Goal: Task Accomplishment & Management: Use online tool/utility

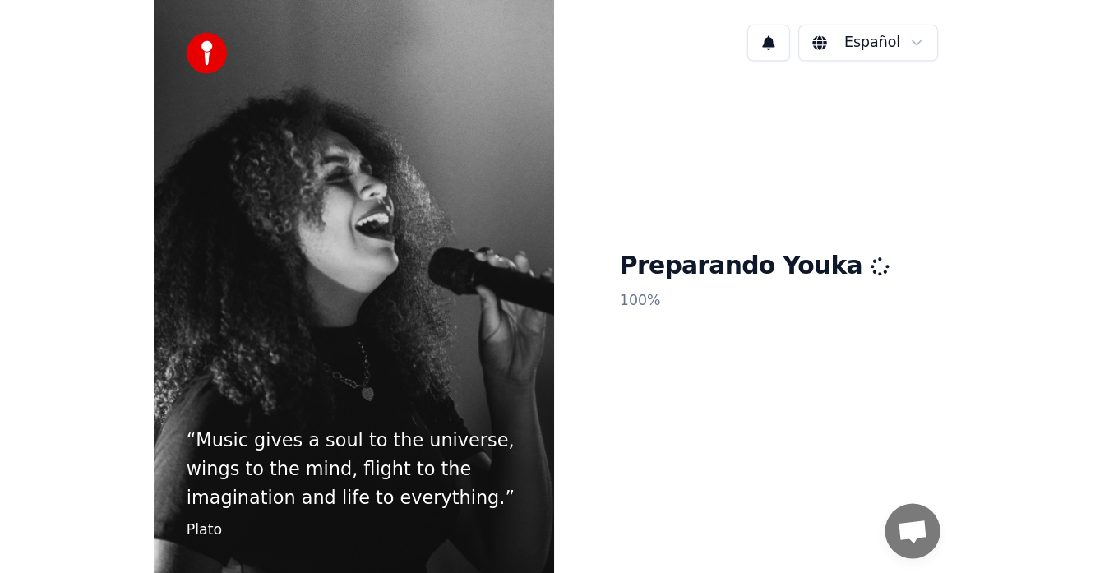
scroll to position [10, 0]
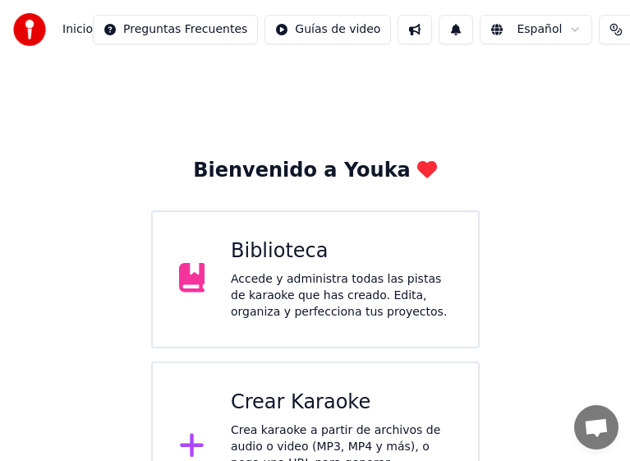
click at [312, 302] on div "Accede y administra todas las pistas de karaoke que has creado. Edita, organiza…" at bounding box center [341, 295] width 221 height 49
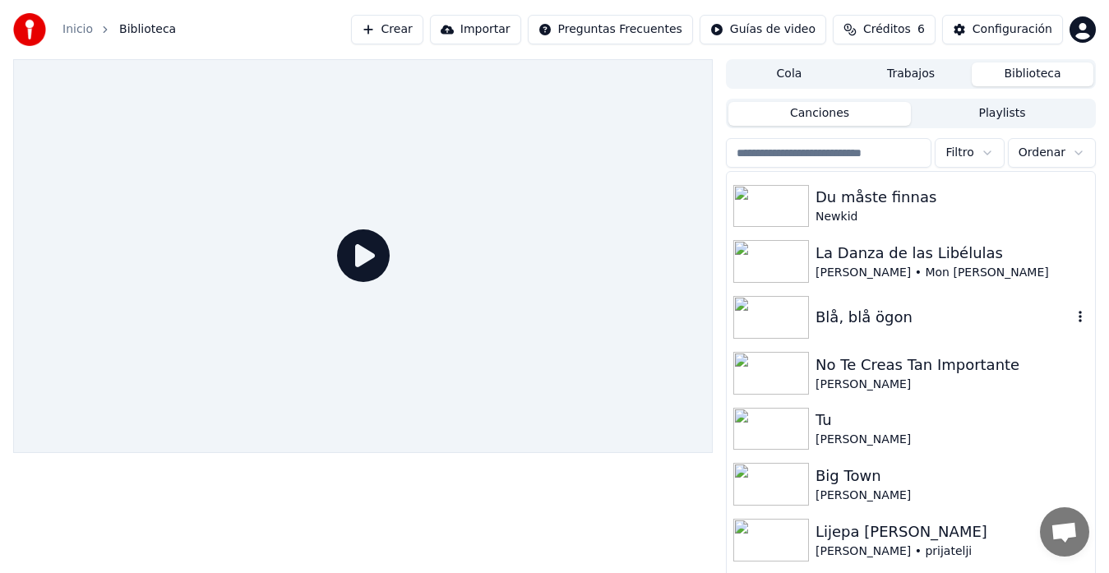
scroll to position [5425, 0]
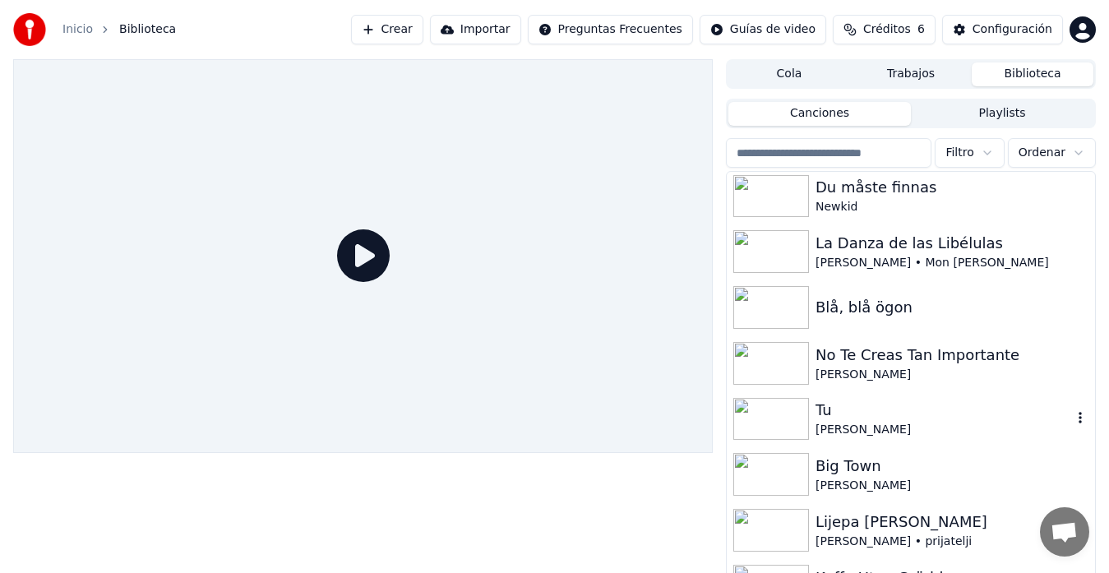
click at [911, 415] on div "Tu" at bounding box center [943, 410] width 256 height 23
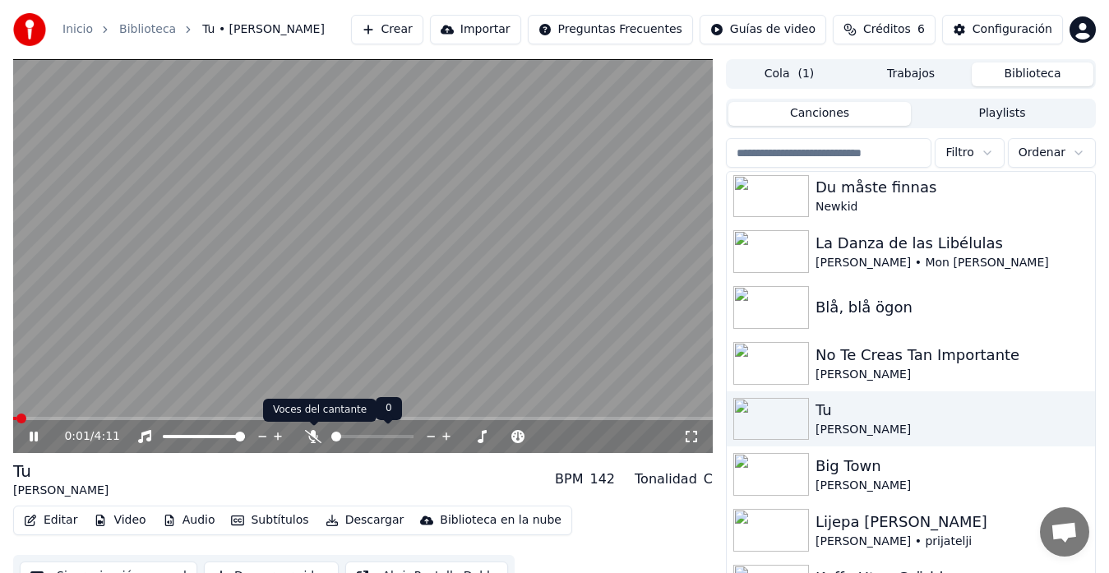
click at [306, 438] on icon at bounding box center [313, 436] width 16 height 13
click at [394, 419] on span at bounding box center [363, 418] width 700 height 3
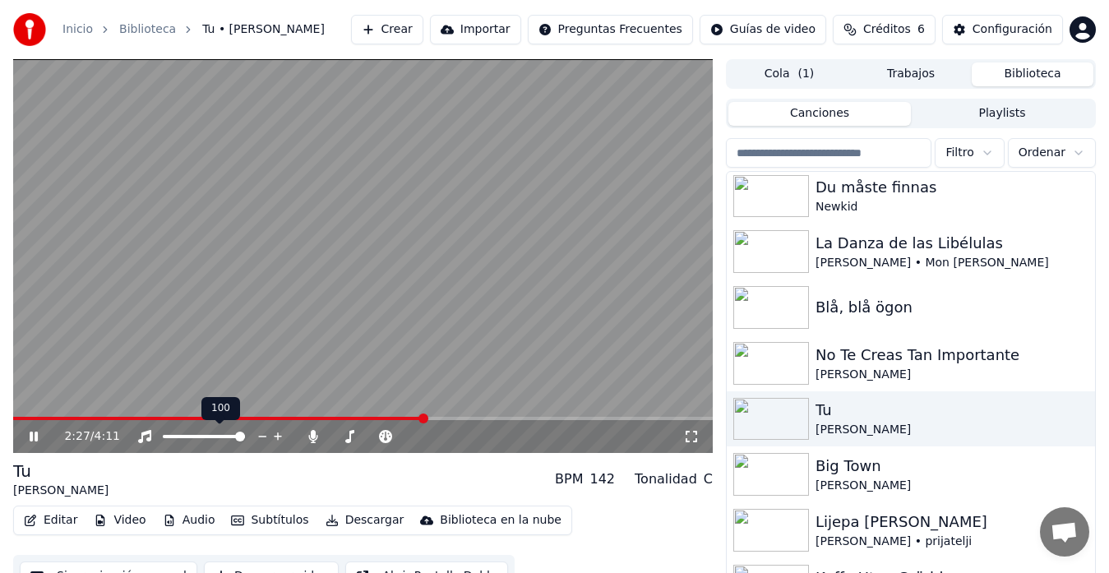
click at [213, 439] on div at bounding box center [219, 436] width 132 height 16
click at [212, 441] on span at bounding box center [207, 437] width 10 height 10
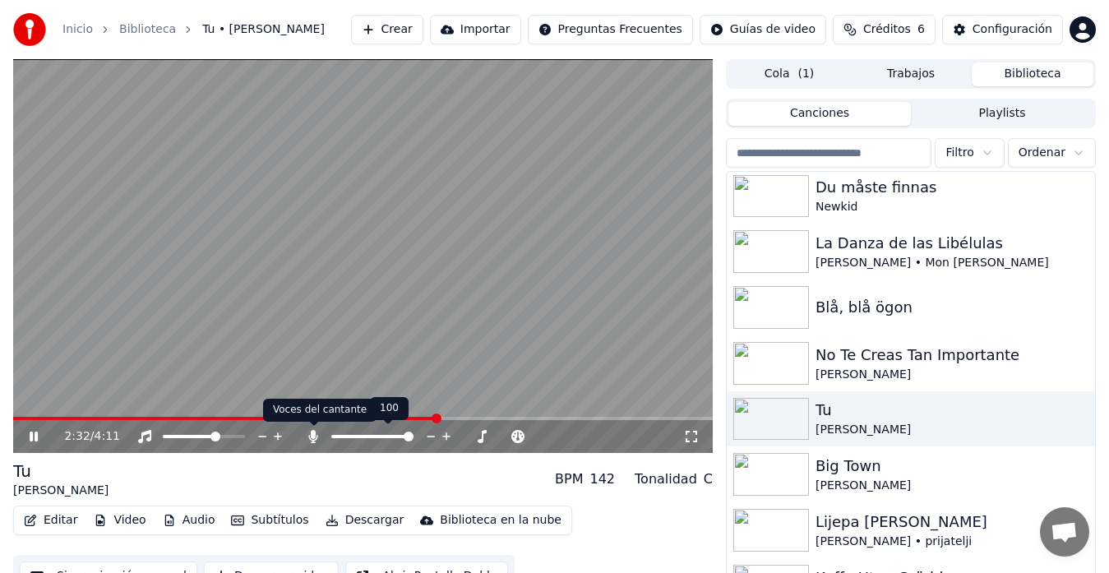
click at [316, 442] on icon at bounding box center [313, 436] width 9 height 13
click at [398, 441] on span at bounding box center [395, 437] width 10 height 10
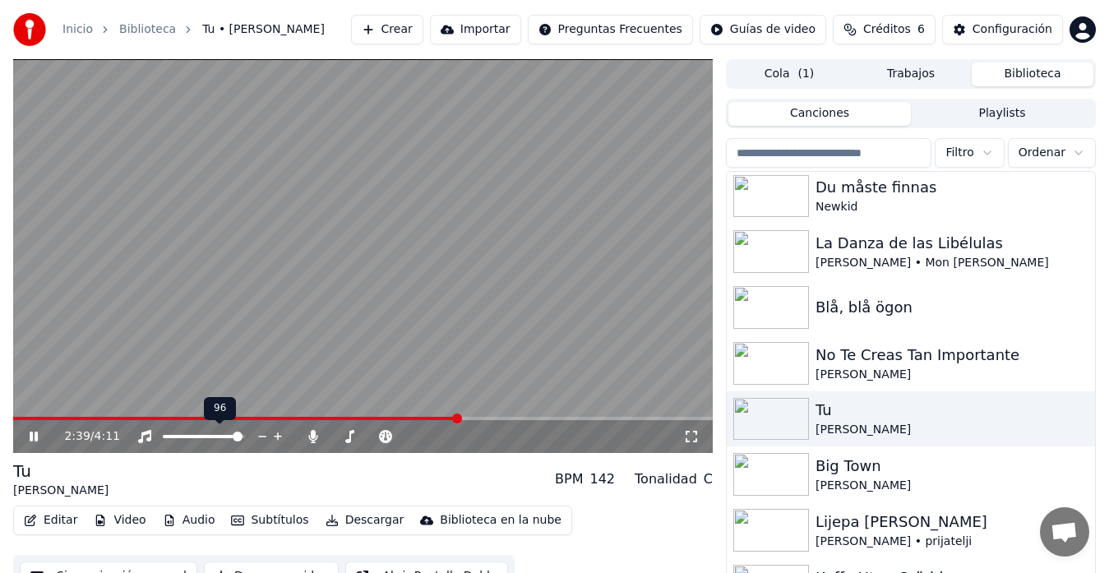
click at [245, 438] on span at bounding box center [204, 436] width 82 height 3
click at [350, 417] on span at bounding box center [181, 418] width 337 height 3
click at [34, 436] on icon at bounding box center [34, 437] width 10 height 12
click at [36, 441] on icon at bounding box center [34, 437] width 8 height 10
click at [447, 417] on span at bounding box center [230, 418] width 434 height 3
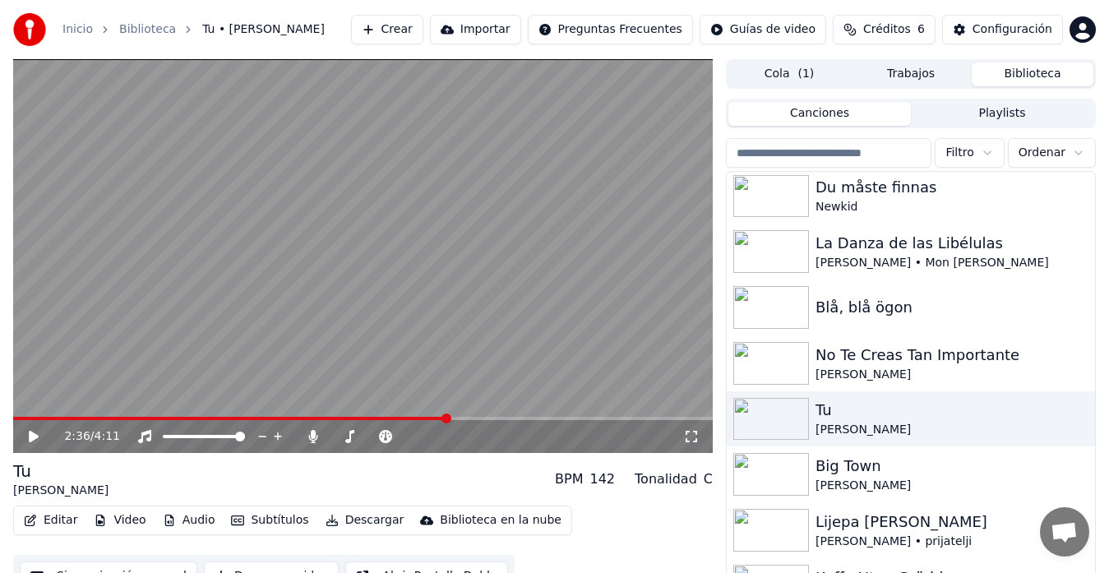
click at [34, 436] on icon at bounding box center [34, 437] width 10 height 12
click at [35, 436] on icon at bounding box center [45, 436] width 38 height 13
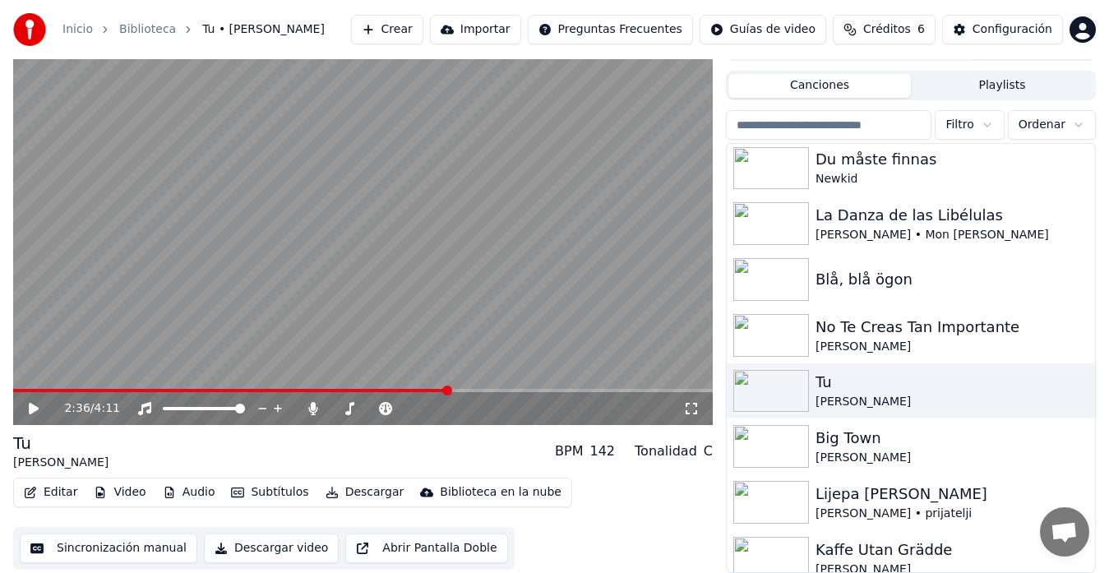
click at [111, 544] on button "Sincronización manual" at bounding box center [109, 548] width 178 height 30
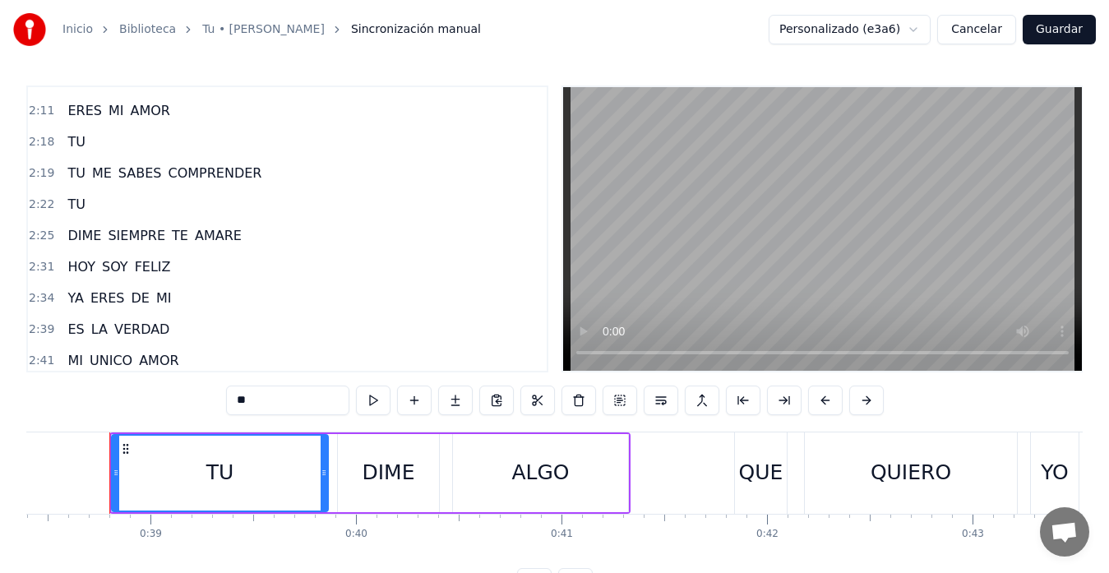
scroll to position [678, 0]
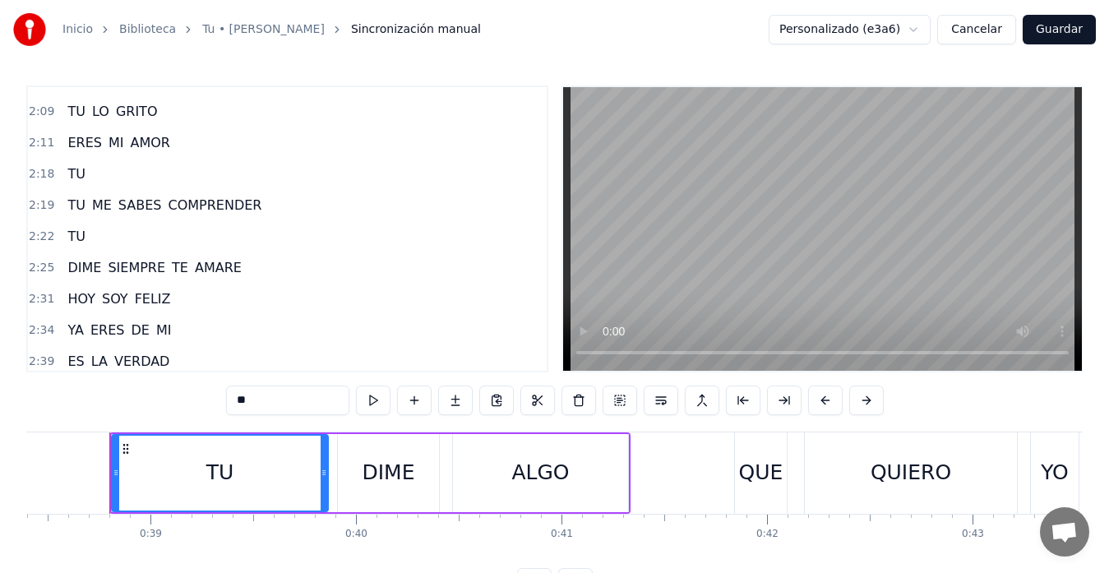
click at [68, 169] on span "TU" at bounding box center [76, 173] width 21 height 19
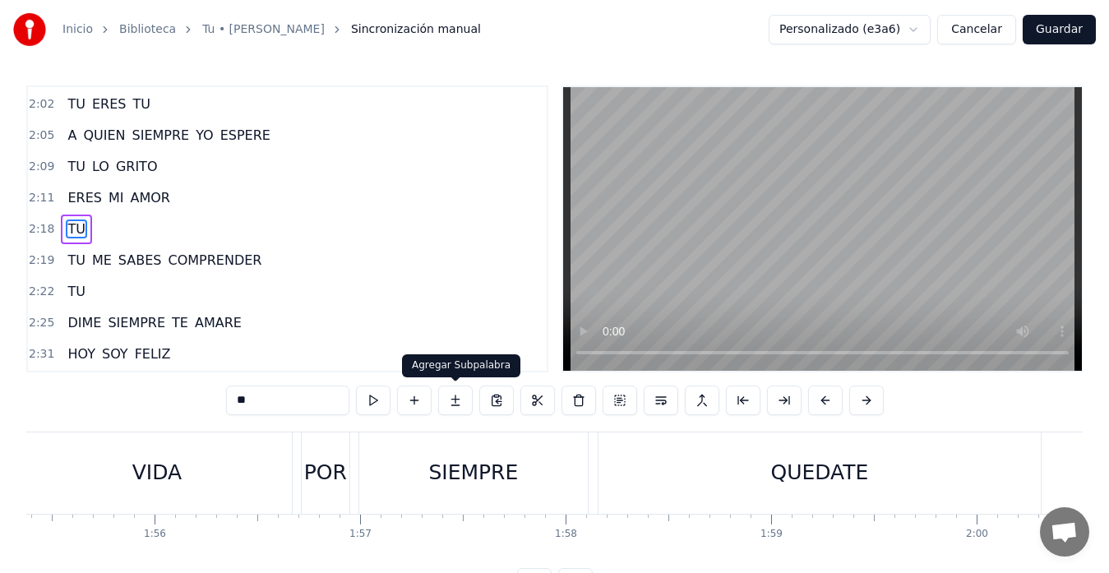
scroll to position [0, 28456]
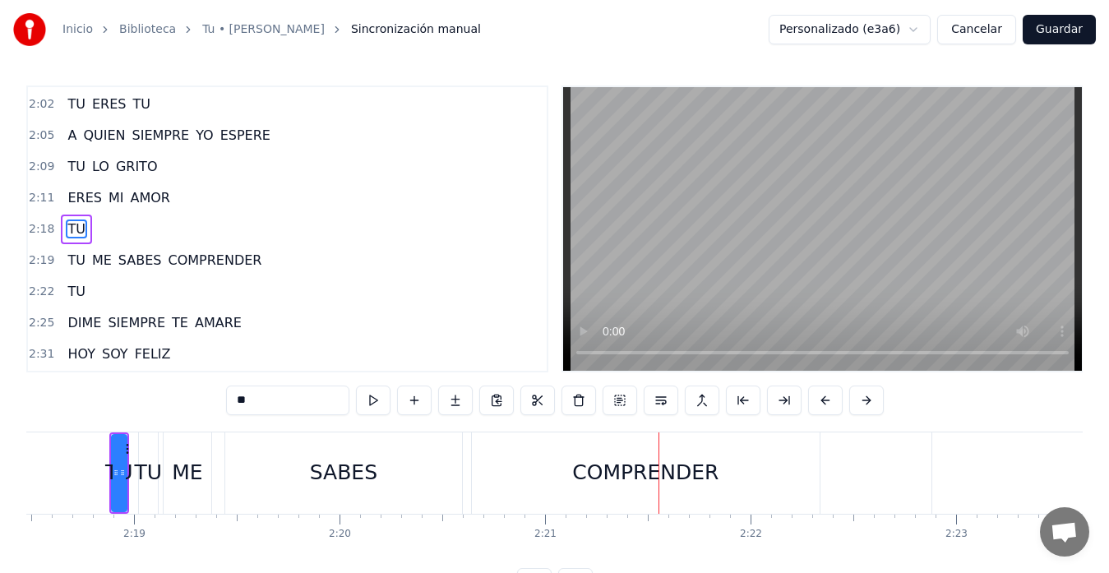
click at [61, 173] on div "TU LO GRITO" at bounding box center [112, 167] width 103 height 30
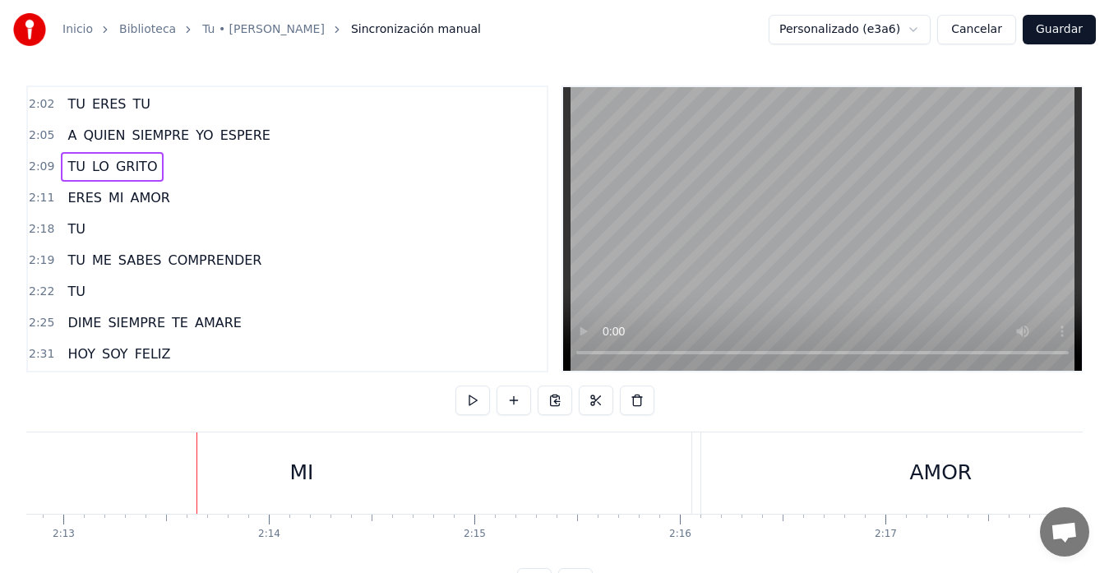
scroll to position [0, 27336]
click at [69, 486] on div "MI" at bounding box center [259, 472] width 779 height 81
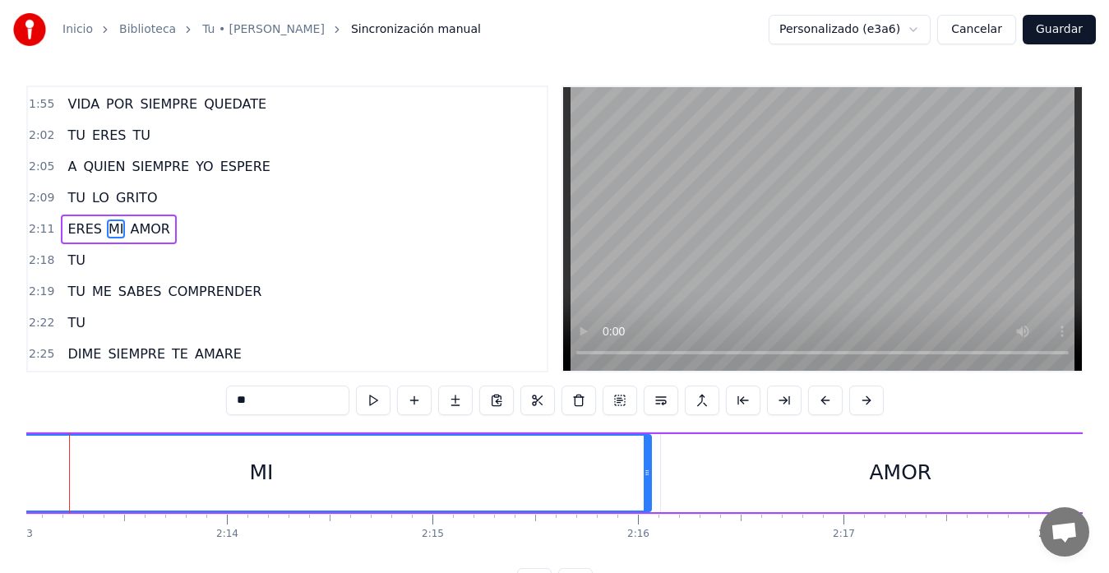
scroll to position [0, 27296]
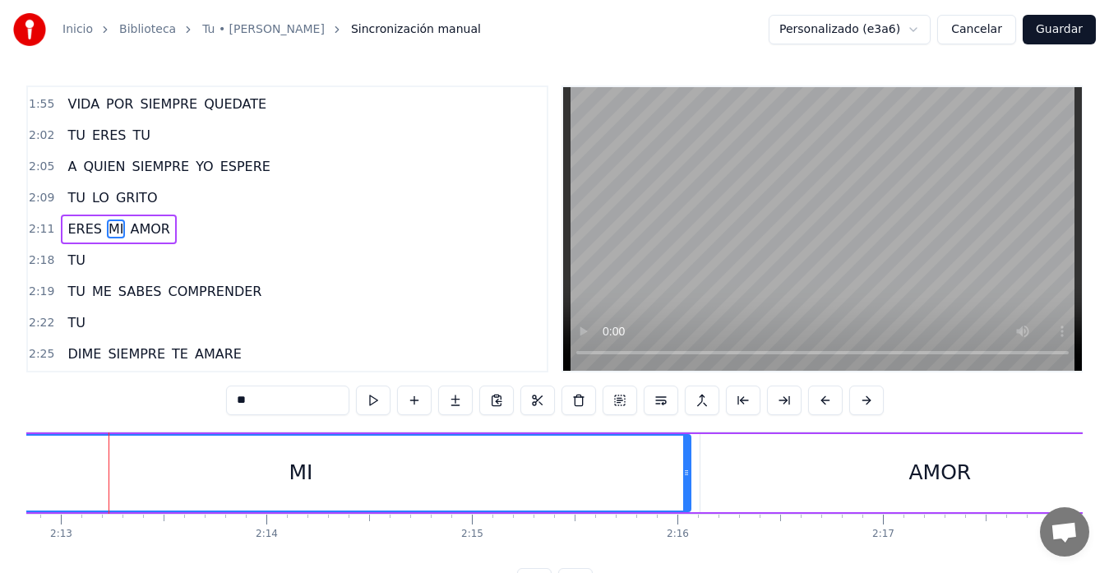
click at [33, 479] on div "MI" at bounding box center [301, 473] width 778 height 75
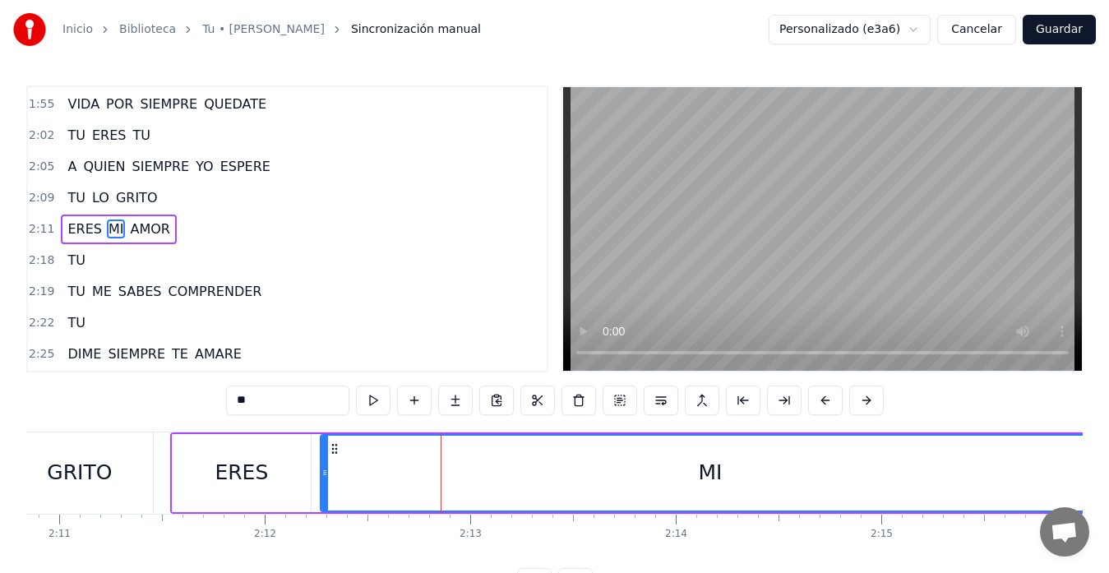
scroll to position [0, 26858]
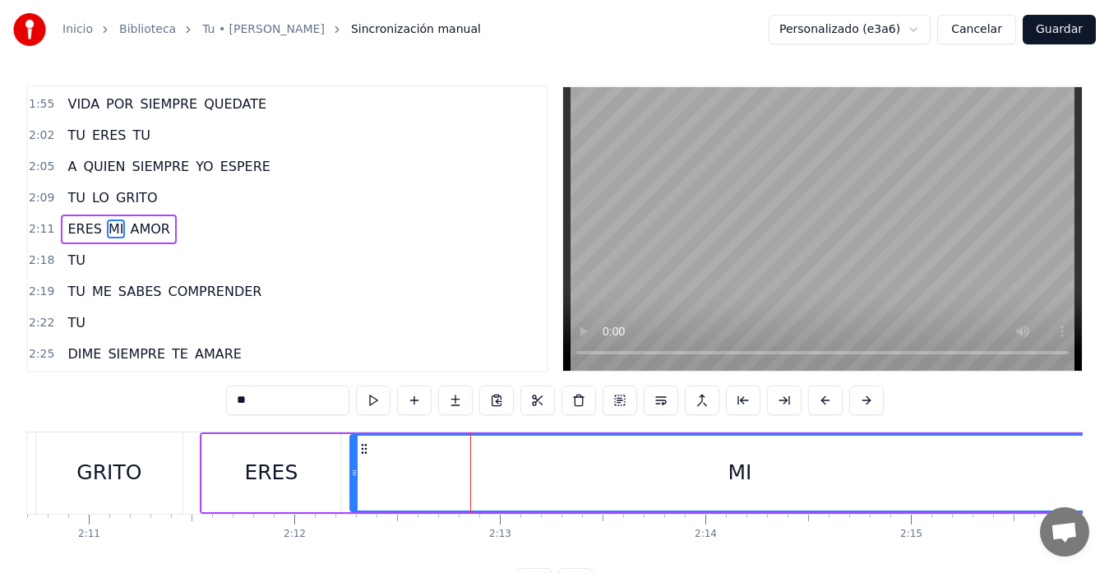
click at [259, 450] on div "ERES" at bounding box center [271, 473] width 138 height 78
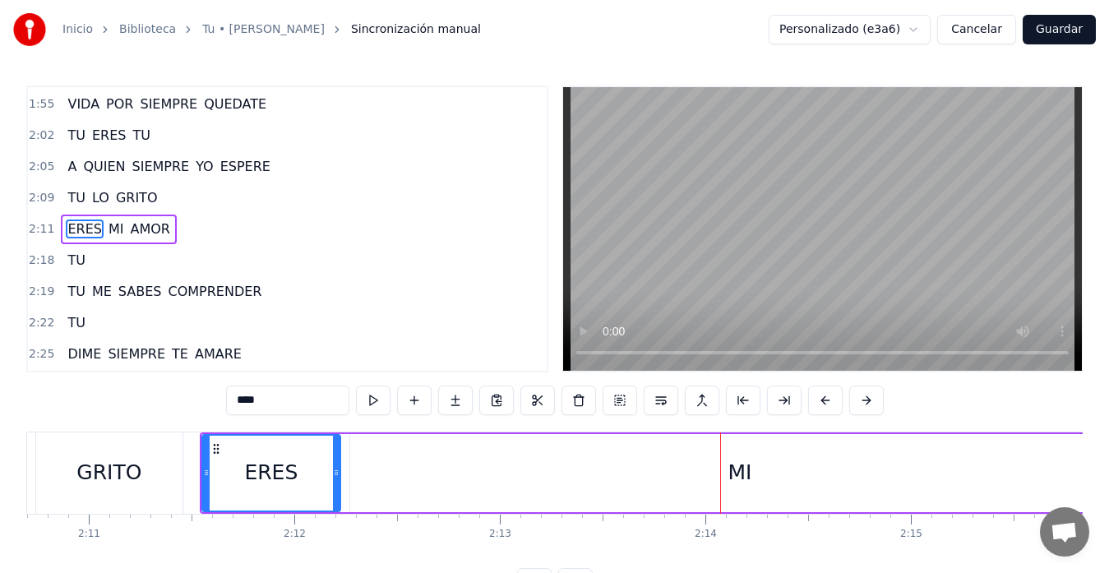
click at [670, 505] on div "MI" at bounding box center [739, 473] width 779 height 78
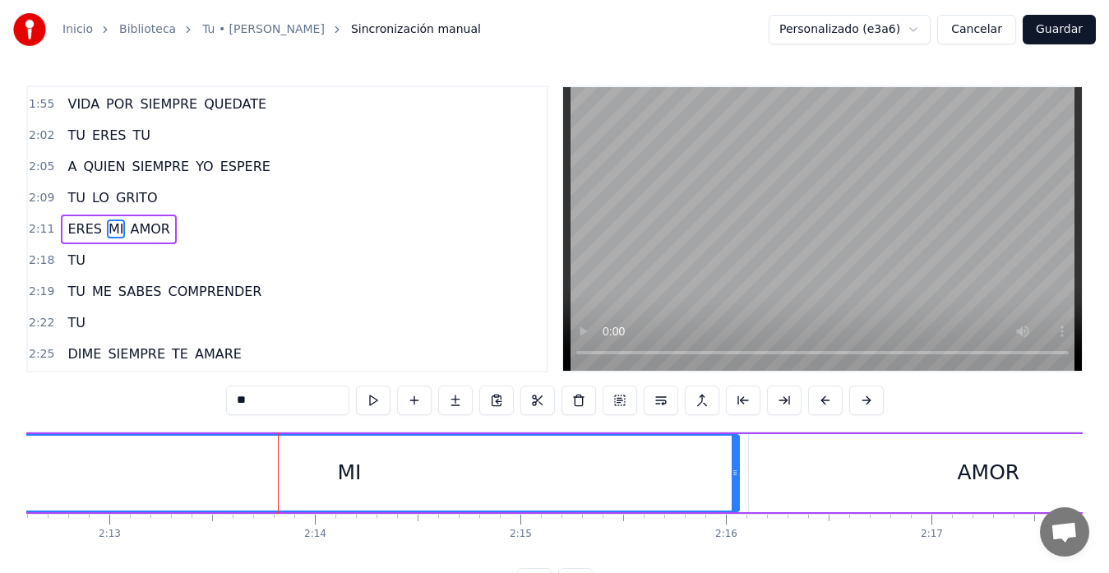
scroll to position [0, 27252]
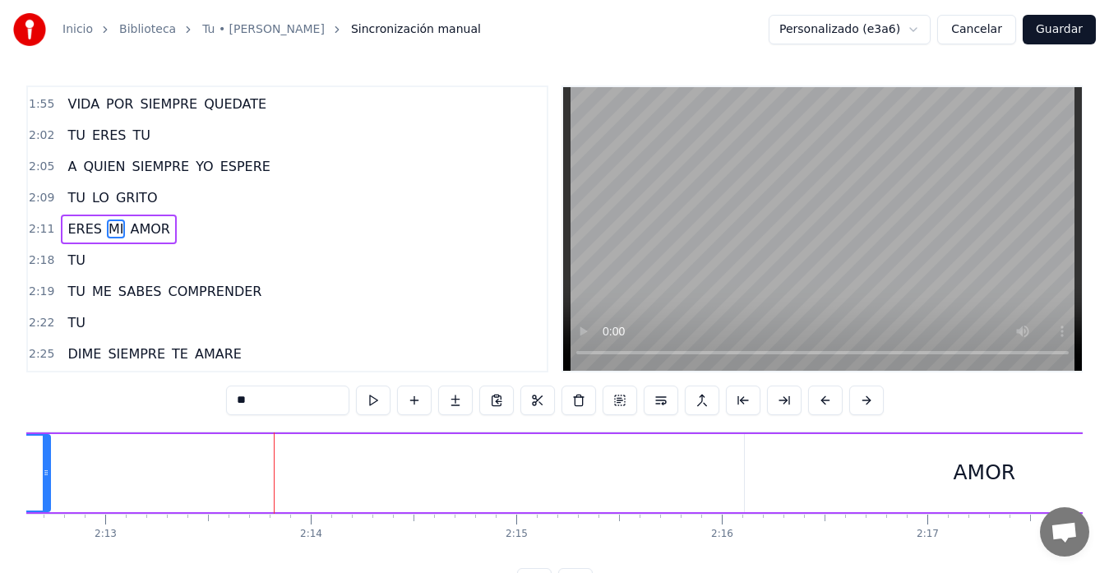
drag, startPoint x: 733, startPoint y: 475, endPoint x: 34, endPoint y: 482, distance: 699.5
click at [43, 482] on div at bounding box center [46, 473] width 7 height 75
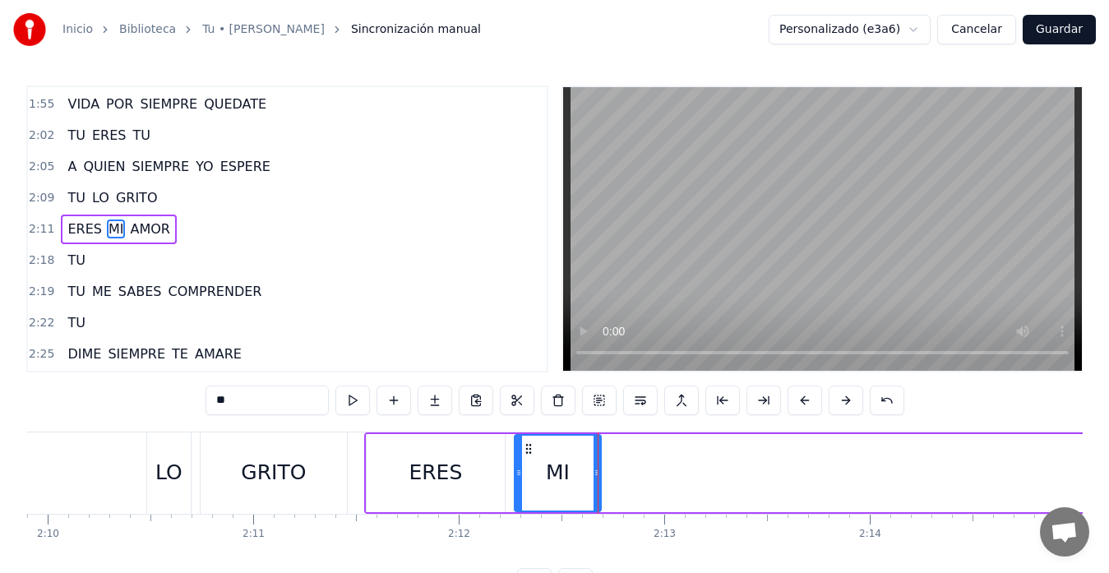
scroll to position [0, 26689]
click at [167, 459] on div "LO" at bounding box center [172, 472] width 27 height 31
type input "**"
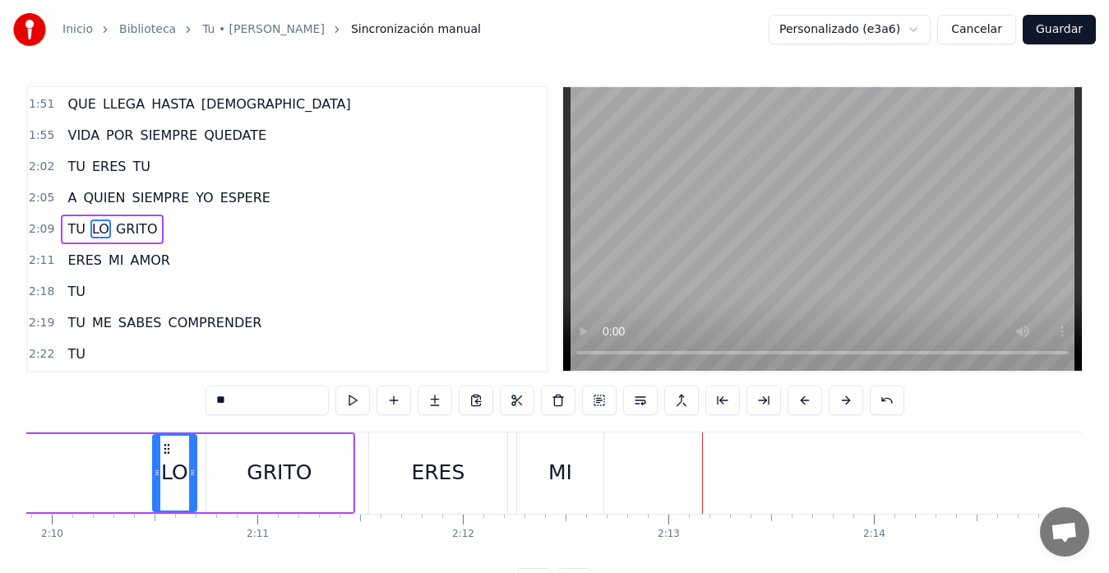
click at [848, 476] on div "ERES MI AMOR" at bounding box center [1078, 472] width 1421 height 81
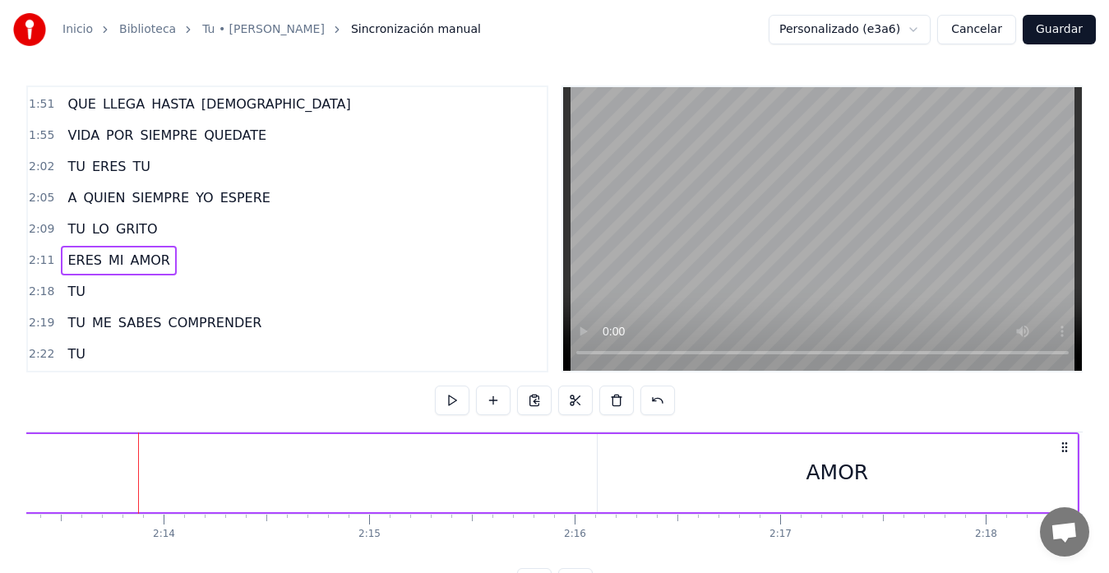
scroll to position [0, 27511]
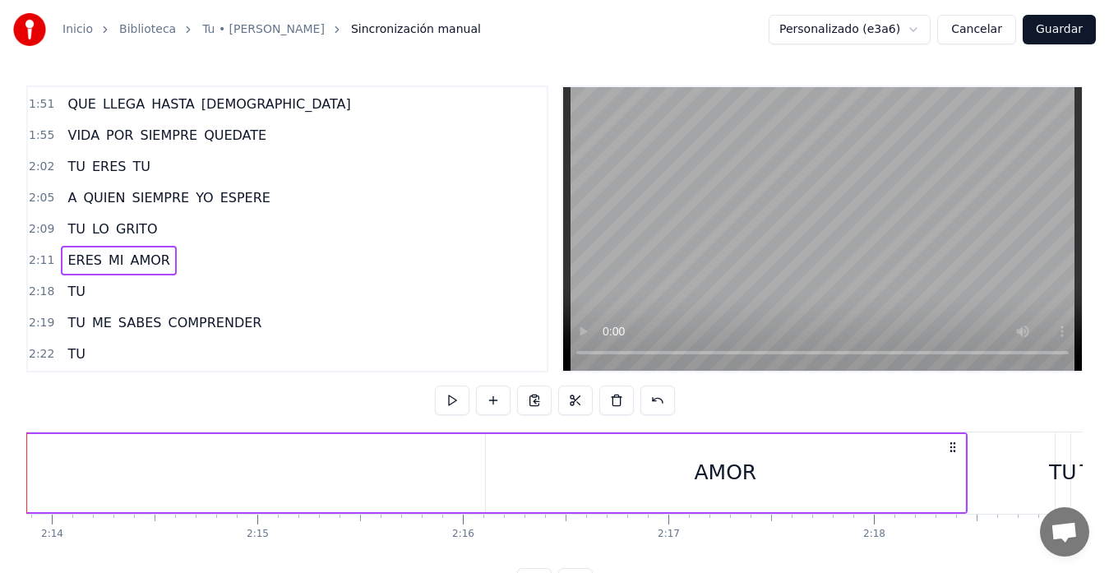
click at [806, 492] on div "AMOR" at bounding box center [725, 473] width 479 height 78
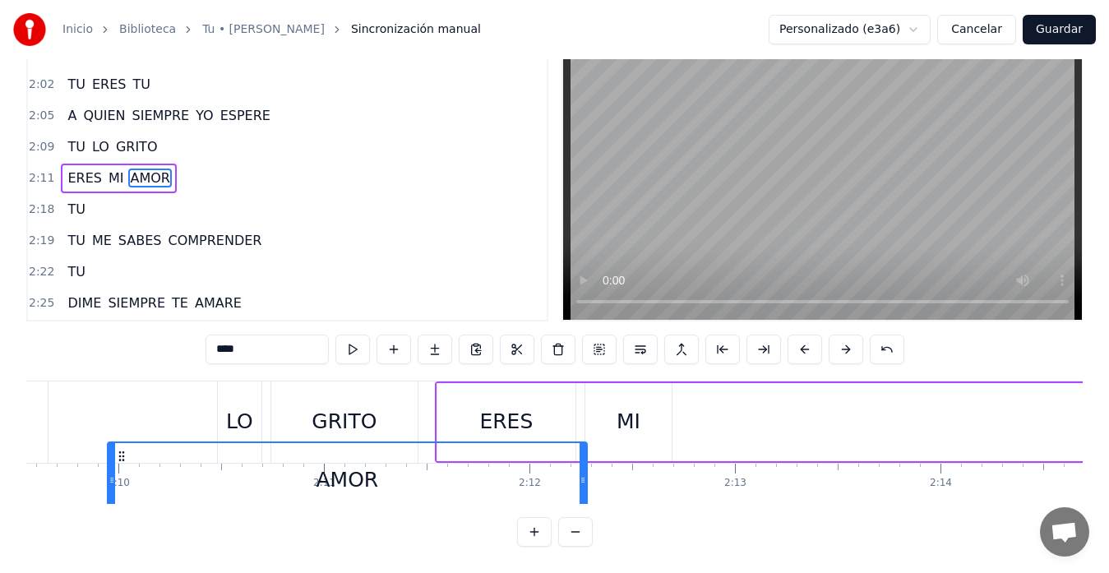
scroll to position [0, 26609]
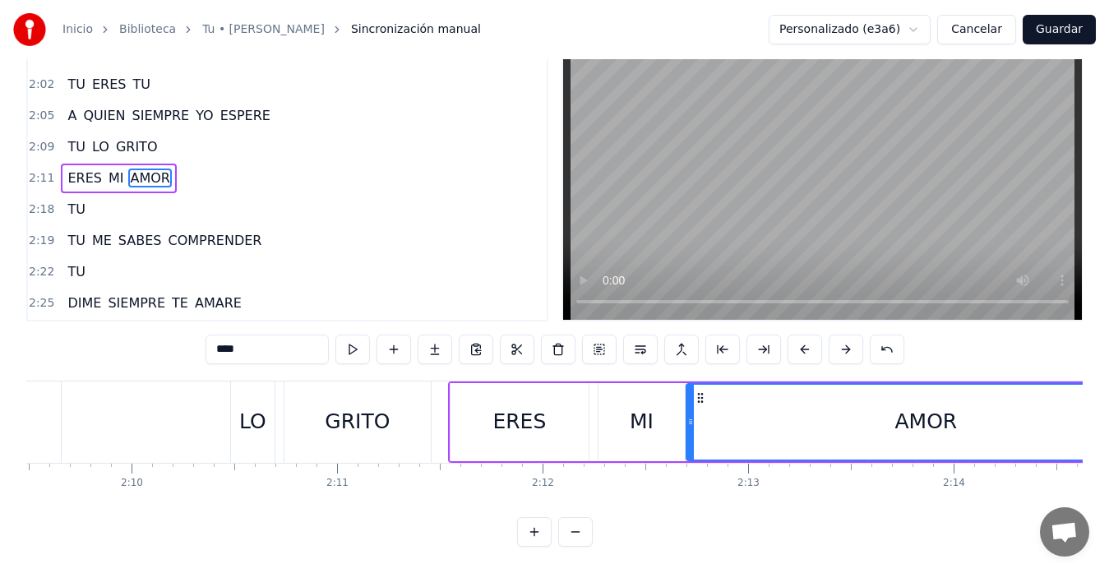
drag, startPoint x: 499, startPoint y: 443, endPoint x: 659, endPoint y: 364, distance: 178.7
click at [659, 364] on div "0:38 TU DIME ALGO 0:41 QUE QUIERO YO SABER 0:45 SIENTES LO MISMO QUE YO 0:52 TU…" at bounding box center [554, 291] width 1056 height 512
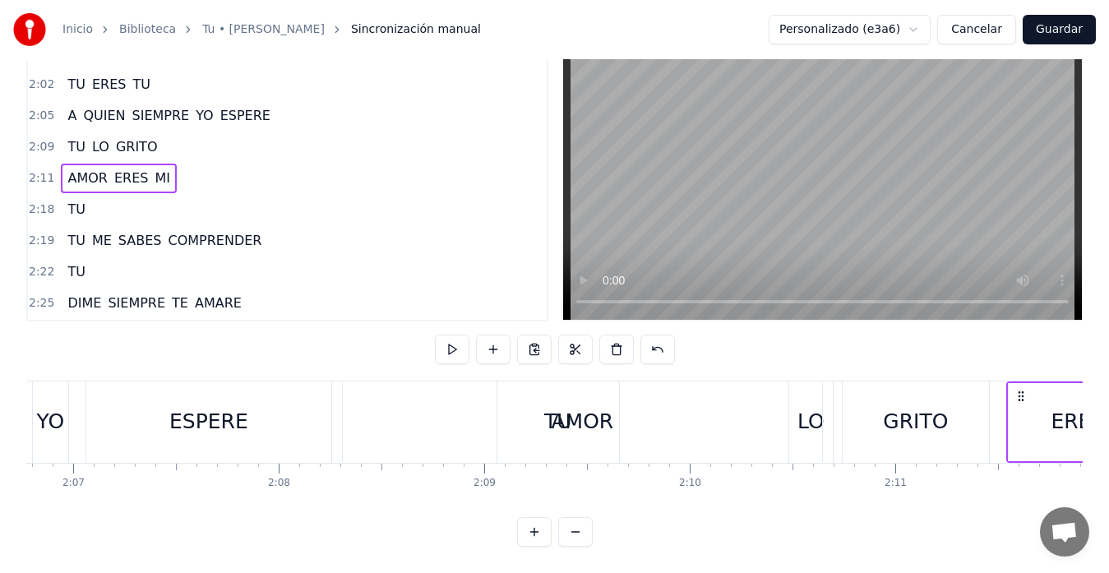
scroll to position [0, 26050]
click at [337, 404] on div at bounding box center [337, 421] width 1 height 81
click at [356, 404] on div "AMOR" at bounding box center [581, 421] width 479 height 81
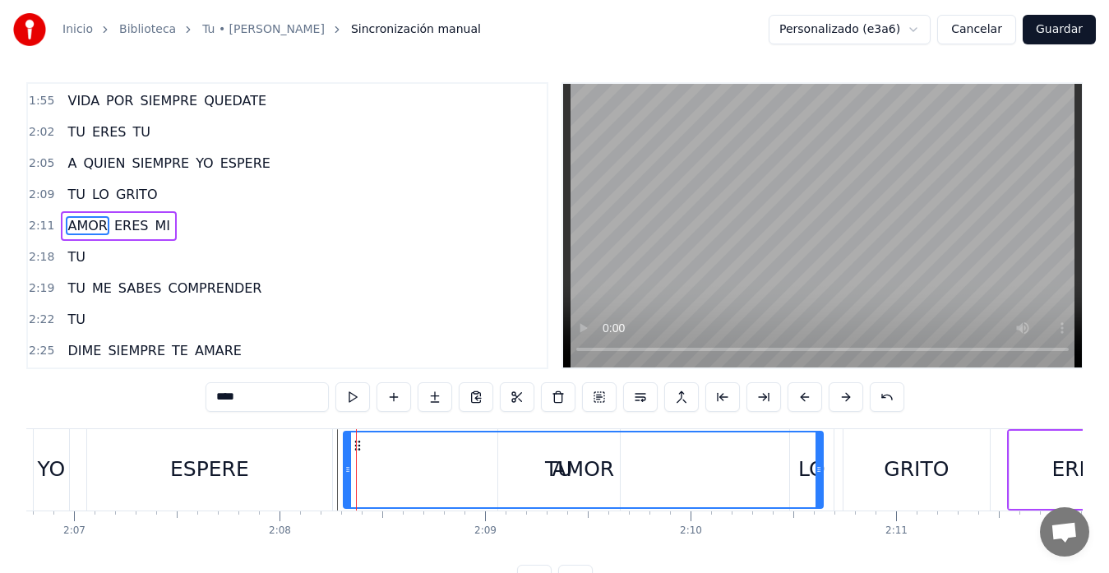
scroll to position [0, 0]
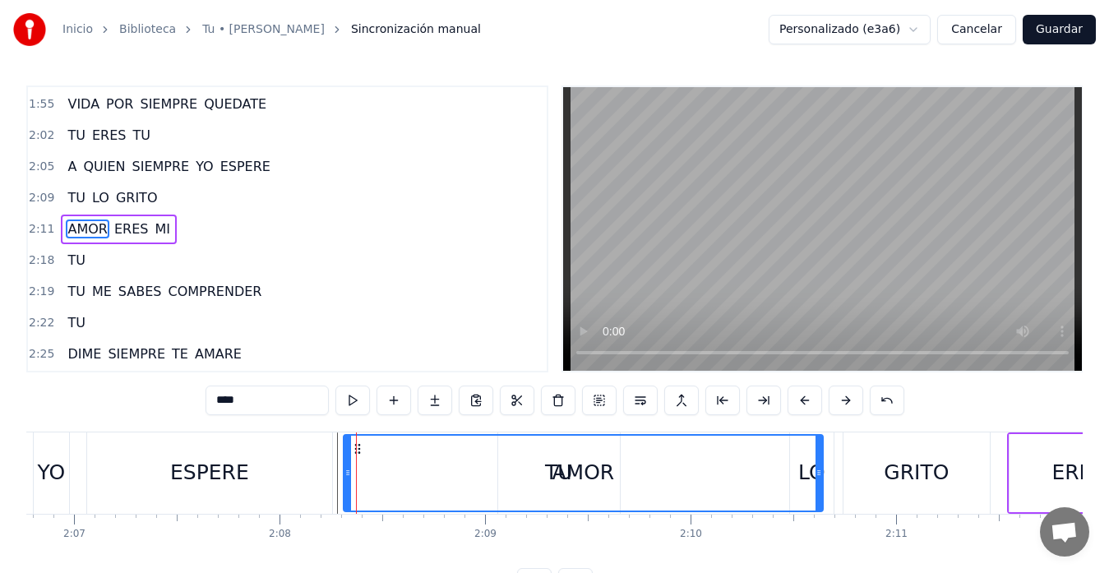
click at [834, 464] on div "TU LO GRITO" at bounding box center [745, 472] width 496 height 81
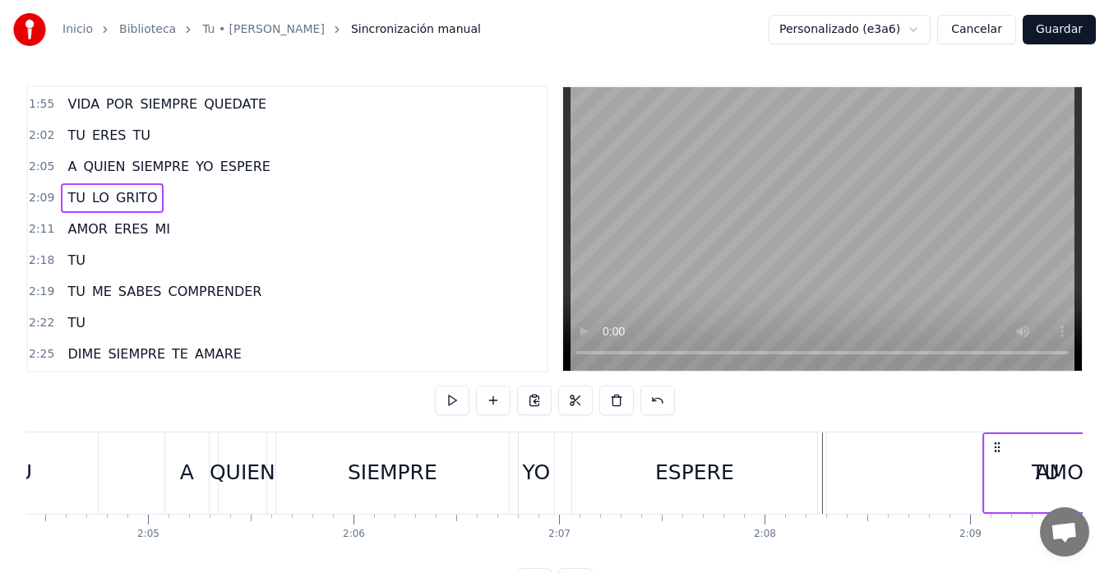
scroll to position [0, 25557]
click at [964, 473] on div "AMOR" at bounding box center [1074, 472] width 479 height 81
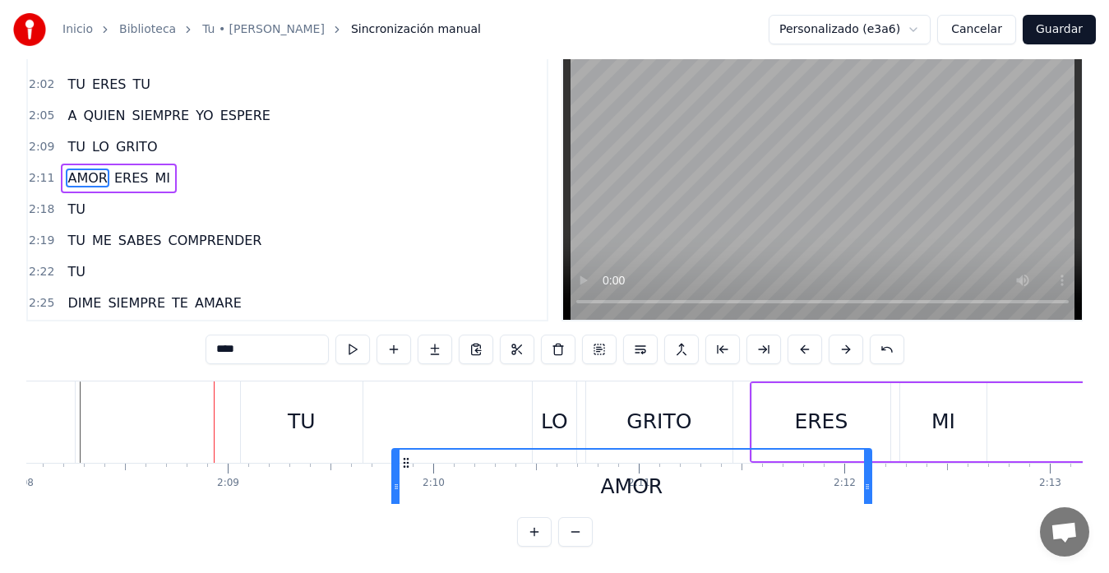
scroll to position [0, 26290]
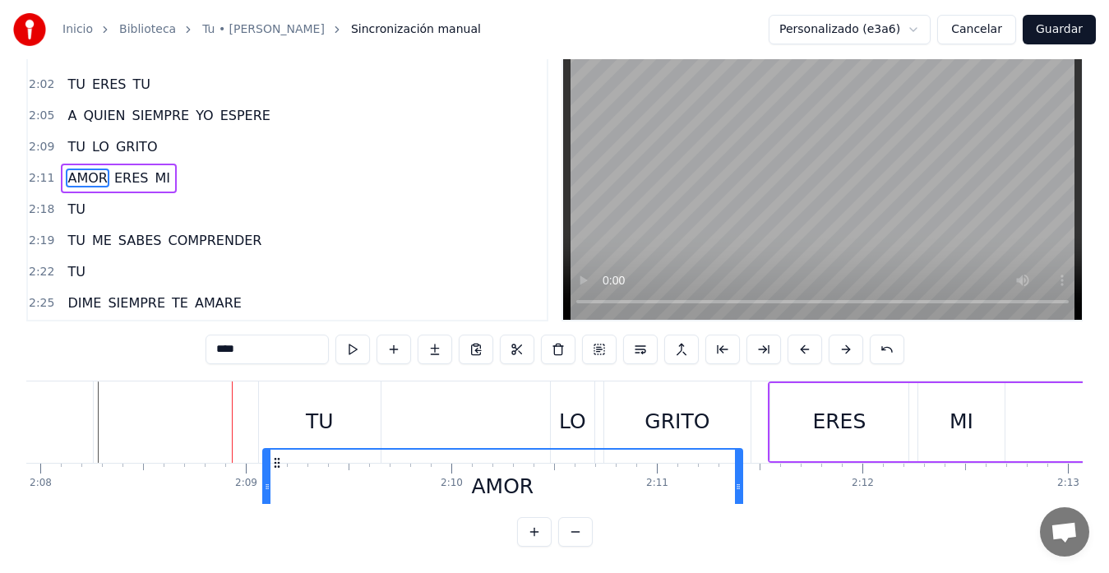
drag, startPoint x: 291, startPoint y: 450, endPoint x: 276, endPoint y: 433, distance: 22.7
click at [276, 448] on div "AMOR" at bounding box center [502, 487] width 481 height 78
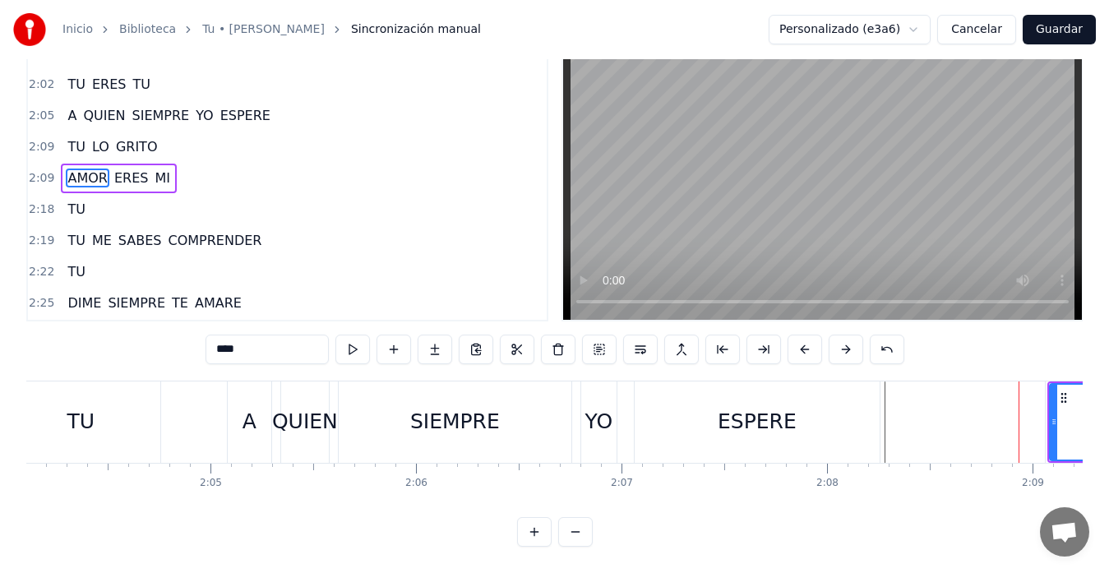
scroll to position [0, 25468]
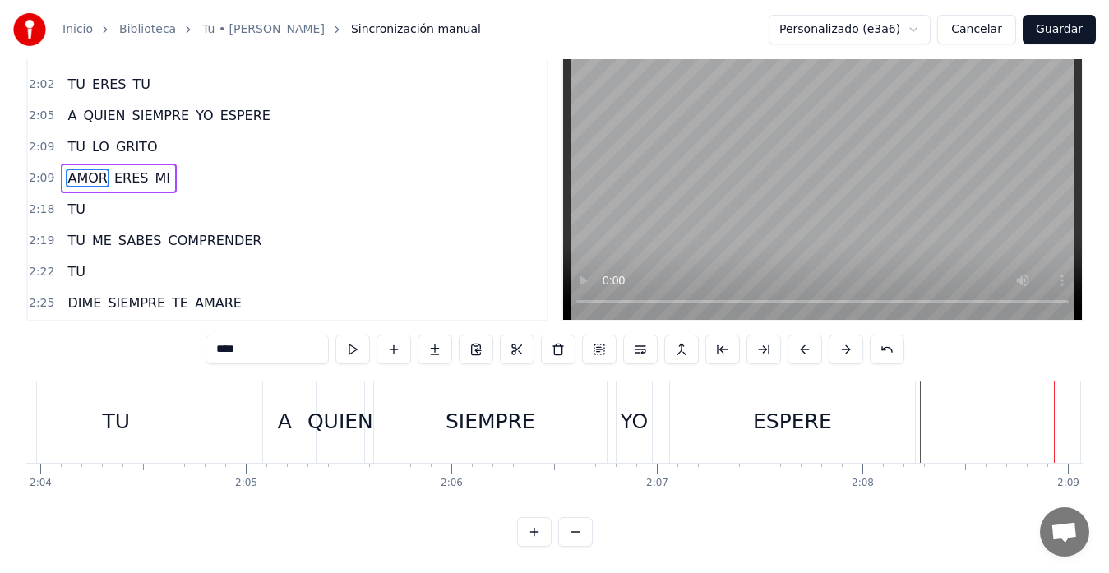
click at [44, 417] on div "TU" at bounding box center [116, 421] width 159 height 81
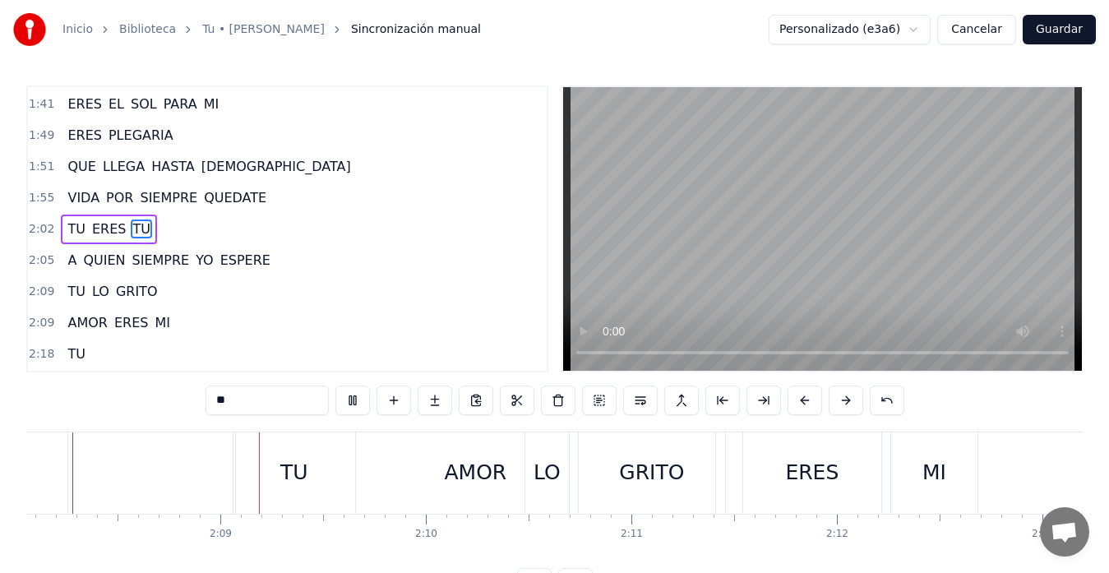
scroll to position [0, 26336]
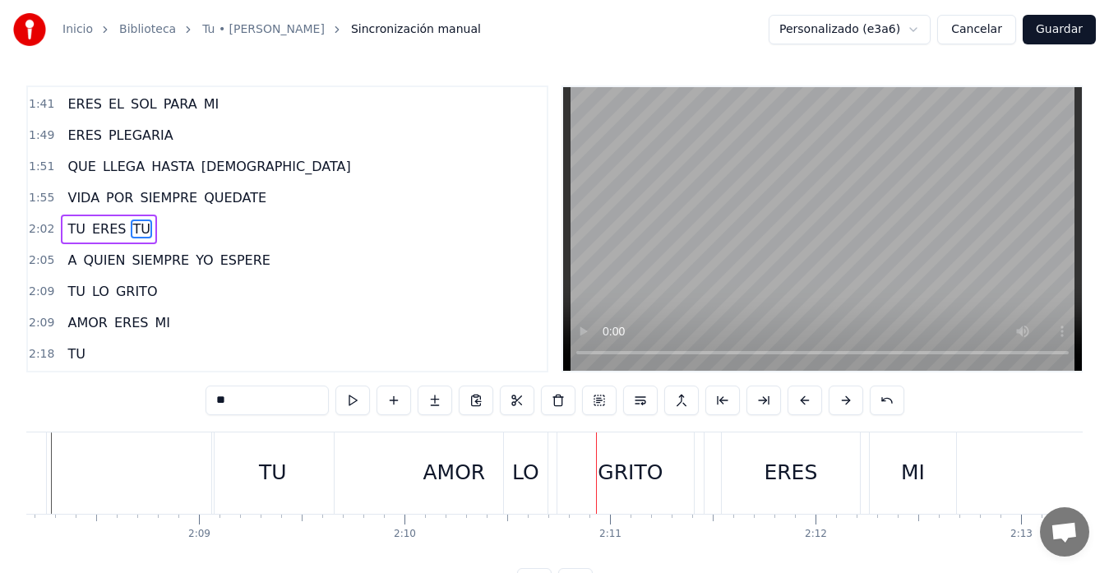
click at [469, 474] on div "AMOR" at bounding box center [454, 472] width 62 height 31
type input "****"
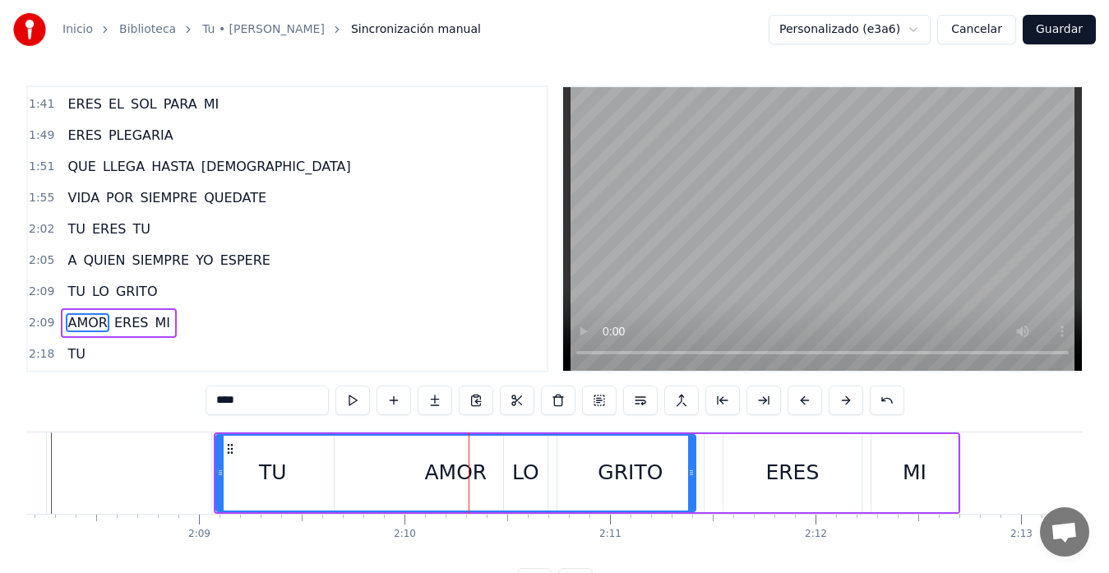
scroll to position [592, 0]
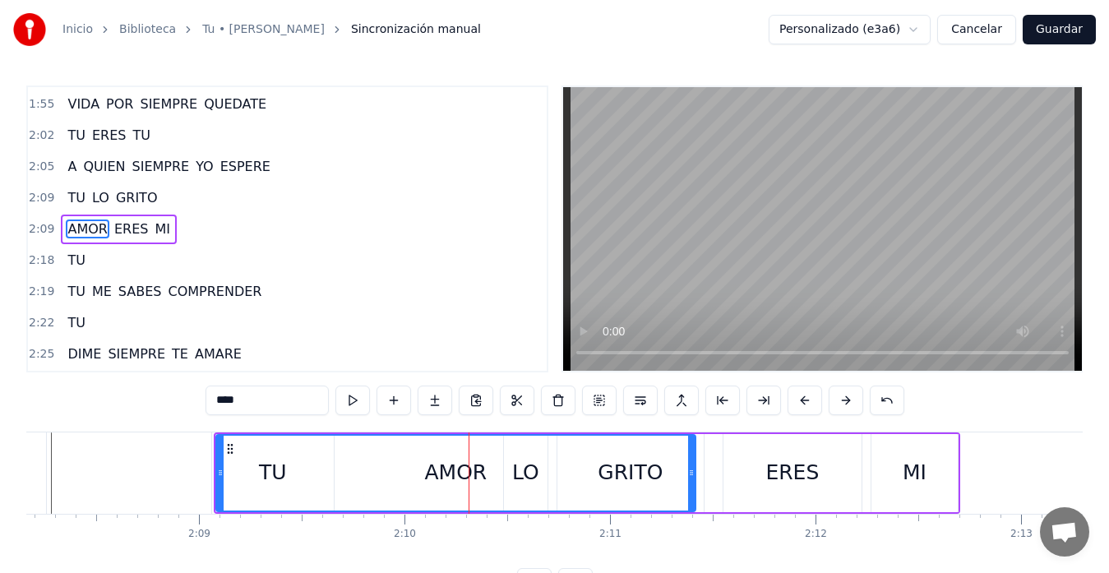
click at [473, 481] on div "AMOR" at bounding box center [456, 472] width 62 height 31
click at [650, 478] on div "AMOR" at bounding box center [456, 473] width 478 height 75
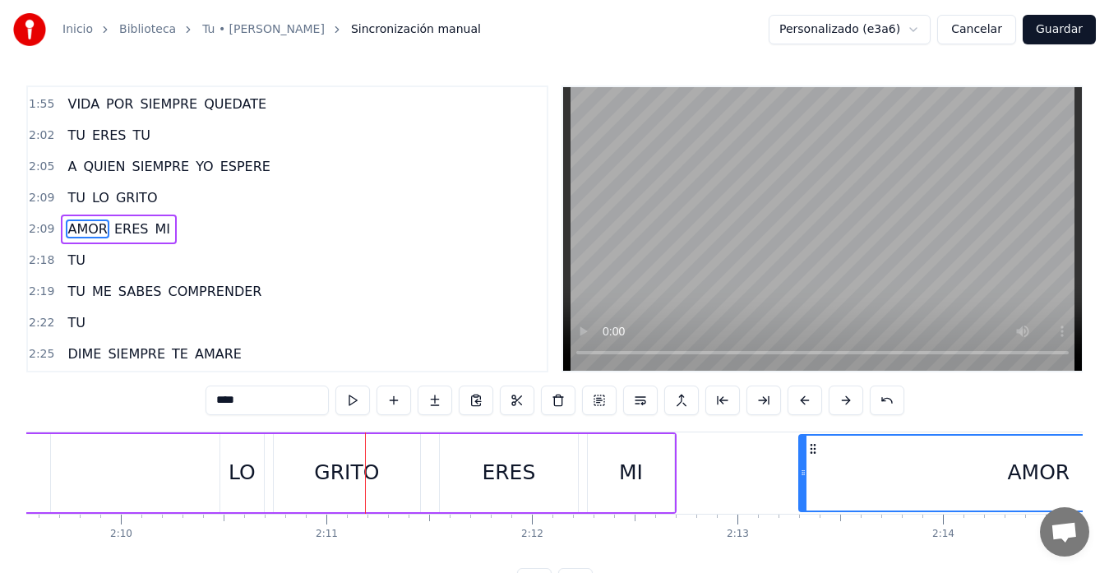
scroll to position [0, 26625]
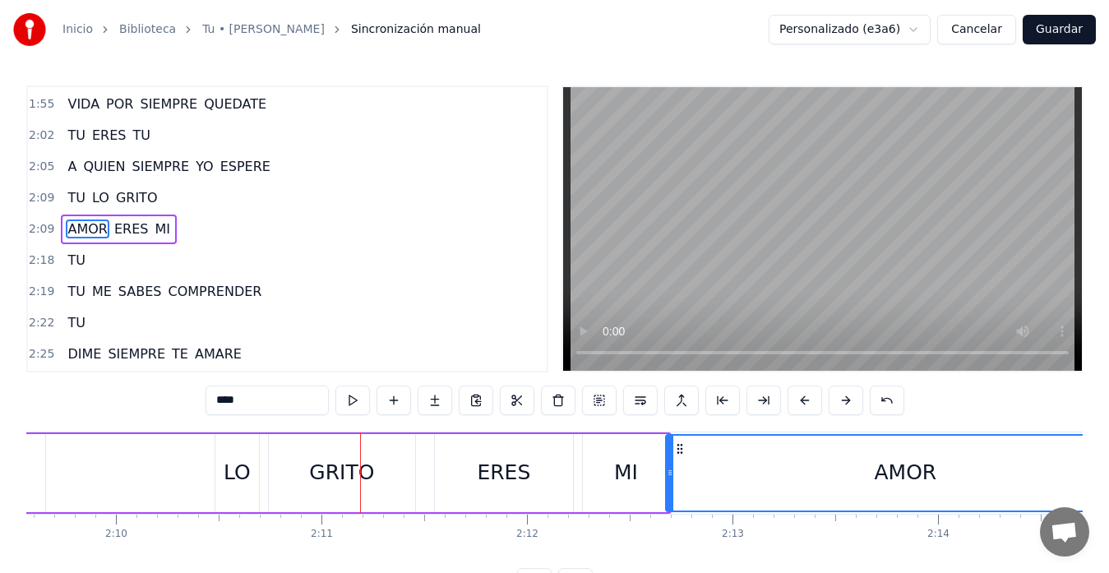
drag, startPoint x: 233, startPoint y: 450, endPoint x: 786, endPoint y: 428, distance: 553.6
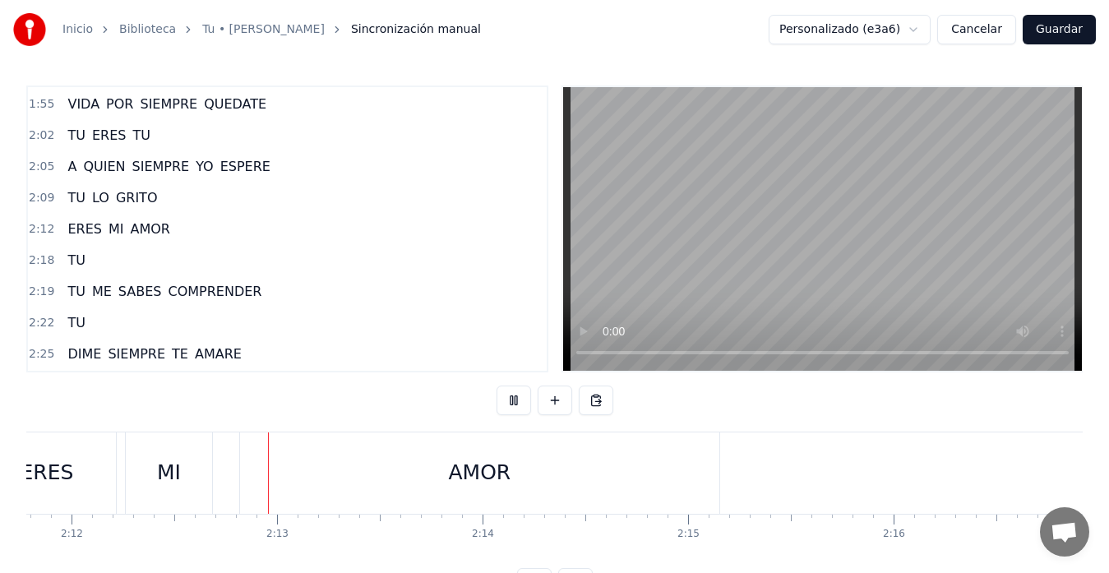
scroll to position [0, 27135]
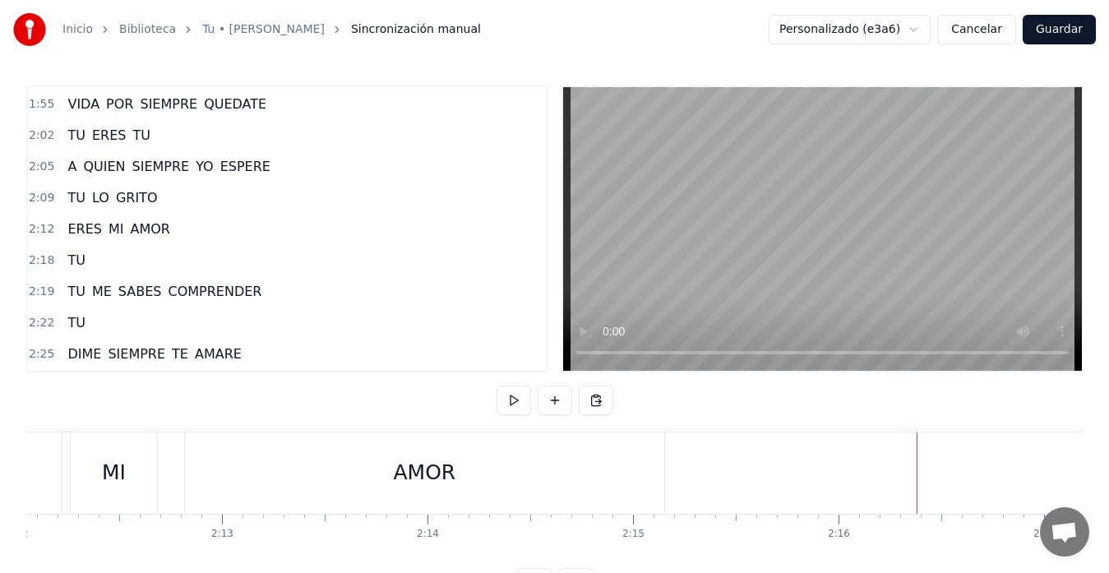
click at [832, 472] on div "ERES MI AMOR" at bounding box center [557, 472] width 746 height 81
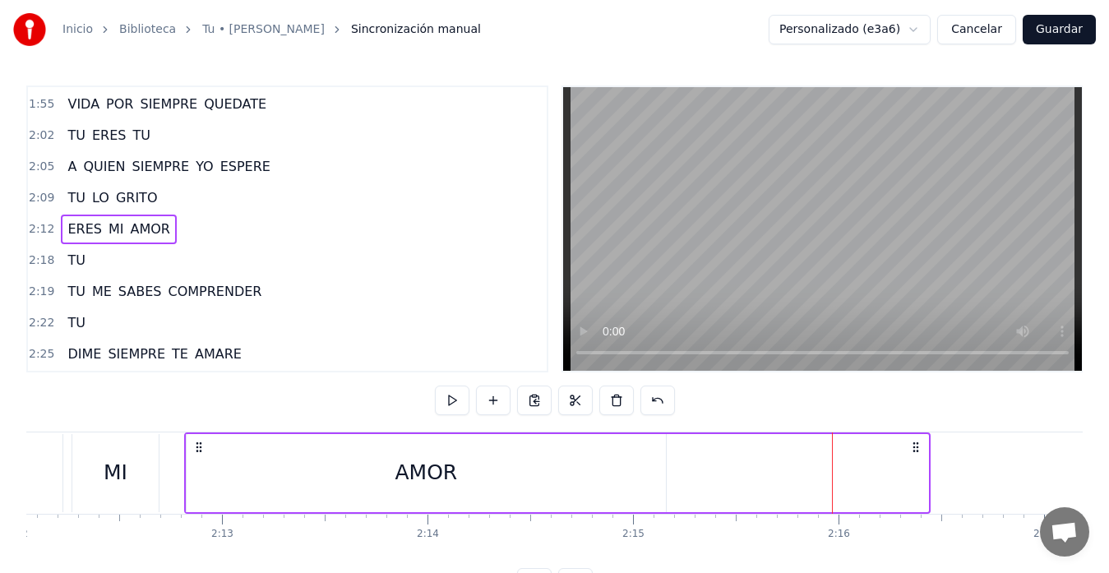
click at [930, 476] on div "ERES MI AMOR" at bounding box center [557, 472] width 746 height 81
click at [918, 481] on div "ERES MI AMOR" at bounding box center [557, 472] width 746 height 81
click at [922, 451] on div "ERES MI AMOR" at bounding box center [557, 472] width 746 height 81
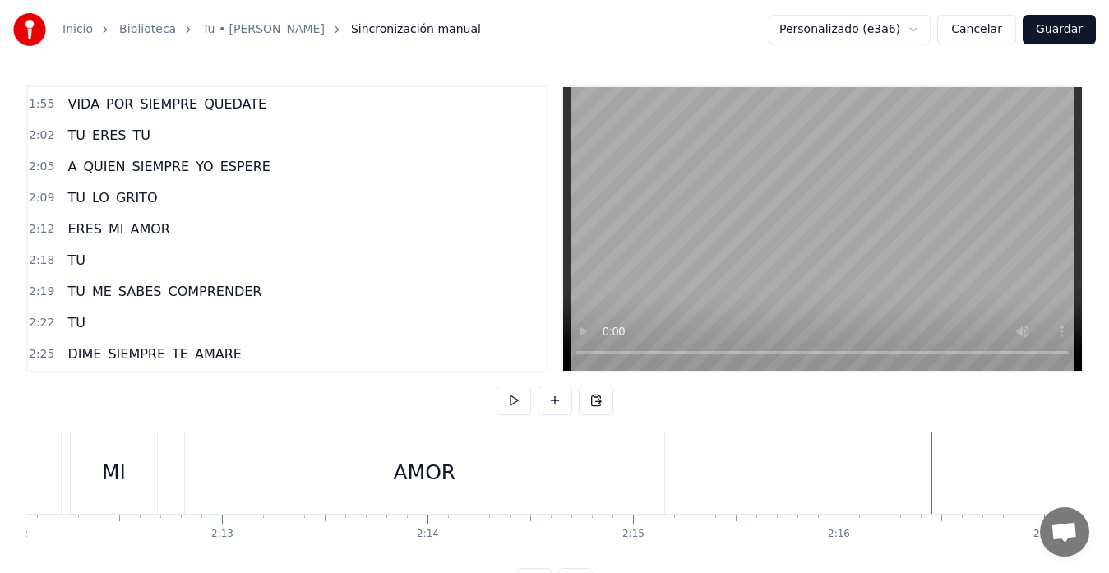
click at [930, 453] on div "ERES MI AMOR" at bounding box center [557, 472] width 746 height 81
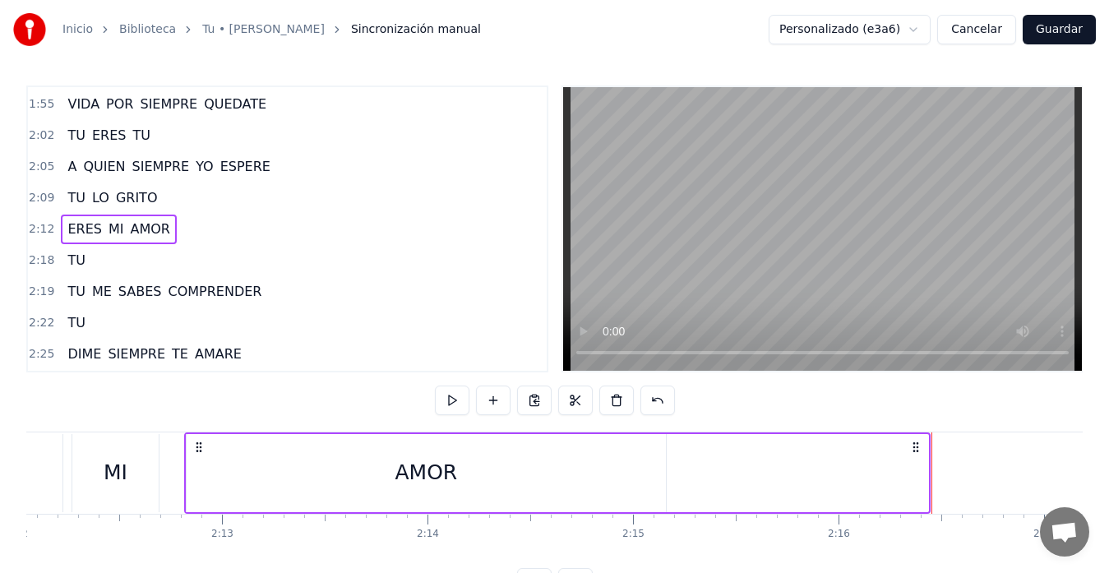
click at [916, 469] on div "ERES MI AMOR" at bounding box center [557, 472] width 746 height 81
click at [881, 485] on div "ERES MI AMOR" at bounding box center [557, 472] width 746 height 81
click at [919, 446] on icon at bounding box center [915, 447] width 13 height 13
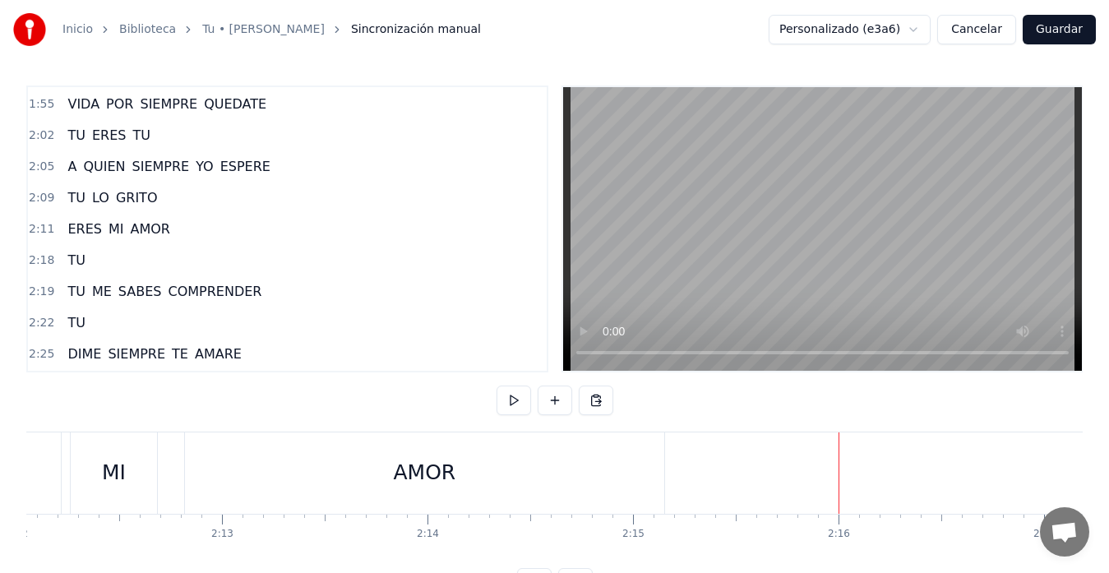
click at [454, 475] on div "AMOR" at bounding box center [425, 472] width 62 height 31
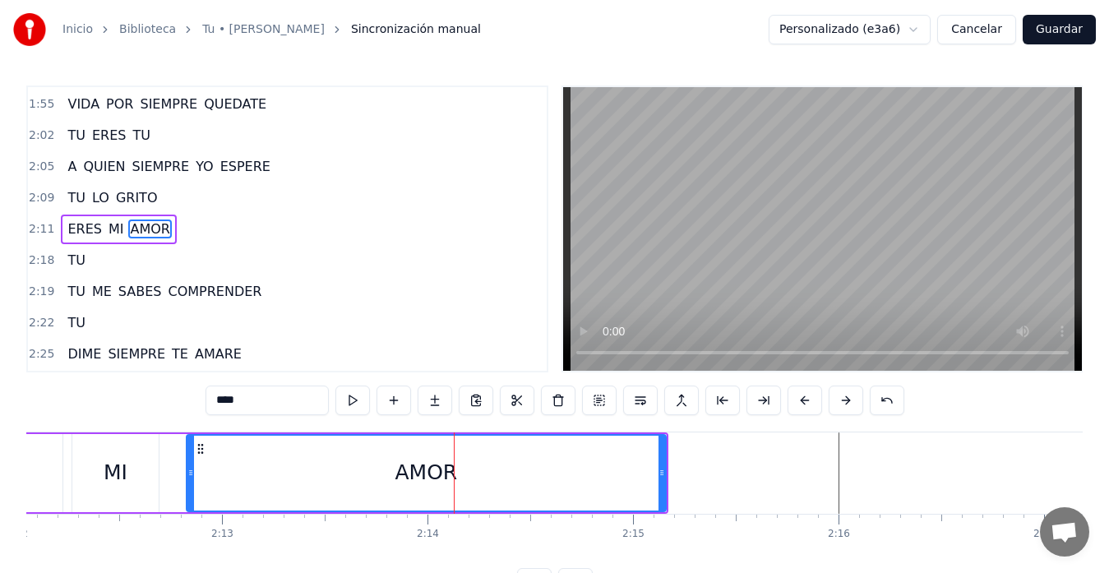
click at [496, 479] on div "AMOR" at bounding box center [426, 473] width 478 height 75
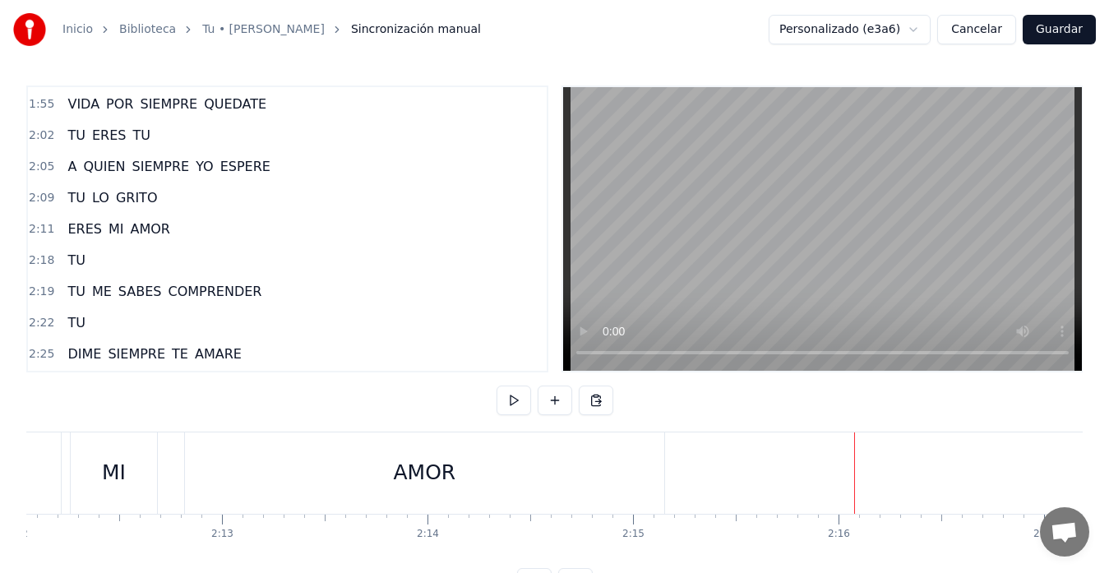
click at [649, 477] on div "AMOR" at bounding box center [424, 472] width 479 height 81
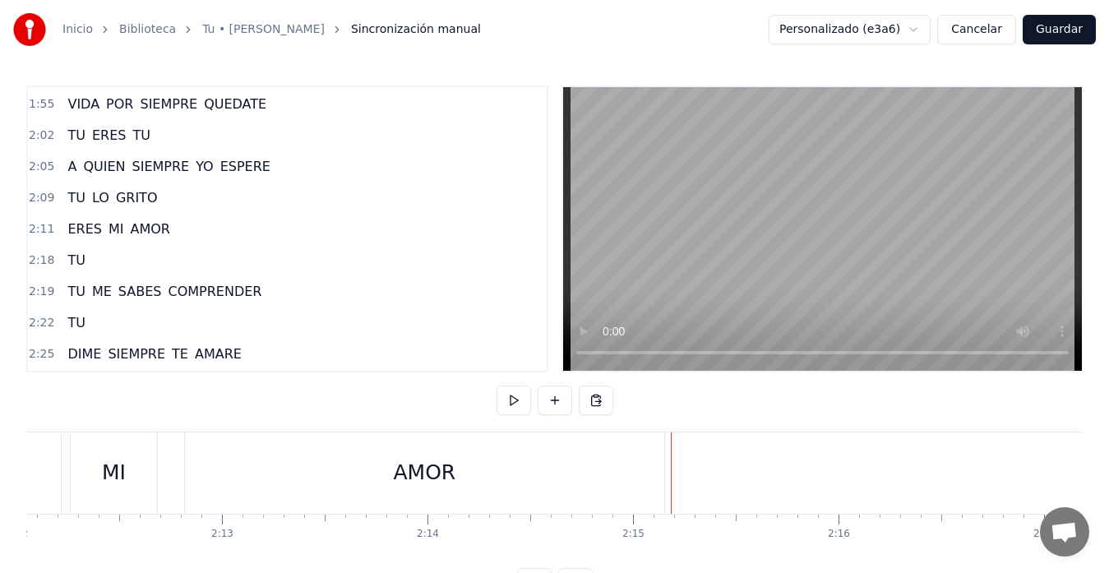
click at [449, 453] on div "AMOR" at bounding box center [424, 472] width 479 height 81
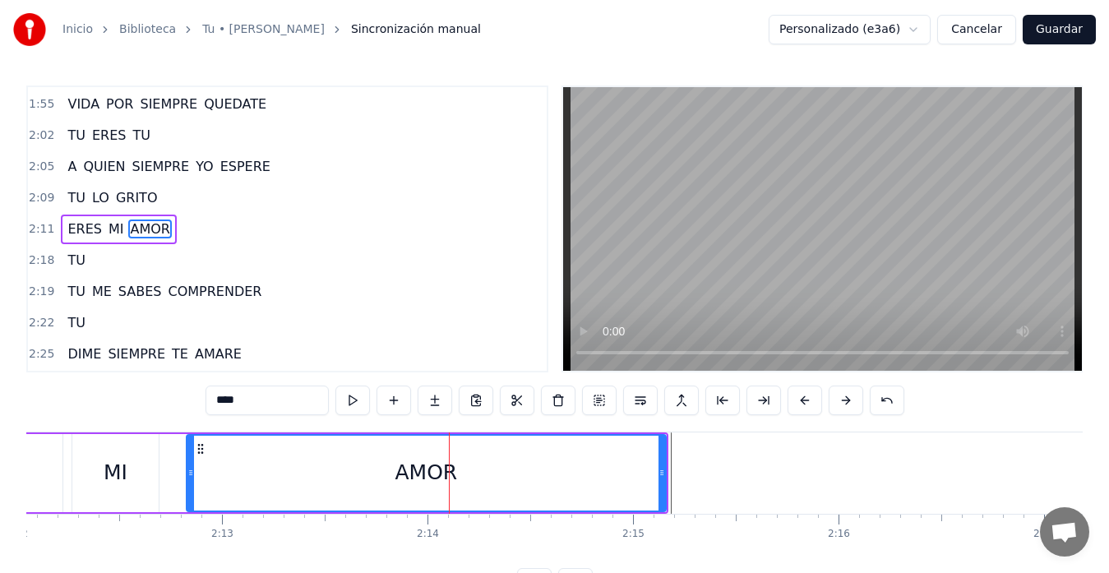
type input "****"
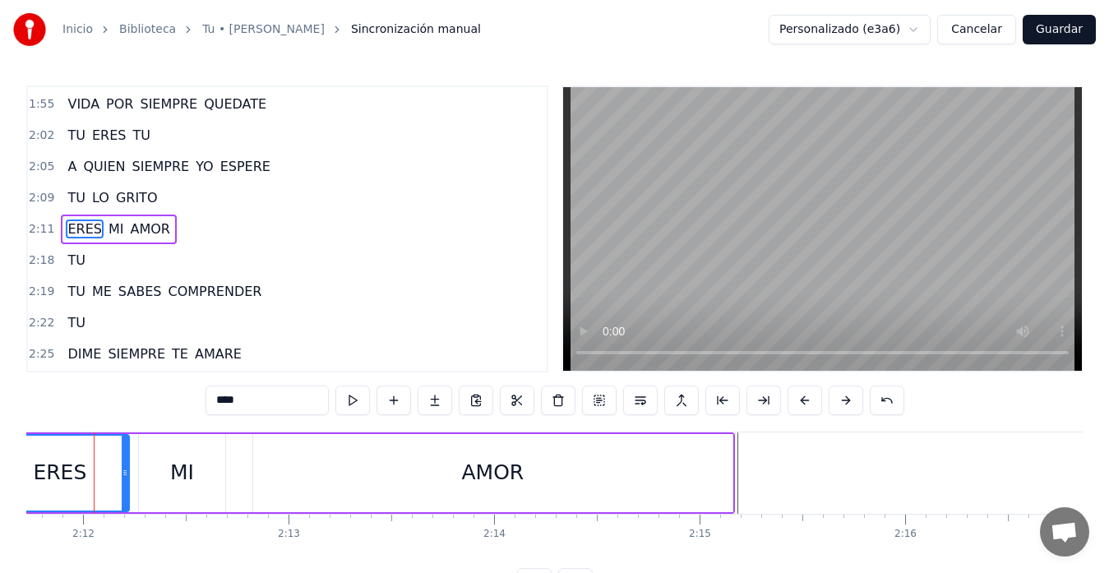
scroll to position [0, 27054]
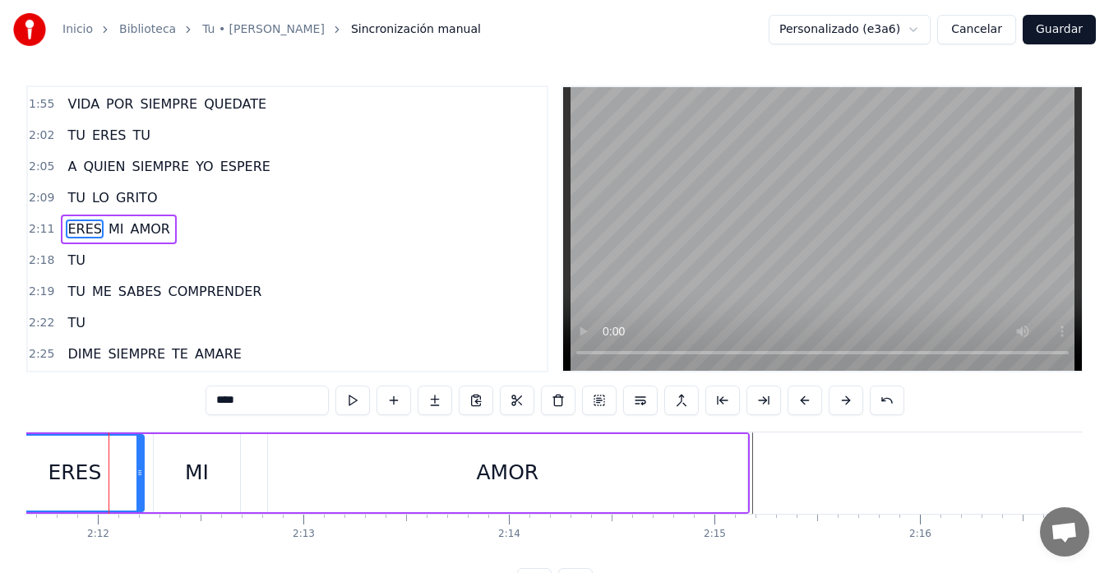
click at [68, 473] on div "ERES" at bounding box center [74, 472] width 53 height 31
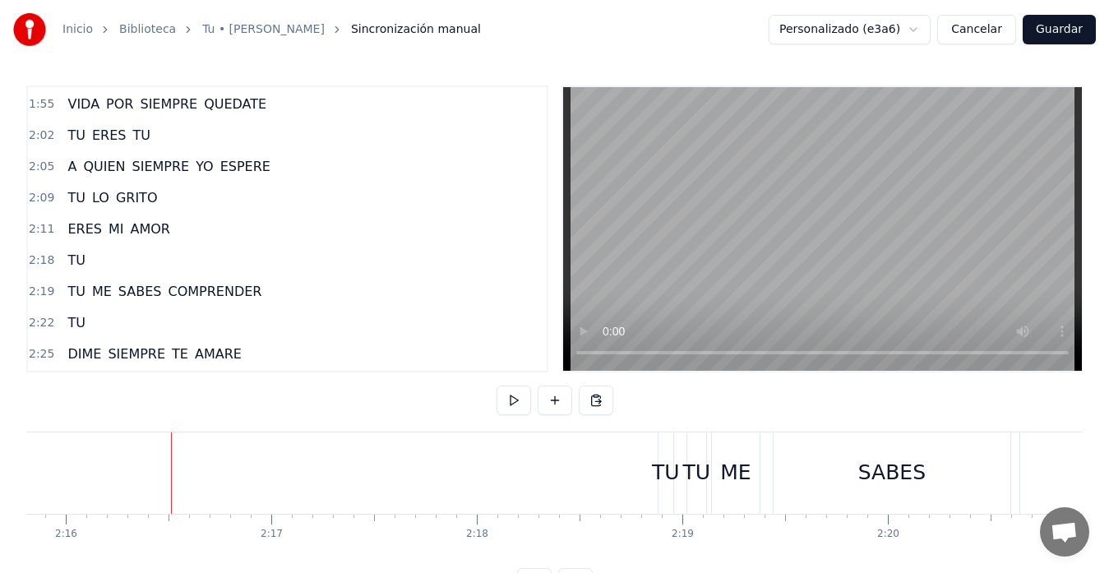
scroll to position [0, 27970]
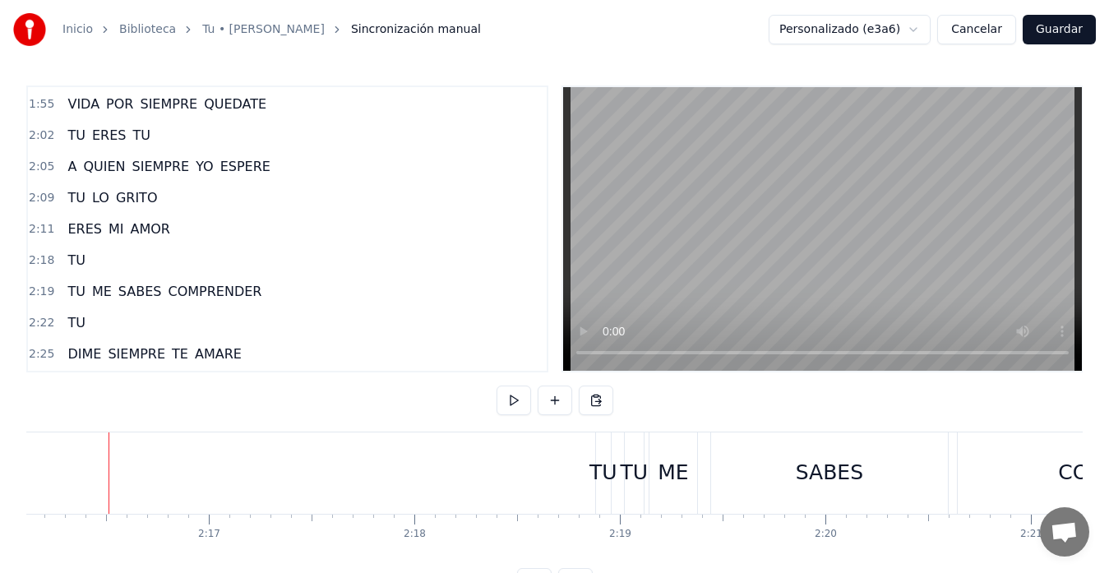
click at [605, 483] on div "TU" at bounding box center [603, 472] width 28 height 31
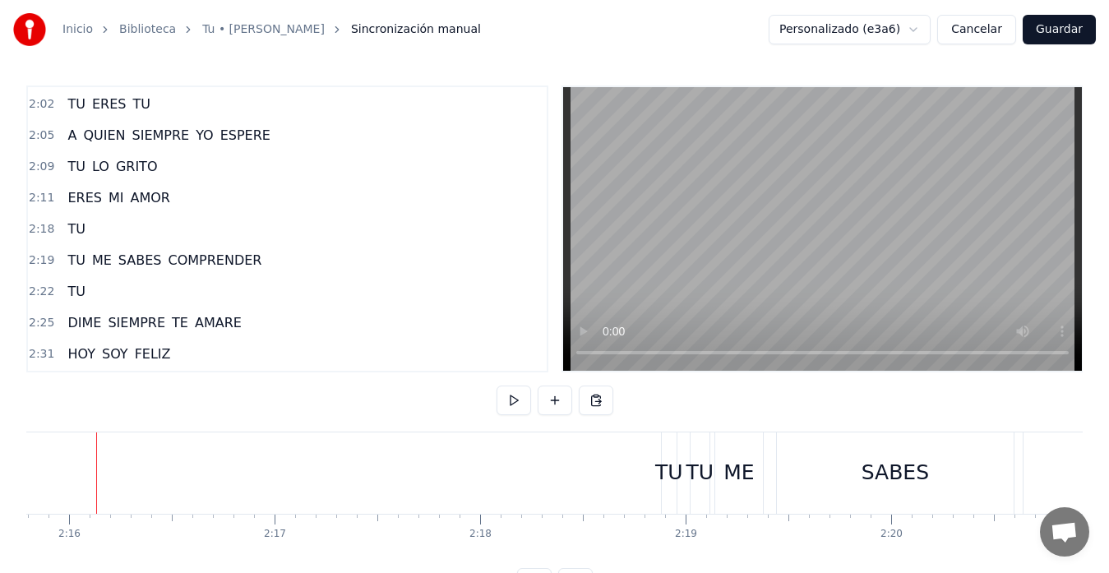
scroll to position [0, 27892]
click at [698, 438] on div at bounding box center [698, 472] width 1 height 81
click at [702, 437] on div "TU" at bounding box center [712, 472] width 21 height 81
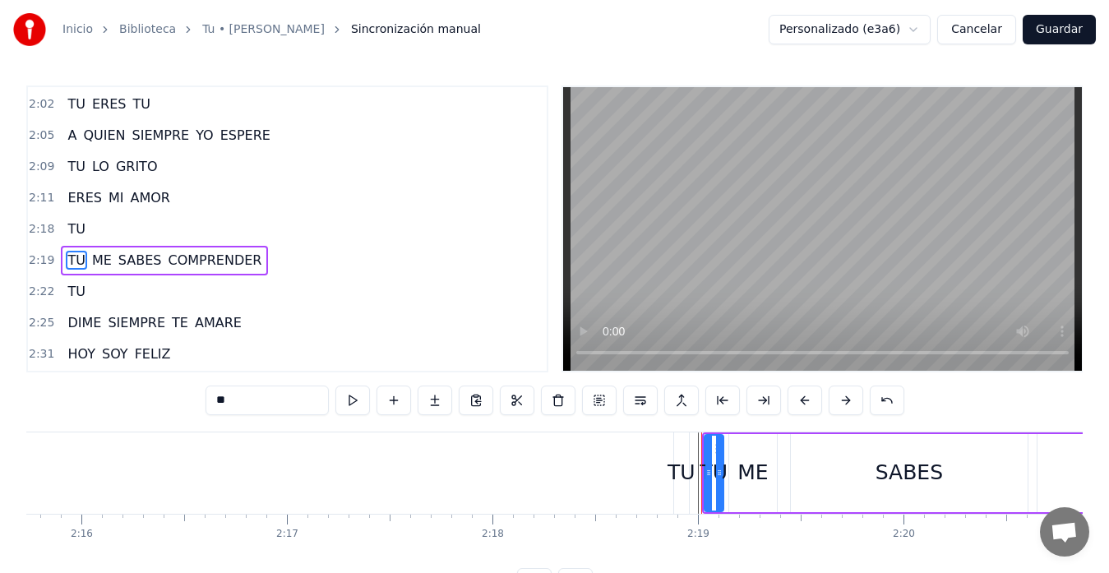
scroll to position [654, 0]
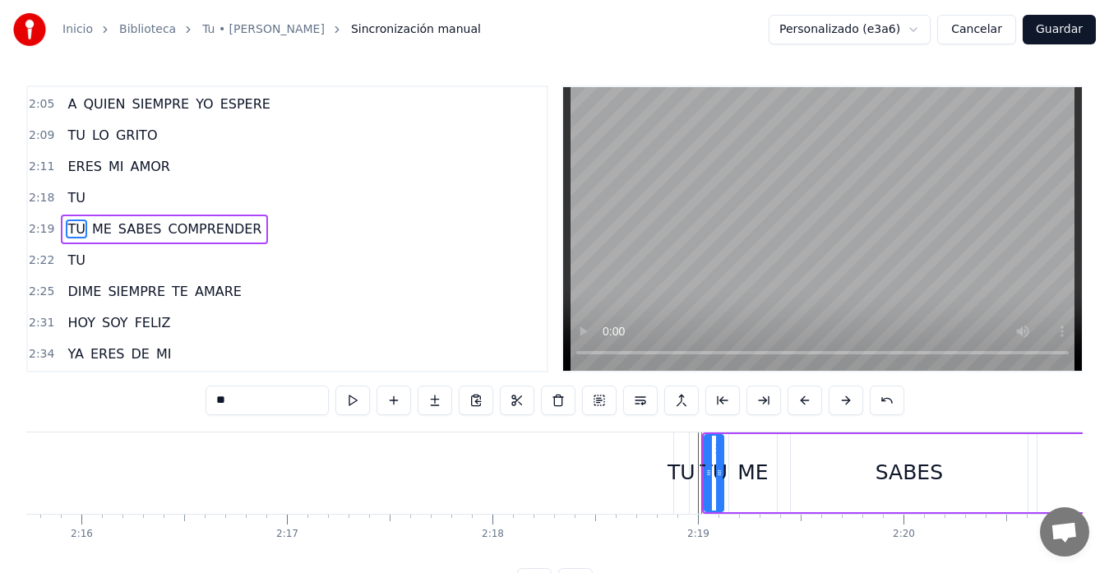
click at [729, 442] on div "ME" at bounding box center [753, 473] width 48 height 78
click at [689, 455] on div "TU" at bounding box center [681, 472] width 16 height 81
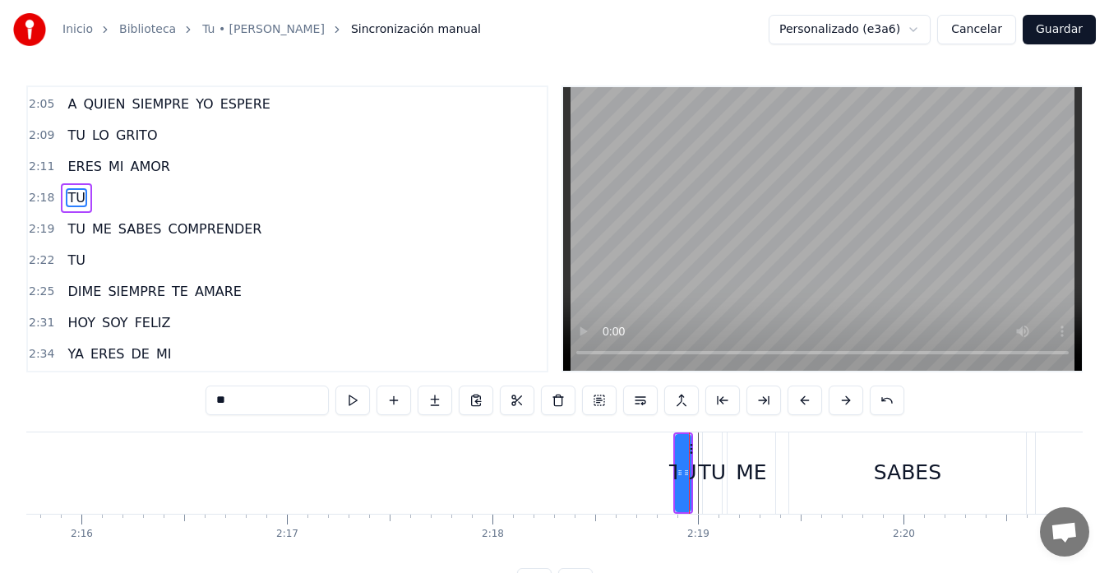
scroll to position [623, 0]
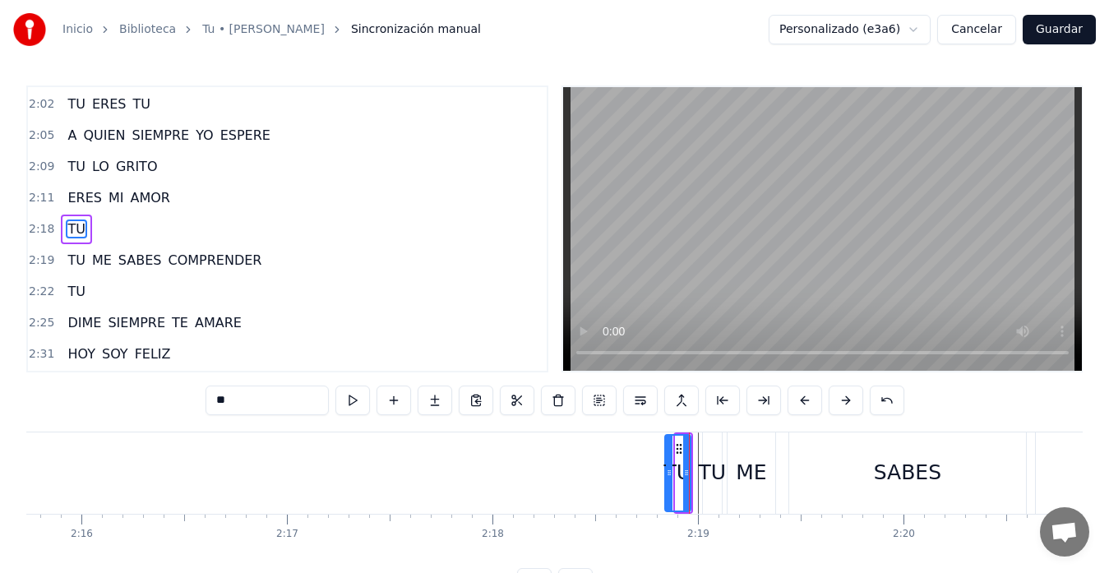
drag, startPoint x: 677, startPoint y: 471, endPoint x: 666, endPoint y: 471, distance: 11.5
click at [666, 471] on icon at bounding box center [669, 472] width 7 height 13
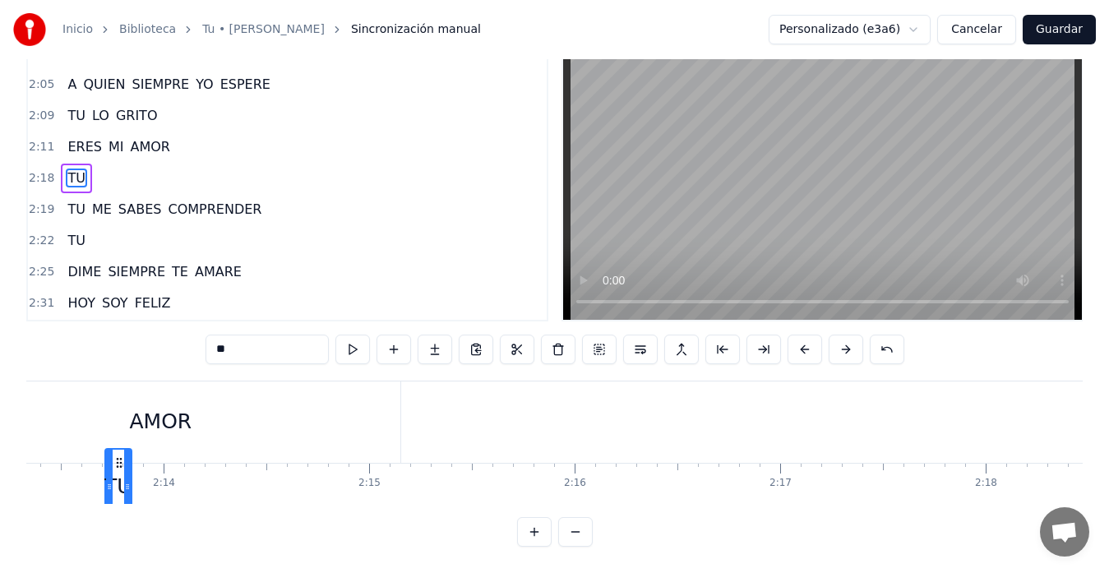
scroll to position [0, 27361]
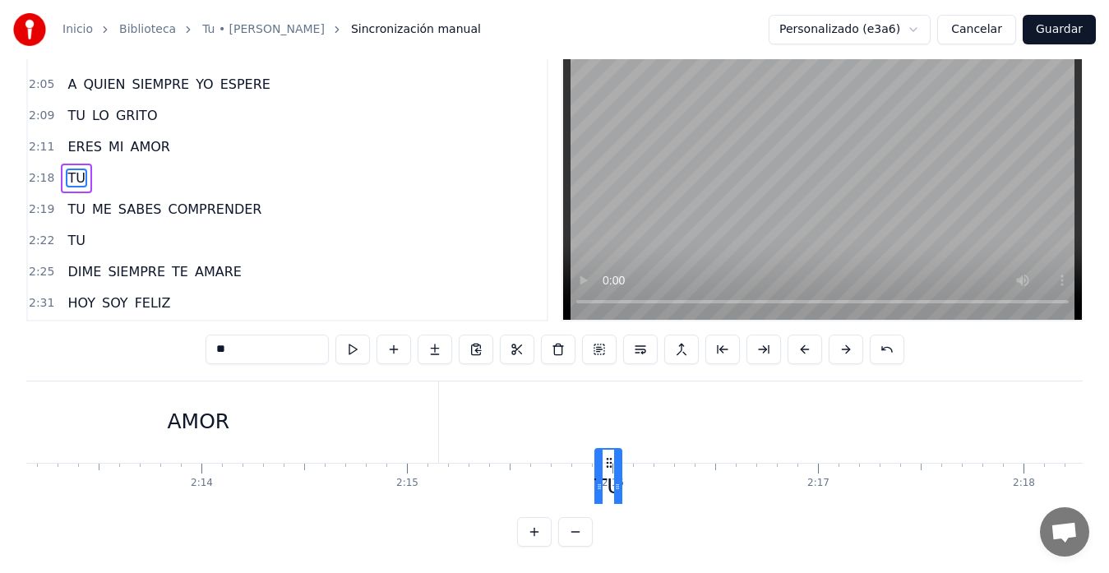
drag, startPoint x: 680, startPoint y: 451, endPoint x: 611, endPoint y: 417, distance: 77.2
drag, startPoint x: 187, startPoint y: 415, endPoint x: 196, endPoint y: 416, distance: 9.1
click at [189, 415] on div "AMOR" at bounding box center [199, 421] width 62 height 31
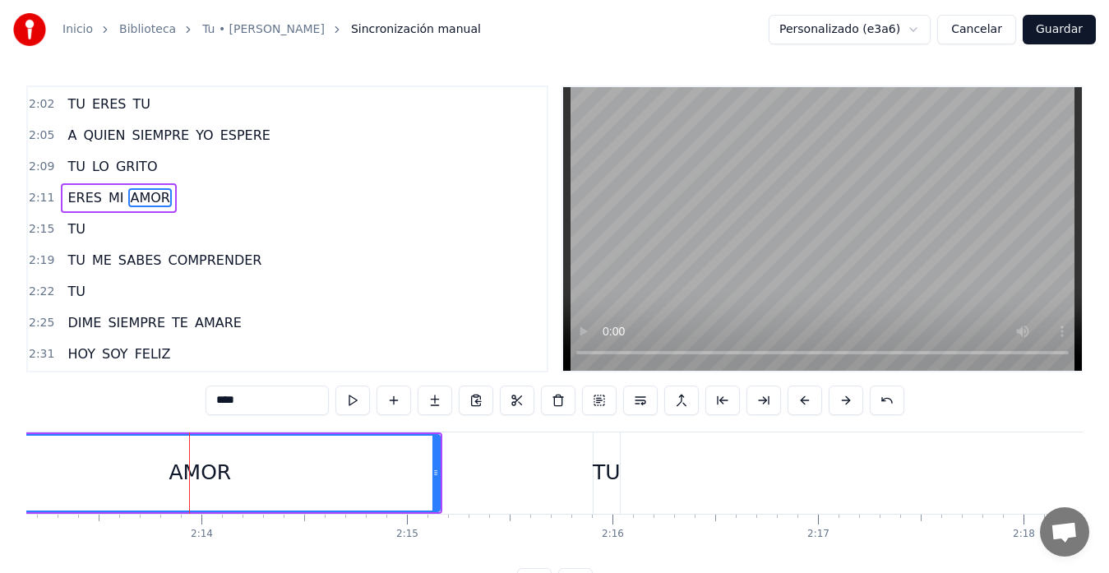
scroll to position [592, 0]
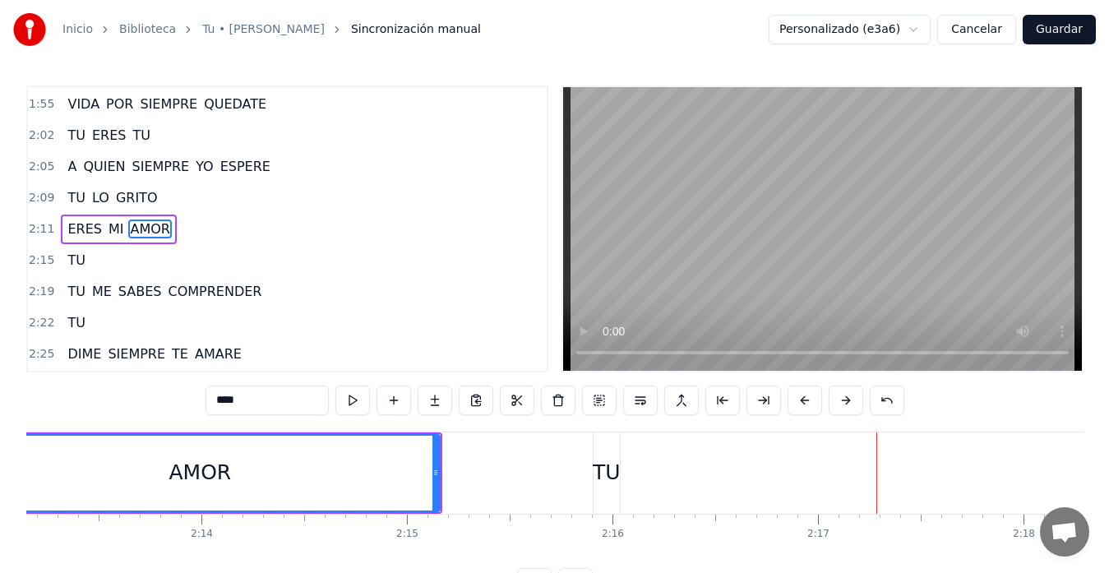
click at [616, 464] on div "TU" at bounding box center [607, 472] width 28 height 31
type input "**"
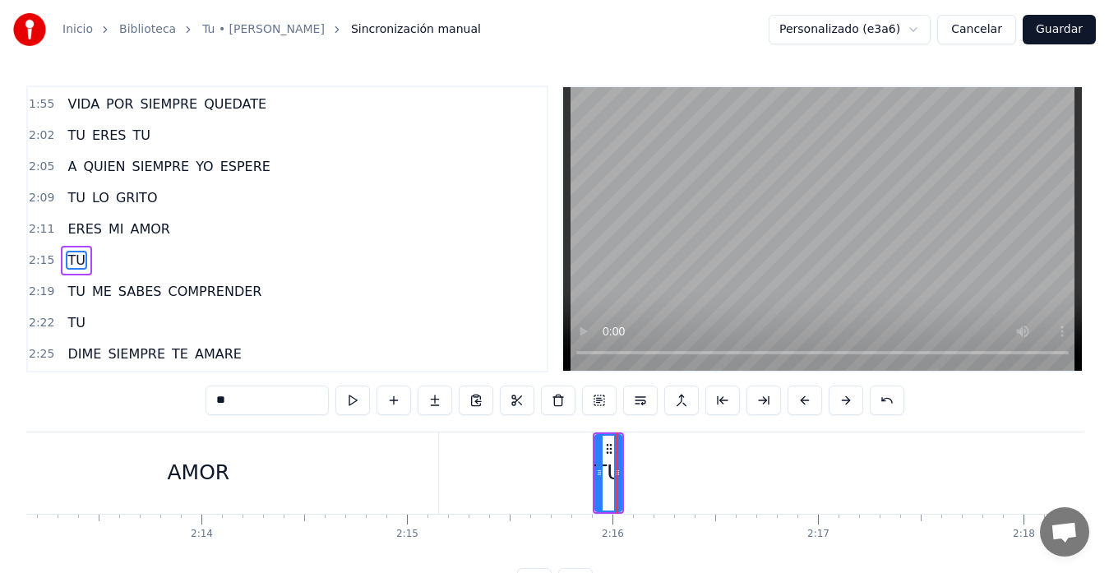
scroll to position [623, 0]
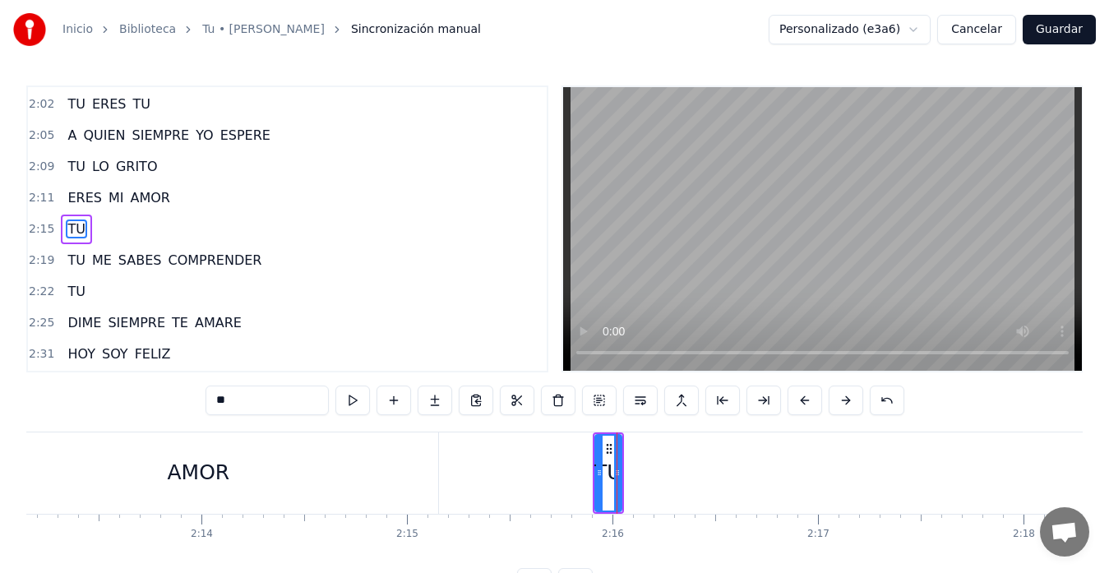
click at [623, 473] on div "TU" at bounding box center [608, 472] width 31 height 81
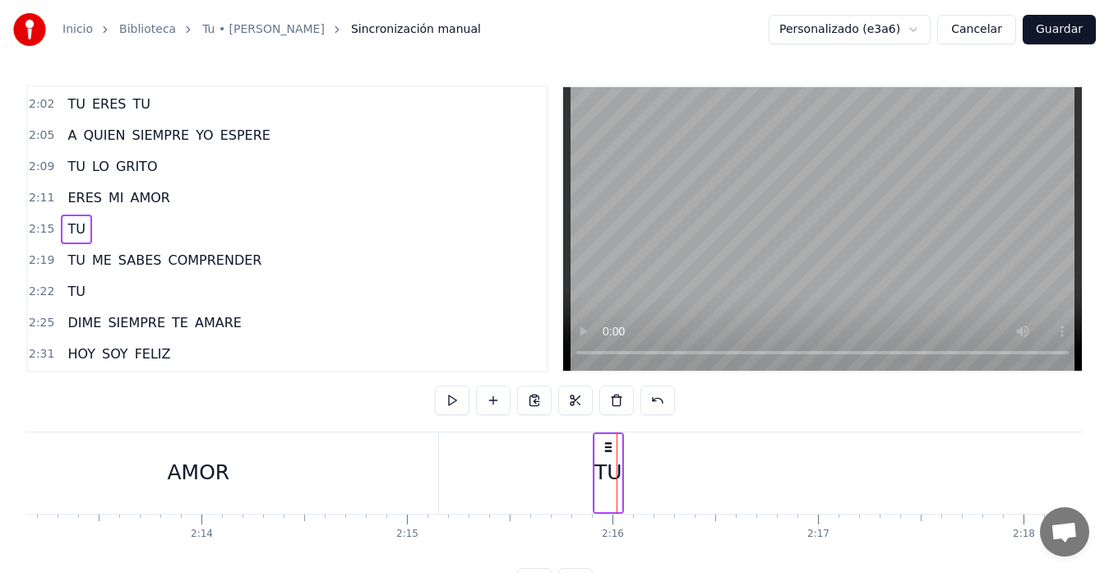
click at [616, 473] on div "TU" at bounding box center [608, 472] width 28 height 31
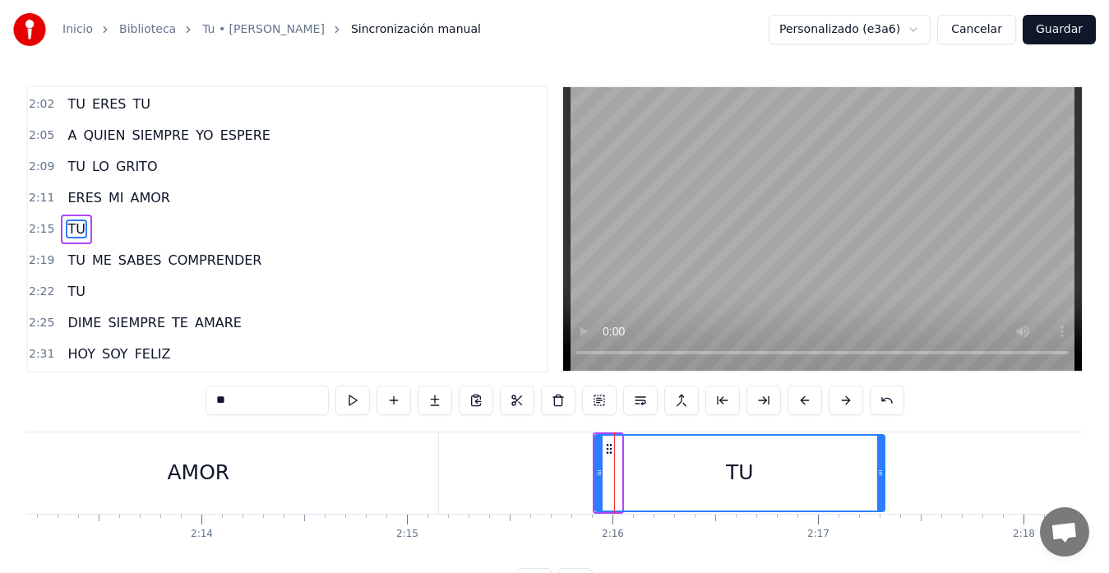
drag, startPoint x: 616, startPoint y: 473, endPoint x: 880, endPoint y: 474, distance: 263.0
click at [880, 474] on icon at bounding box center [880, 472] width 7 height 13
click at [201, 467] on div "AMOR" at bounding box center [199, 472] width 62 height 31
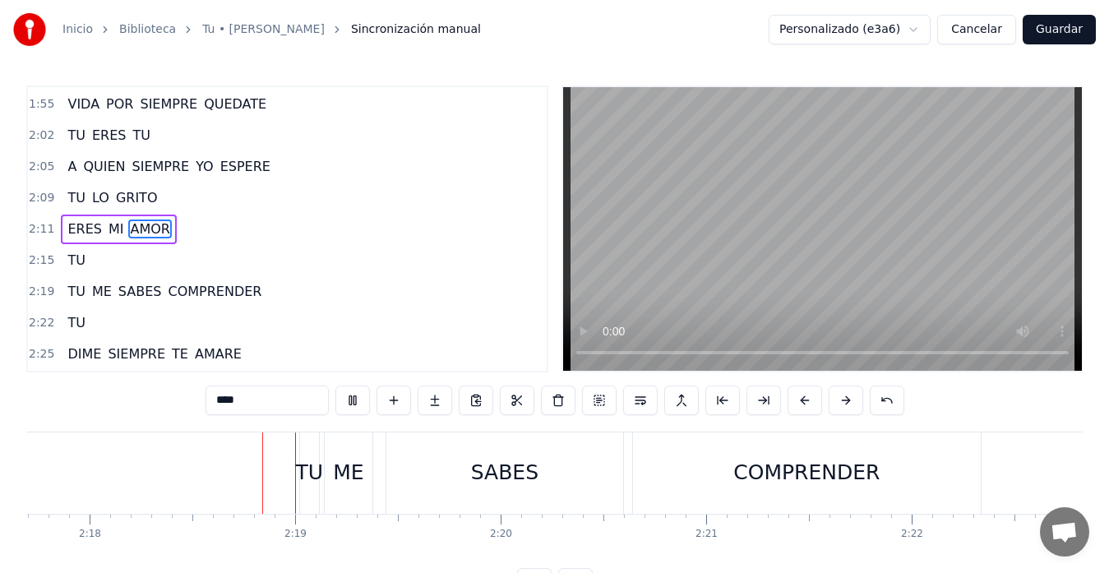
scroll to position [0, 28300]
click at [310, 500] on div "TU" at bounding box center [304, 472] width 19 height 81
type input "**"
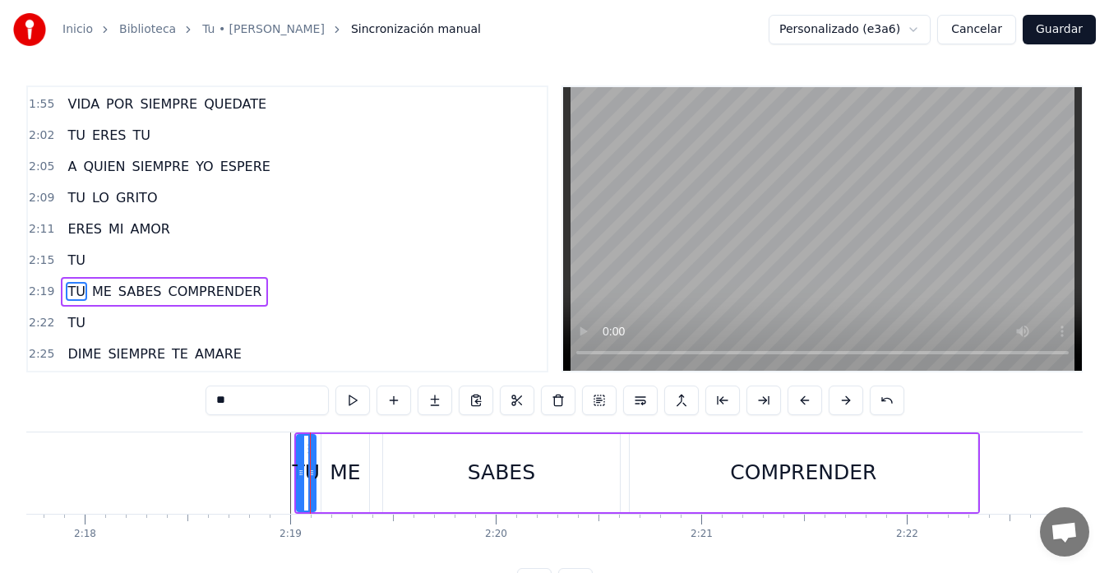
scroll to position [654, 0]
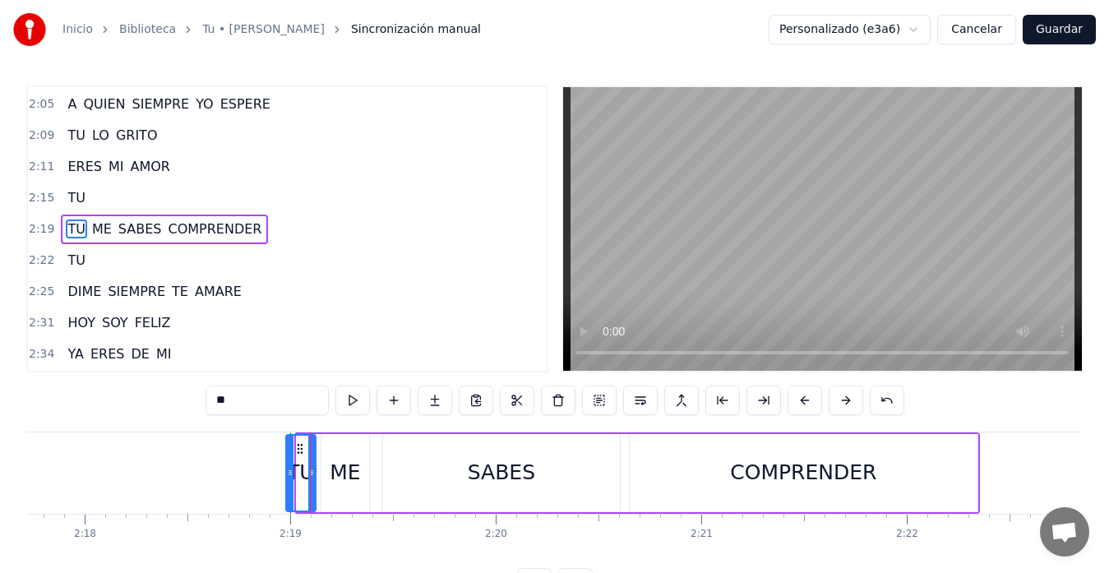
drag, startPoint x: 300, startPoint y: 485, endPoint x: 289, endPoint y: 488, distance: 11.2
click at [289, 488] on div at bounding box center [290, 473] width 7 height 75
drag, startPoint x: 301, startPoint y: 446, endPoint x: 276, endPoint y: 455, distance: 26.0
click at [275, 455] on icon at bounding box center [275, 448] width 13 height 13
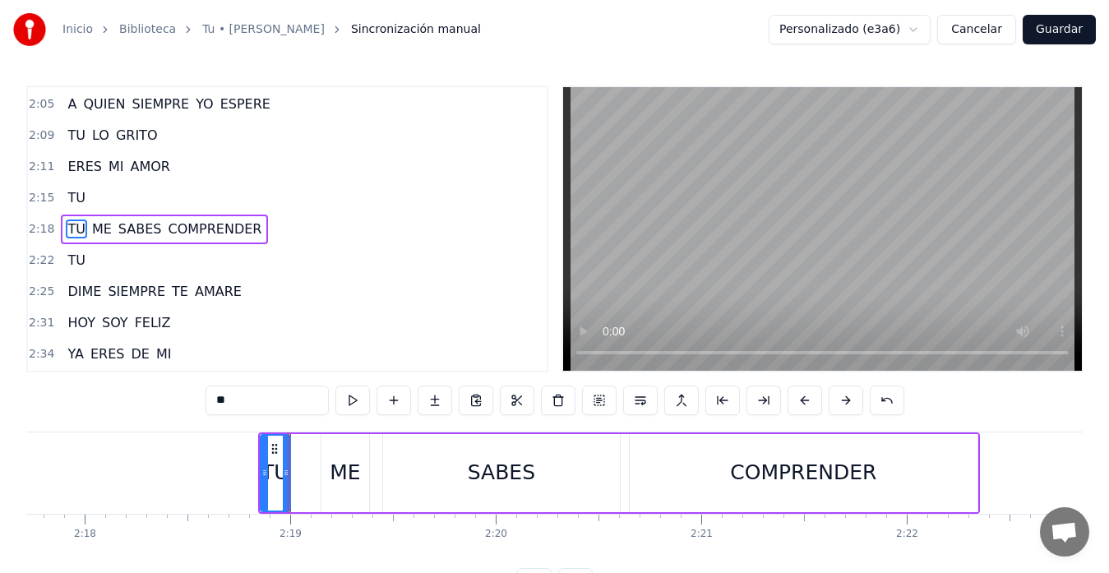
scroll to position [0, 28271]
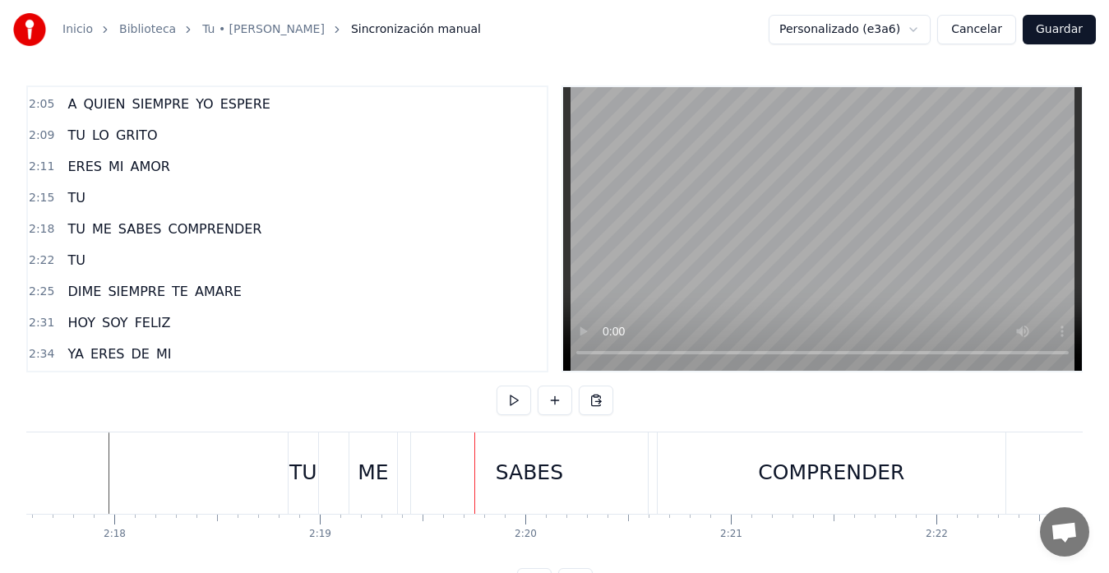
click at [375, 473] on div "ME" at bounding box center [373, 472] width 30 height 31
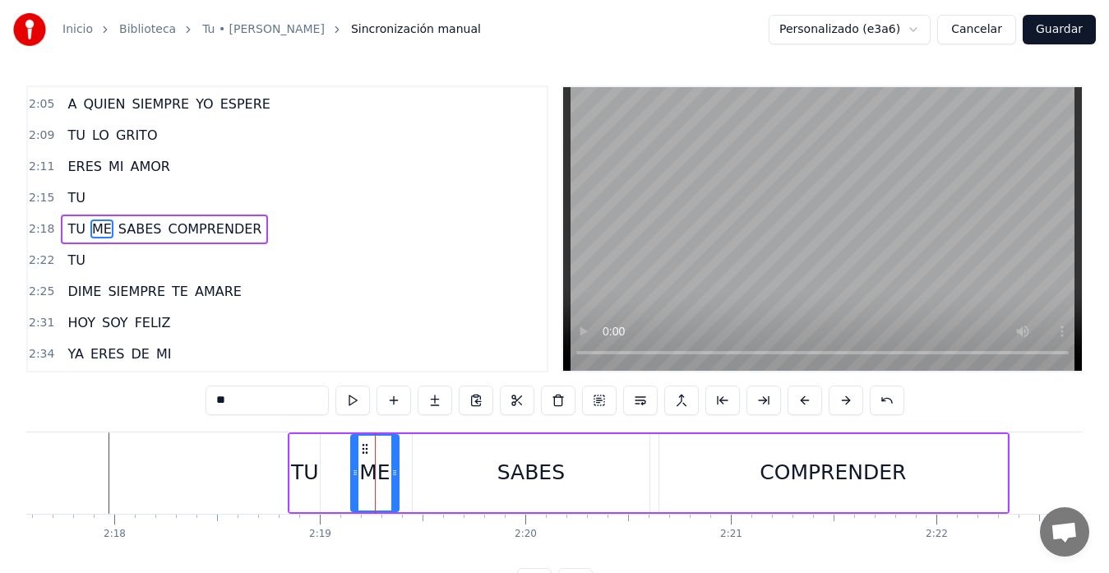
click at [376, 475] on div "ME" at bounding box center [374, 472] width 30 height 31
drag, startPoint x: 364, startPoint y: 454, endPoint x: 338, endPoint y: 459, distance: 26.9
click at [338, 459] on div "ME" at bounding box center [349, 473] width 46 height 75
click at [448, 466] on div "SABES" at bounding box center [531, 473] width 237 height 78
type input "*****"
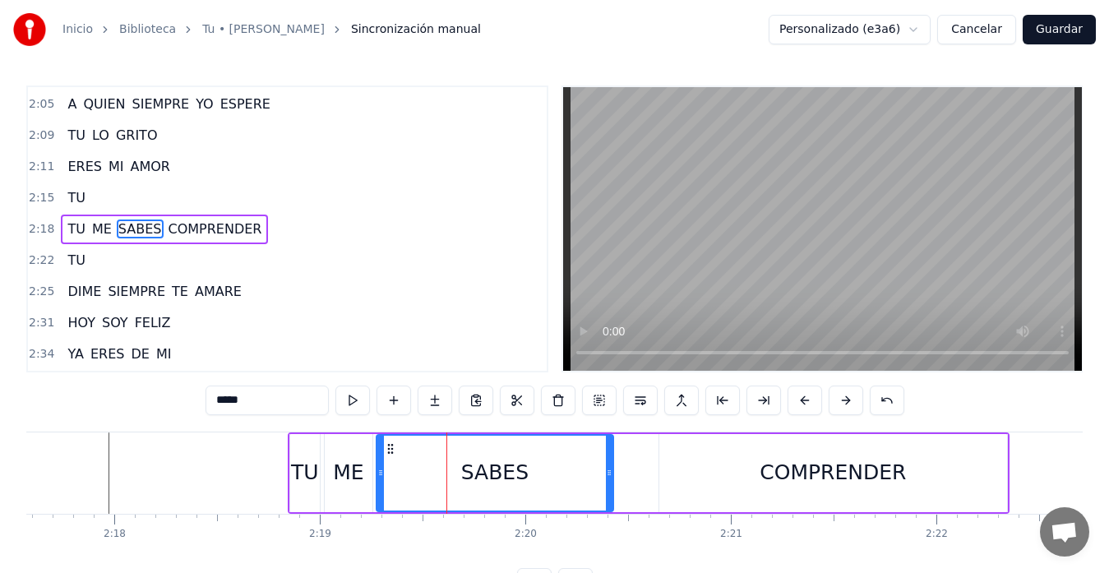
drag, startPoint x: 428, startPoint y: 449, endPoint x: 392, endPoint y: 454, distance: 36.5
click at [392, 454] on icon at bounding box center [390, 448] width 13 height 13
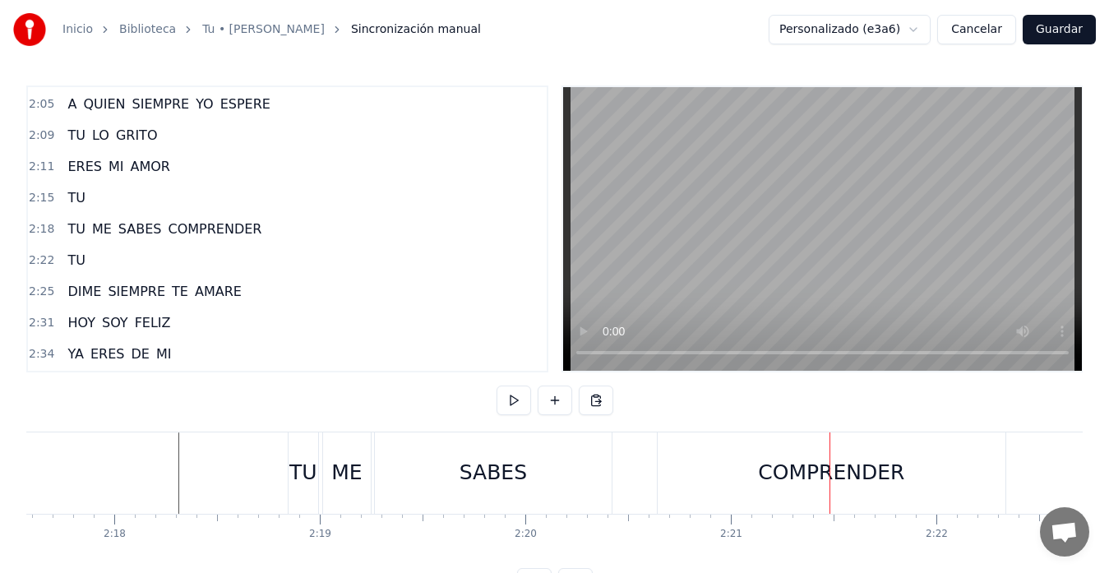
click at [940, 483] on div "COMPRENDER" at bounding box center [832, 472] width 348 height 81
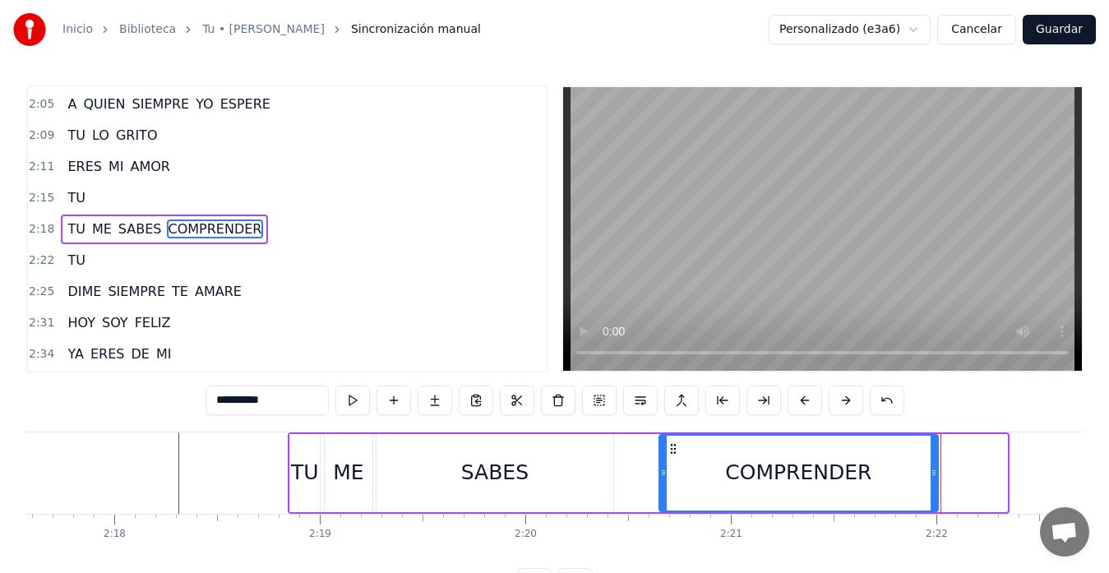
drag, startPoint x: 1000, startPoint y: 468, endPoint x: 930, endPoint y: 481, distance: 70.3
click at [930, 481] on div at bounding box center [933, 473] width 7 height 75
click at [364, 465] on div "ME" at bounding box center [349, 473] width 48 height 78
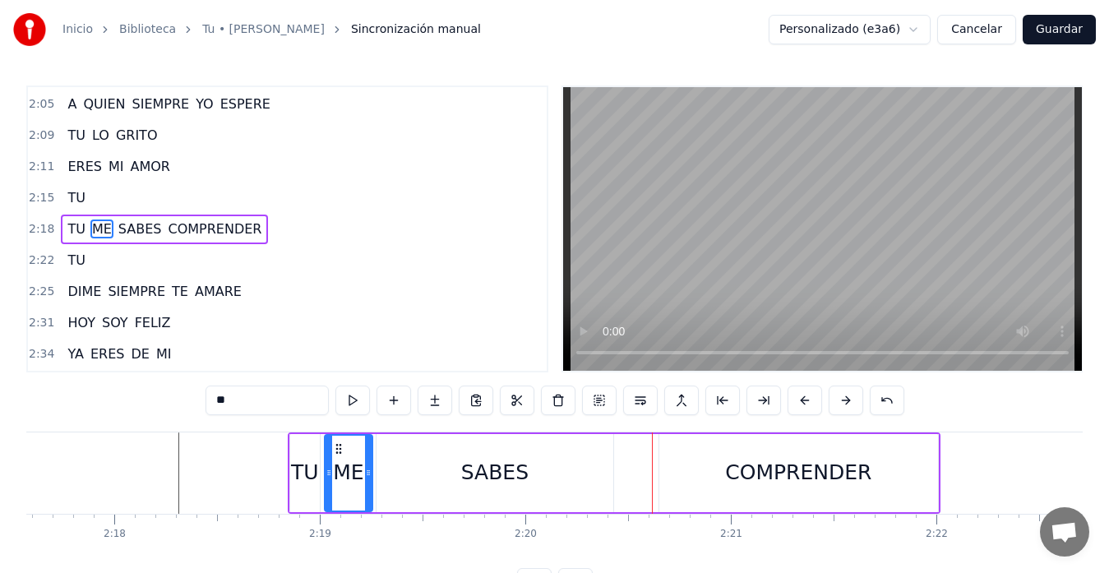
click at [587, 467] on div "SABES" at bounding box center [494, 473] width 237 height 78
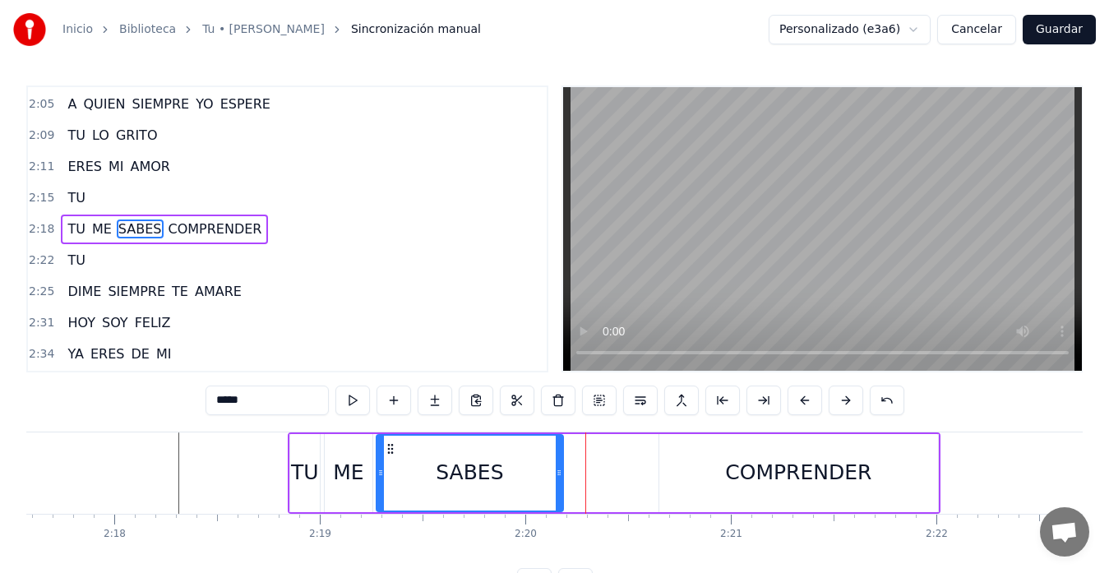
drag, startPoint x: 609, startPoint y: 473, endPoint x: 559, endPoint y: 484, distance: 51.3
click at [559, 484] on div at bounding box center [559, 473] width 7 height 75
click at [666, 479] on div "COMPRENDER" at bounding box center [798, 473] width 279 height 78
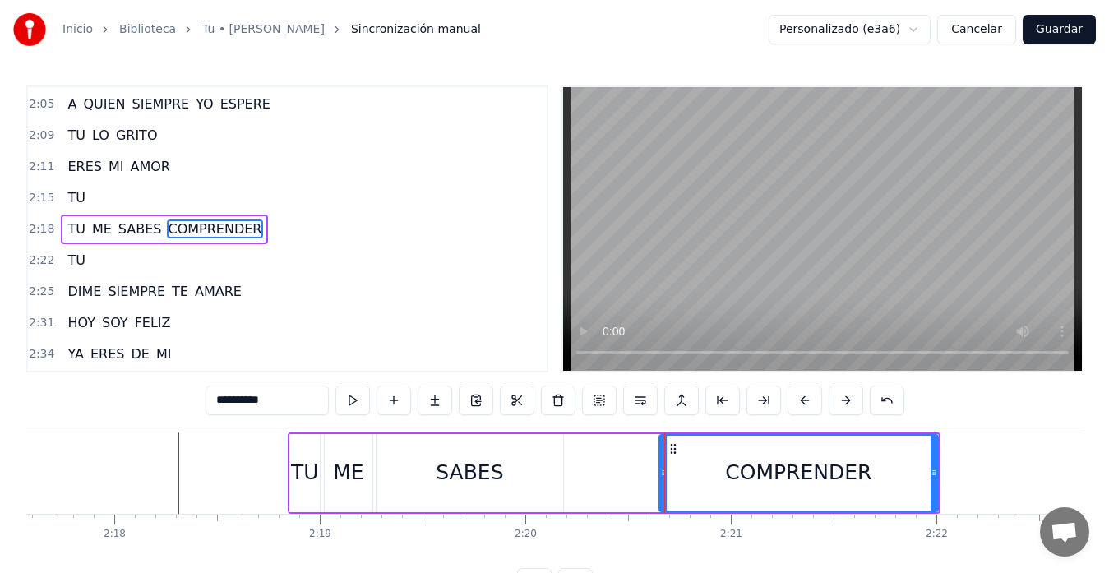
click at [326, 466] on div "ME" at bounding box center [349, 473] width 48 height 78
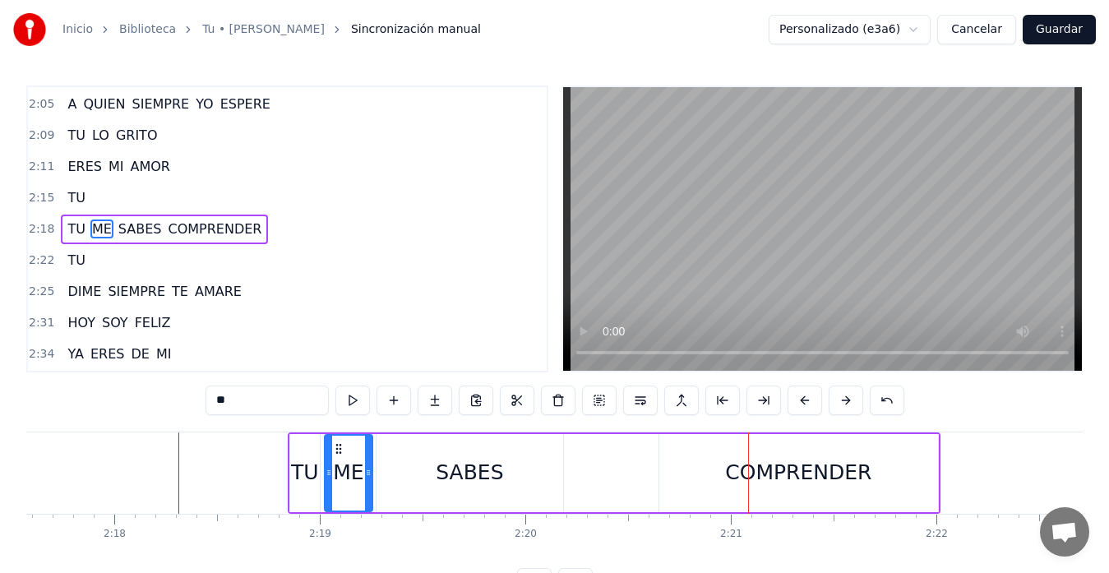
click at [746, 460] on div "COMPRENDER" at bounding box center [798, 472] width 146 height 31
type input "**********"
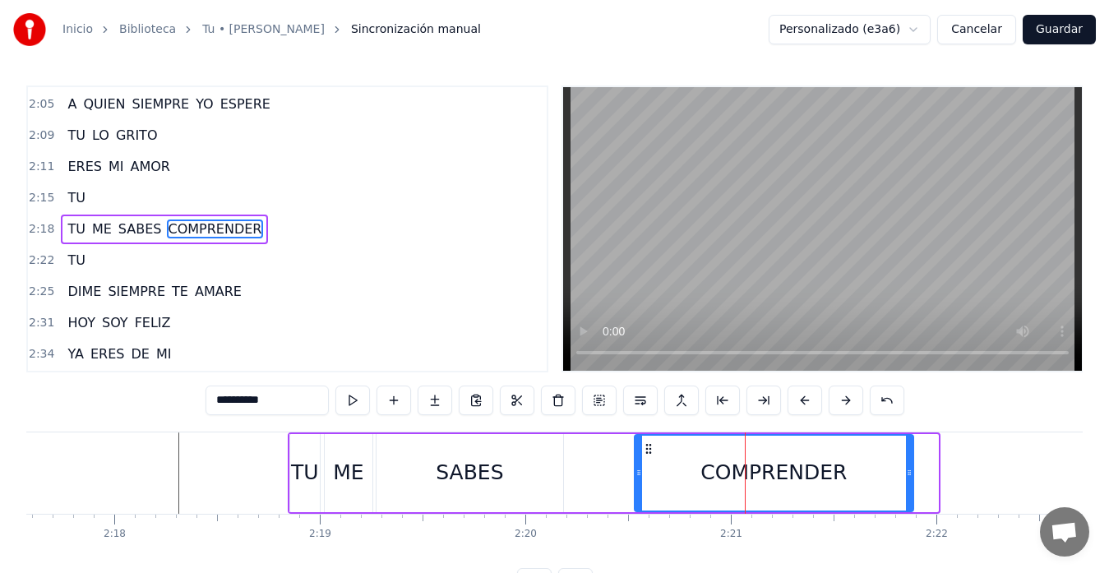
drag, startPoint x: 671, startPoint y: 450, endPoint x: 646, endPoint y: 454, distance: 25.0
click at [646, 454] on icon at bounding box center [648, 448] width 13 height 13
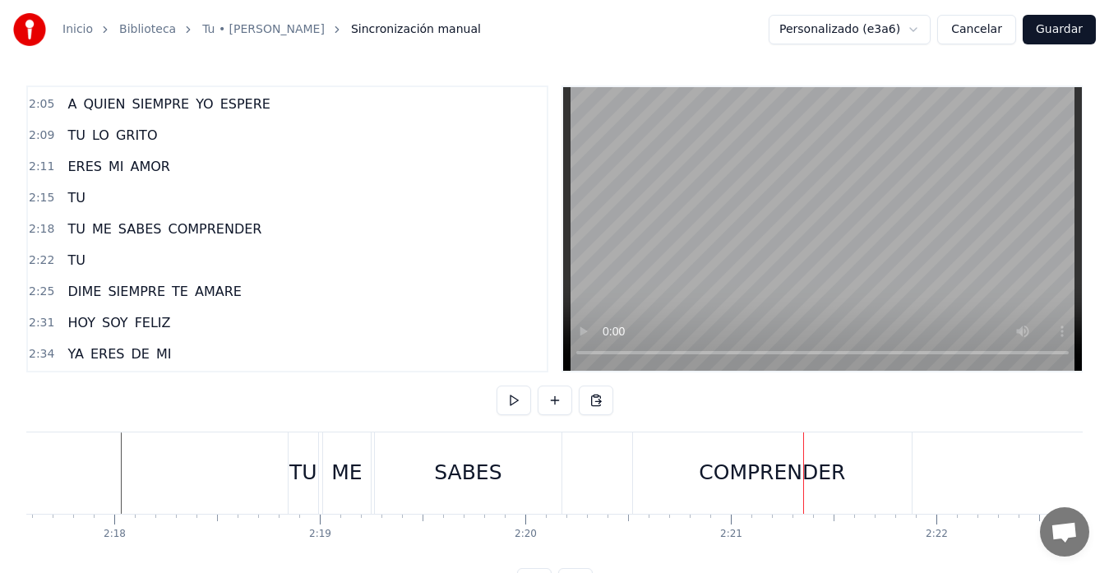
click at [691, 464] on div "COMPRENDER" at bounding box center [772, 472] width 279 height 81
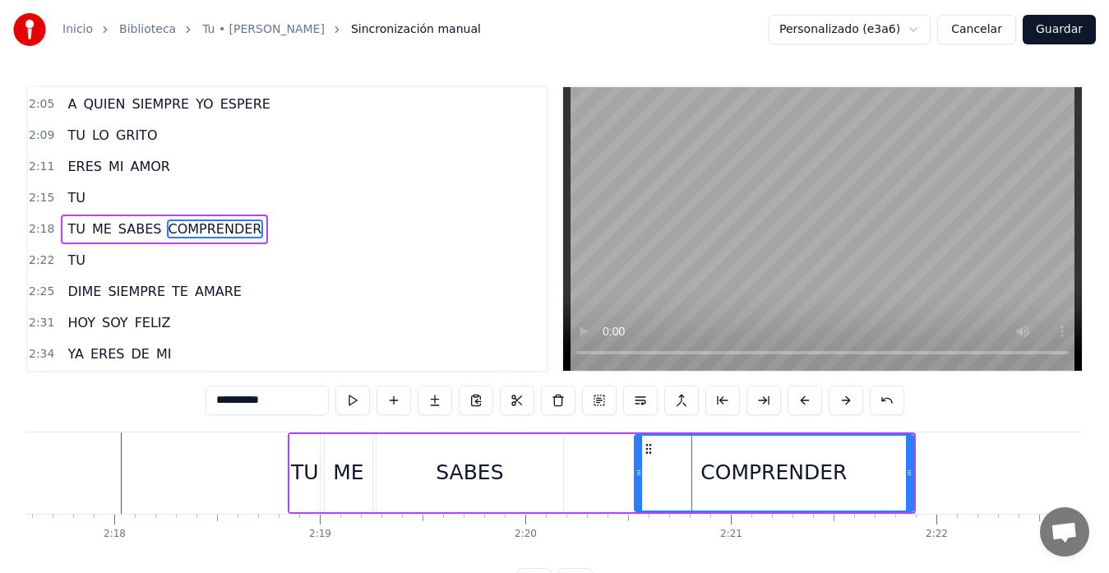
click at [579, 465] on div "TU ME SABES COMPRENDER" at bounding box center [602, 472] width 628 height 81
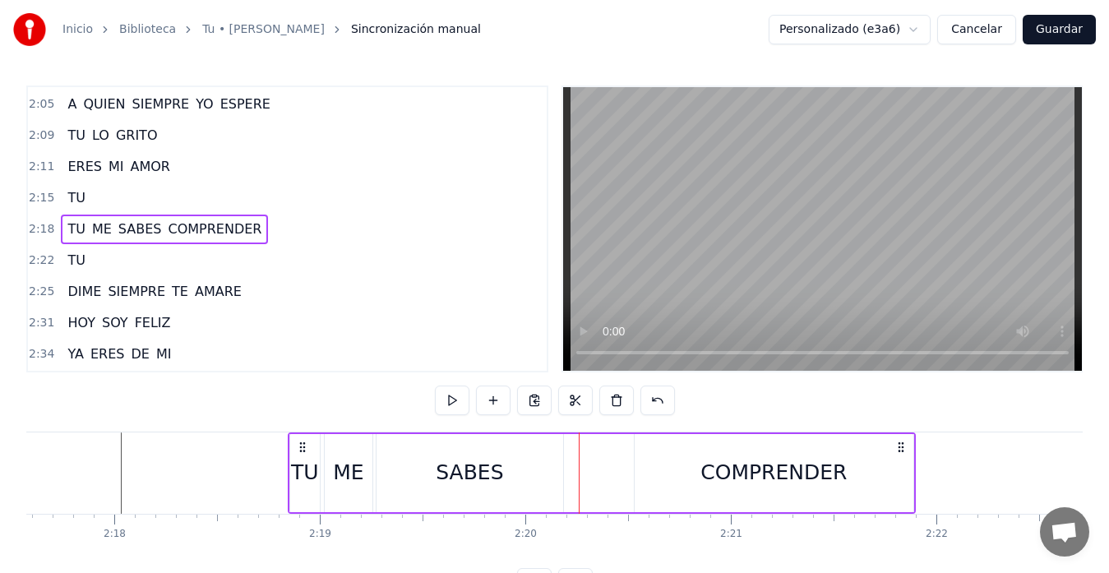
click at [645, 461] on div "COMPRENDER" at bounding box center [774, 473] width 279 height 78
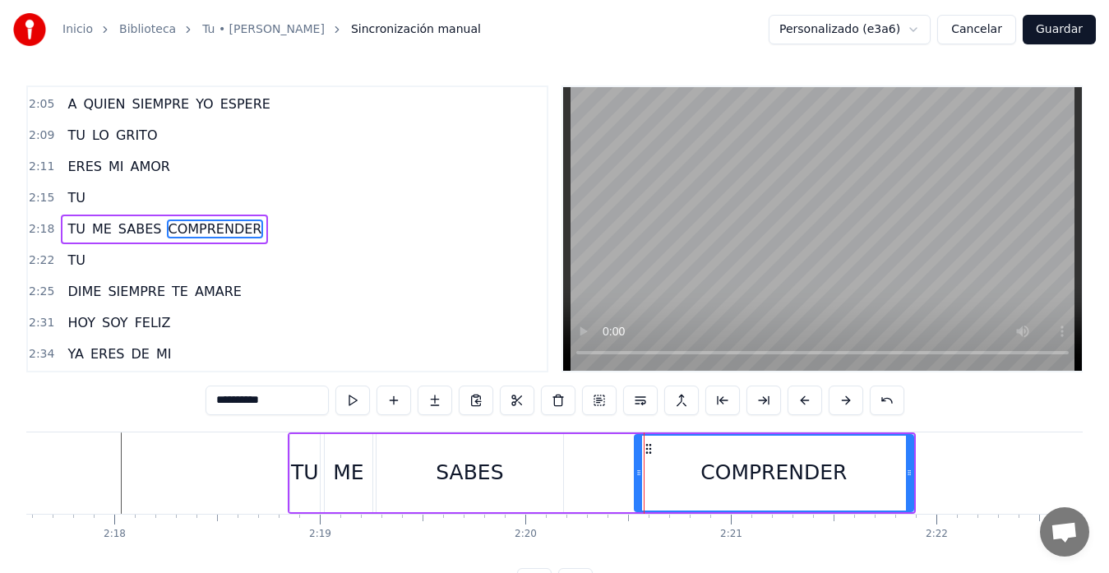
drag, startPoint x: 644, startPoint y: 446, endPoint x: 601, endPoint y: 451, distance: 43.8
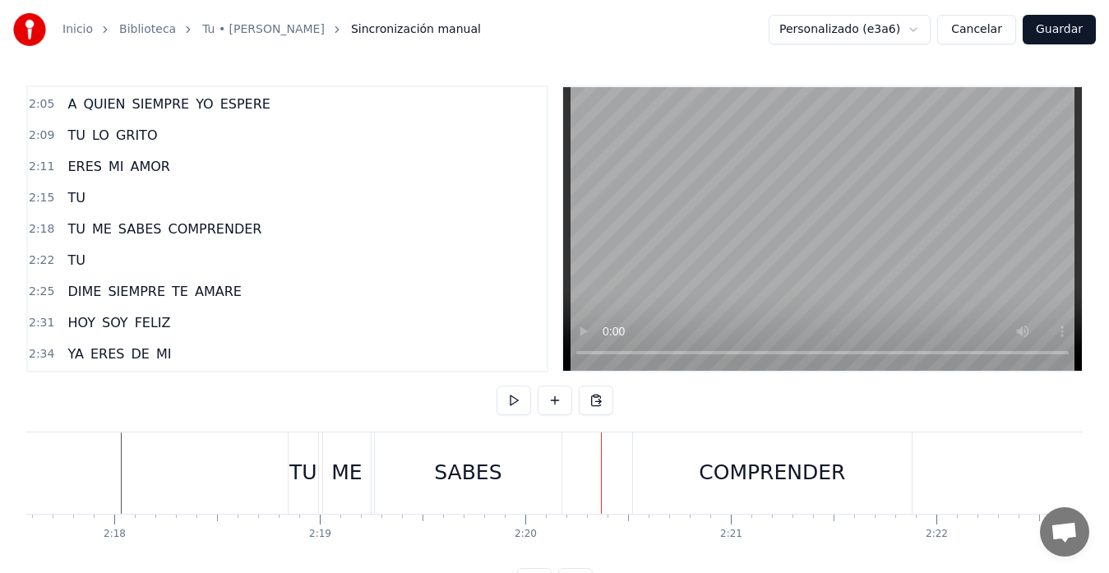
click at [645, 453] on div "COMPRENDER" at bounding box center [772, 472] width 279 height 81
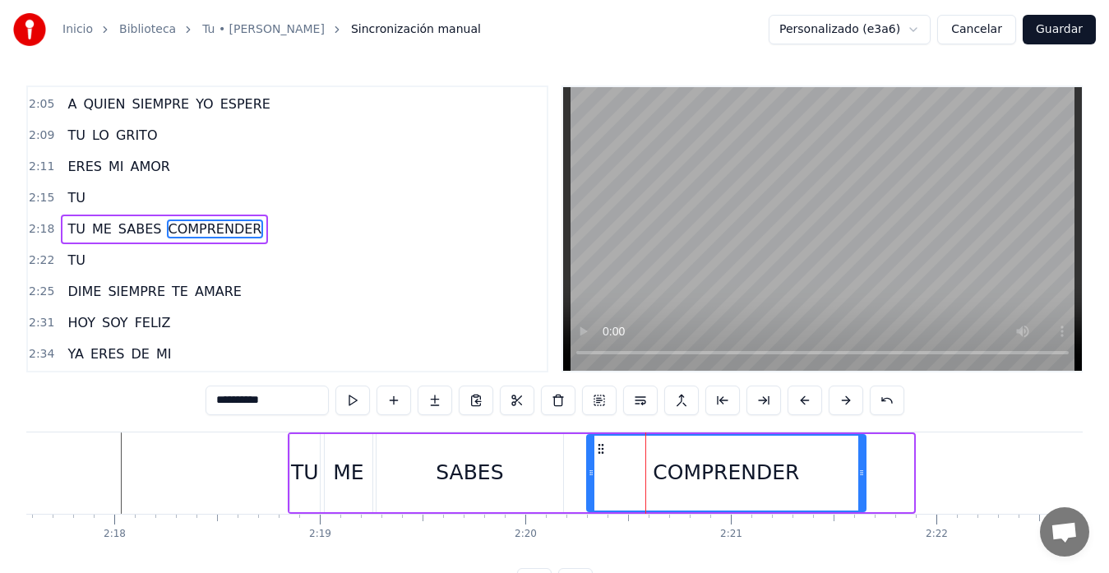
drag, startPoint x: 649, startPoint y: 447, endPoint x: 601, endPoint y: 452, distance: 47.9
click at [601, 452] on icon at bounding box center [600, 448] width 13 height 13
click at [348, 445] on div "ME" at bounding box center [349, 473] width 48 height 78
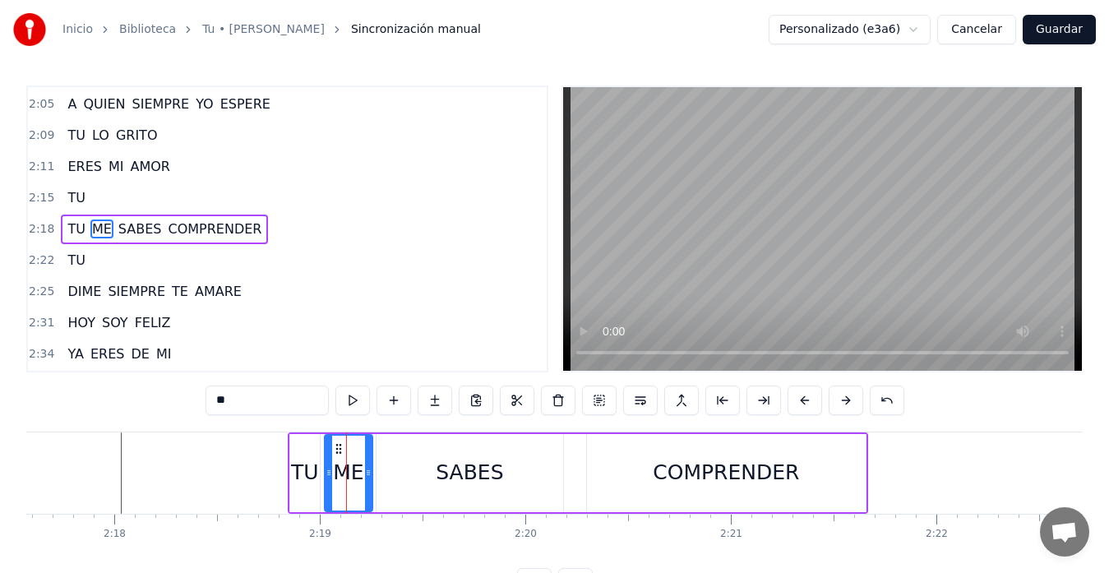
click at [316, 446] on div "TU" at bounding box center [305, 473] width 30 height 78
type input "**"
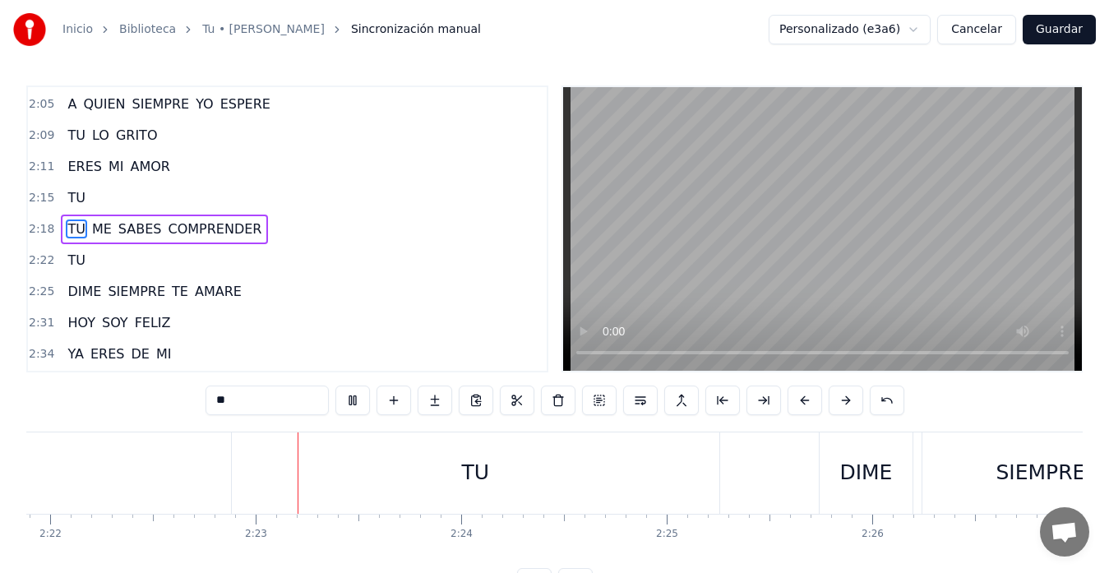
scroll to position [0, 29213]
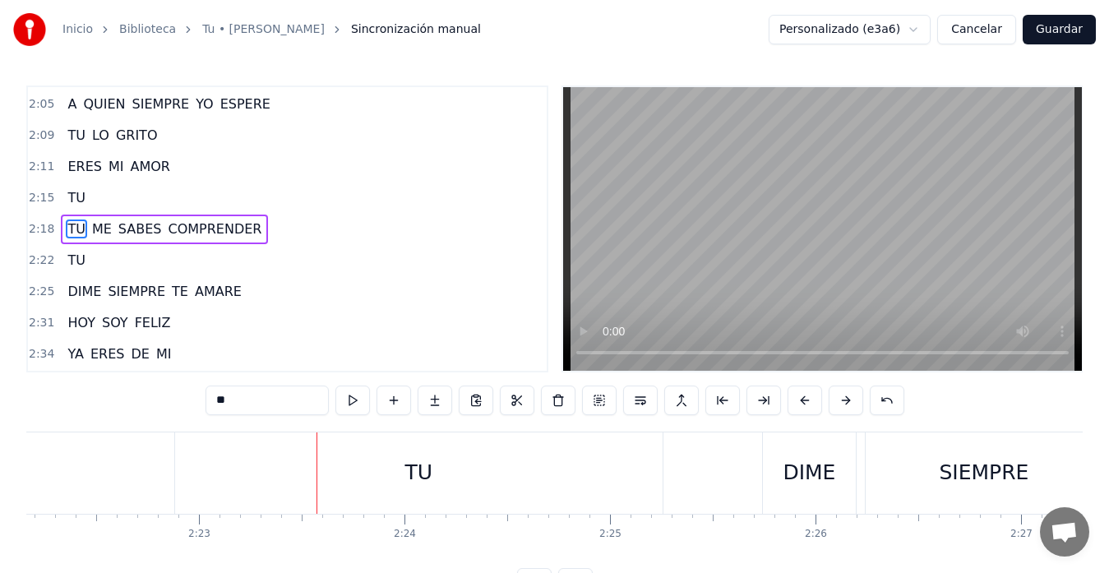
click at [519, 485] on div "TU" at bounding box center [418, 472] width 487 height 81
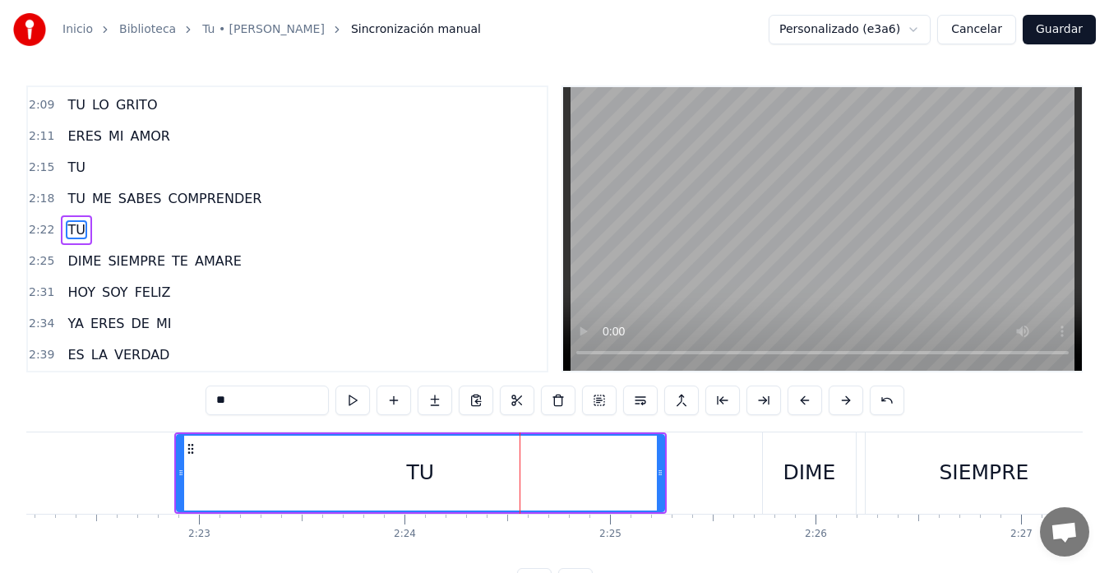
scroll to position [686, 0]
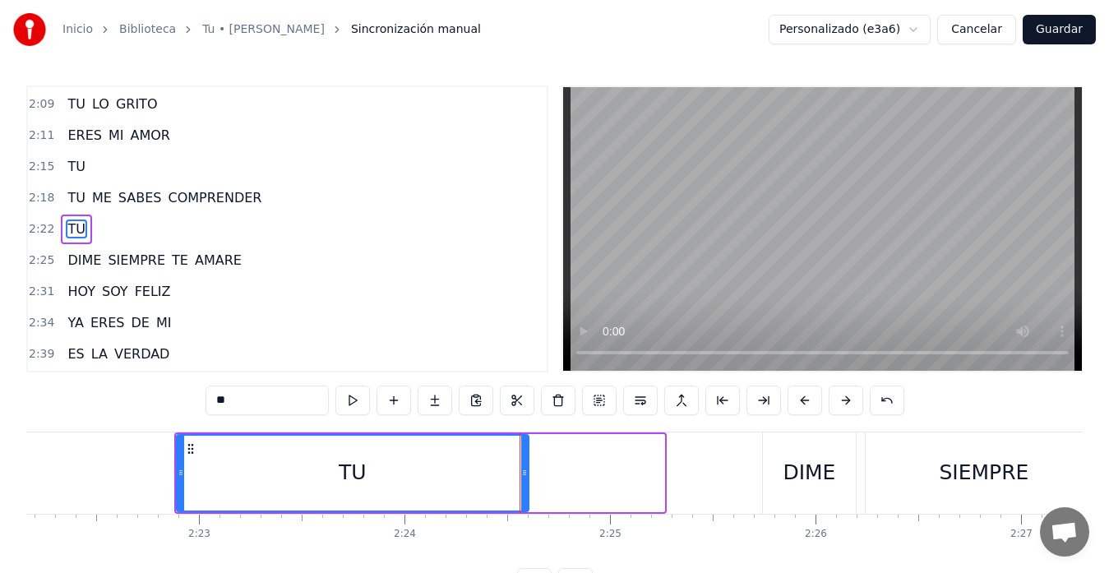
drag, startPoint x: 660, startPoint y: 469, endPoint x: 524, endPoint y: 475, distance: 135.7
click at [524, 475] on icon at bounding box center [524, 472] width 7 height 13
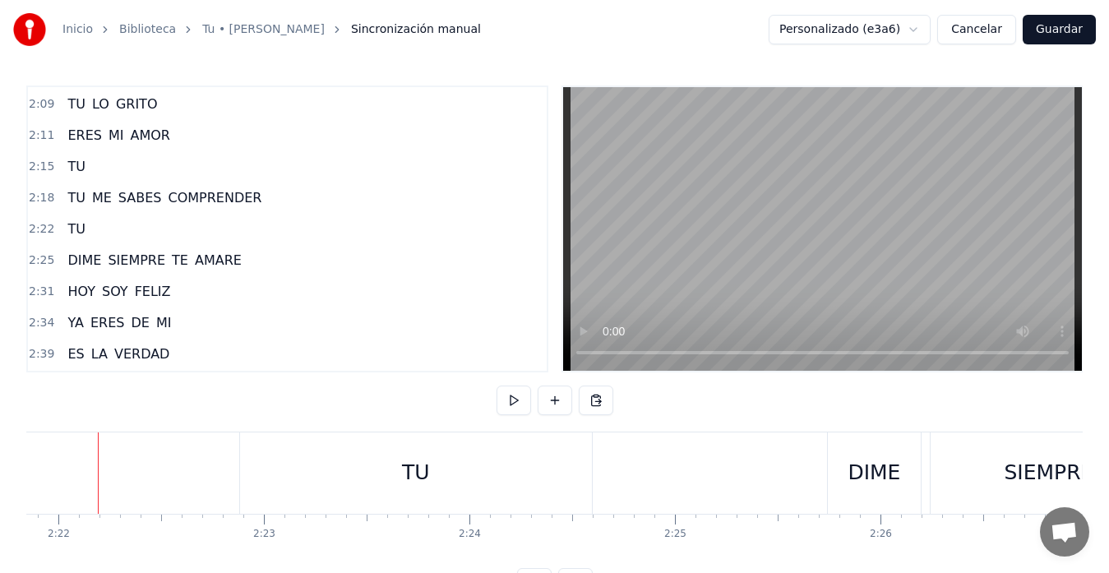
scroll to position [0, 29138]
drag, startPoint x: 261, startPoint y: 485, endPoint x: 251, endPoint y: 485, distance: 9.9
click at [251, 485] on div "TU" at bounding box center [427, 472] width 352 height 81
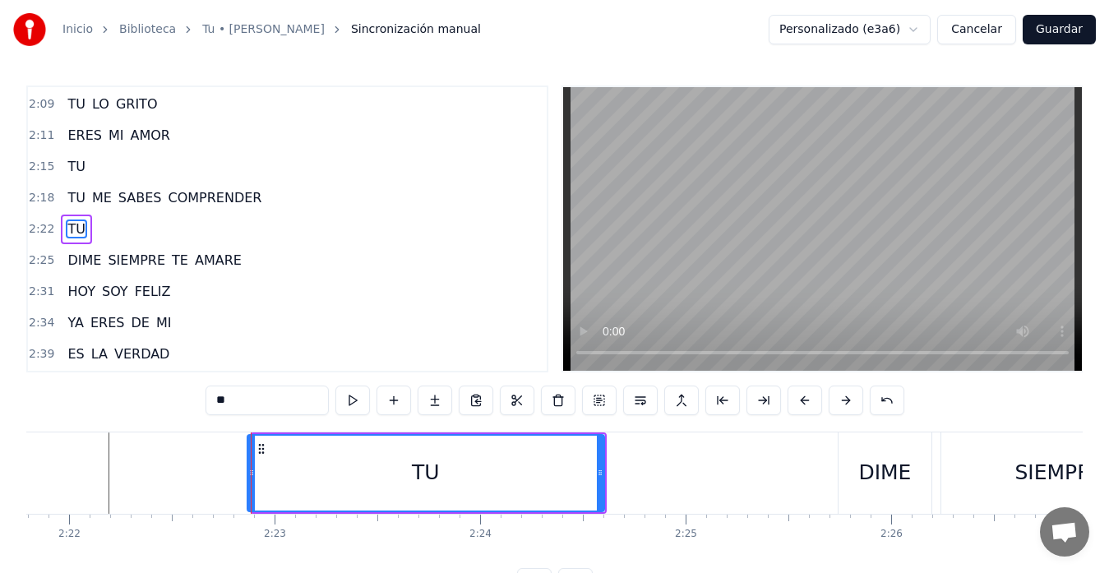
click at [249, 471] on icon at bounding box center [251, 472] width 7 height 13
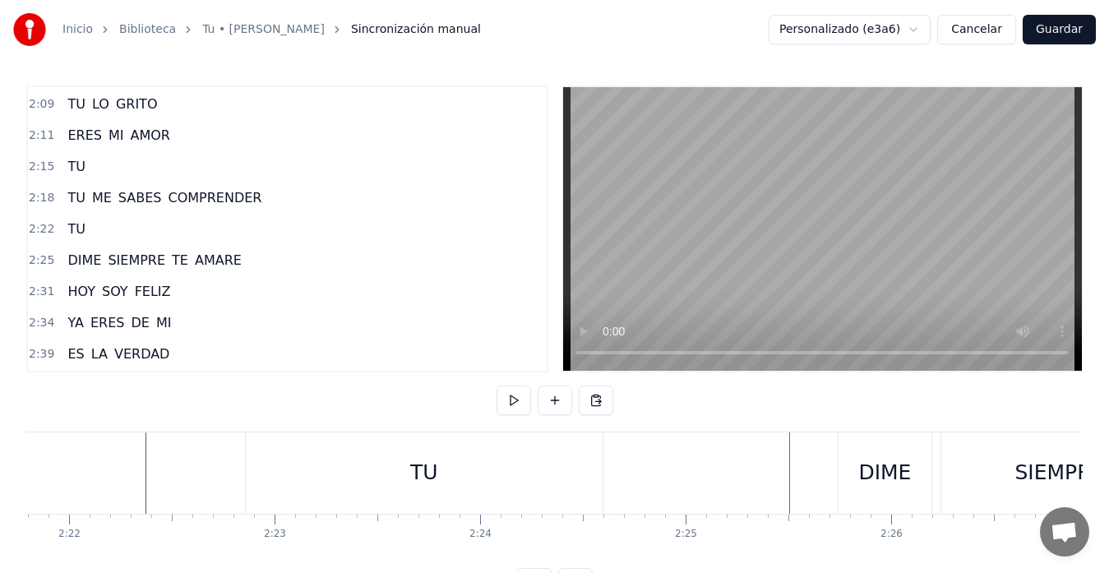
click at [572, 484] on div "TU" at bounding box center [424, 472] width 357 height 81
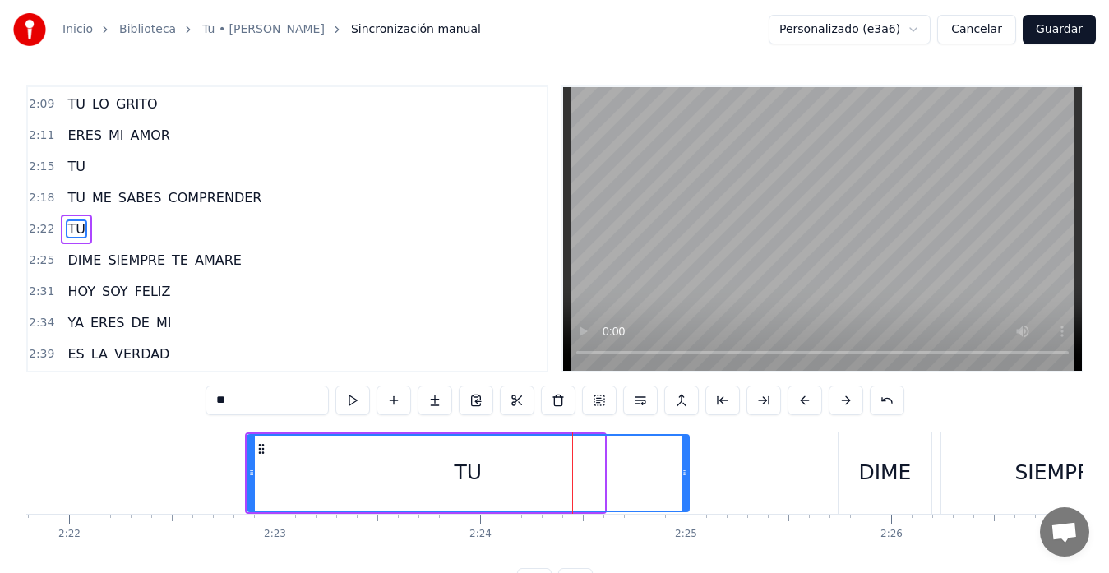
drag, startPoint x: 600, startPoint y: 473, endPoint x: 685, endPoint y: 477, distance: 84.7
click at [685, 477] on icon at bounding box center [684, 472] width 7 height 13
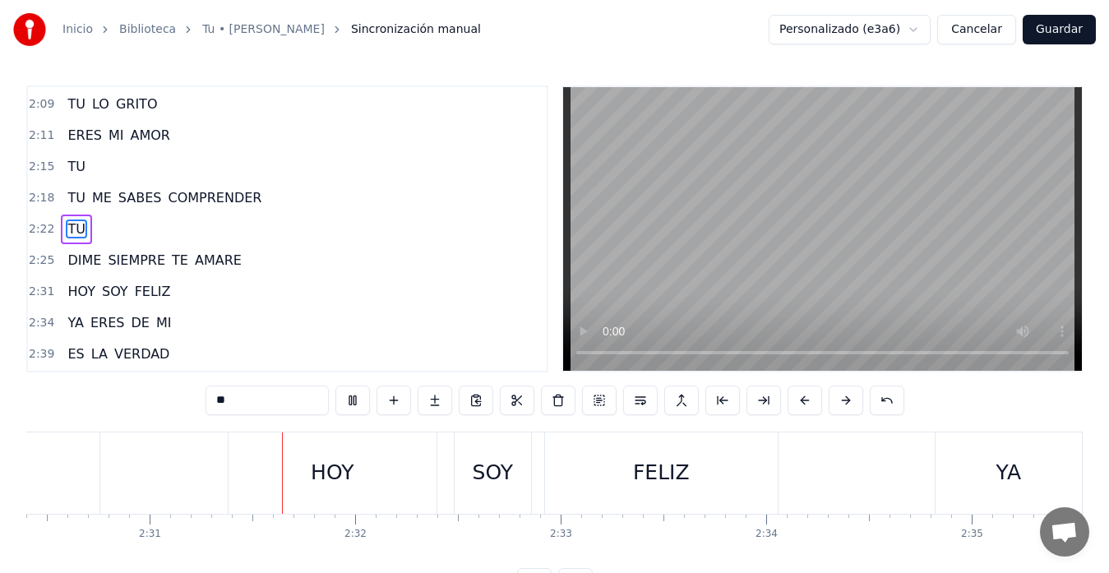
scroll to position [0, 31000]
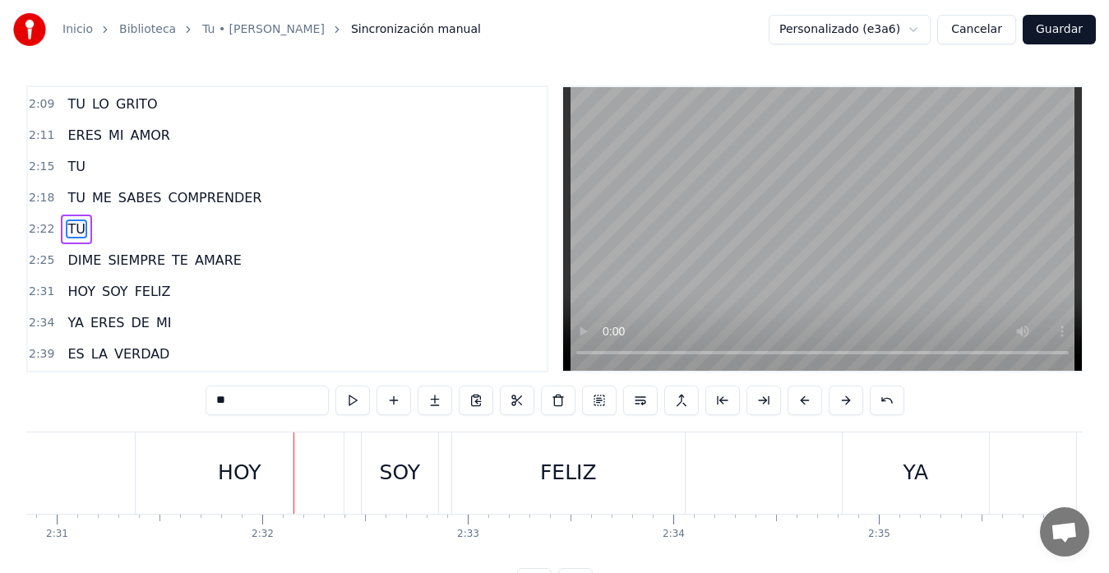
click at [196, 477] on div "HOY" at bounding box center [240, 472] width 208 height 81
type input "***"
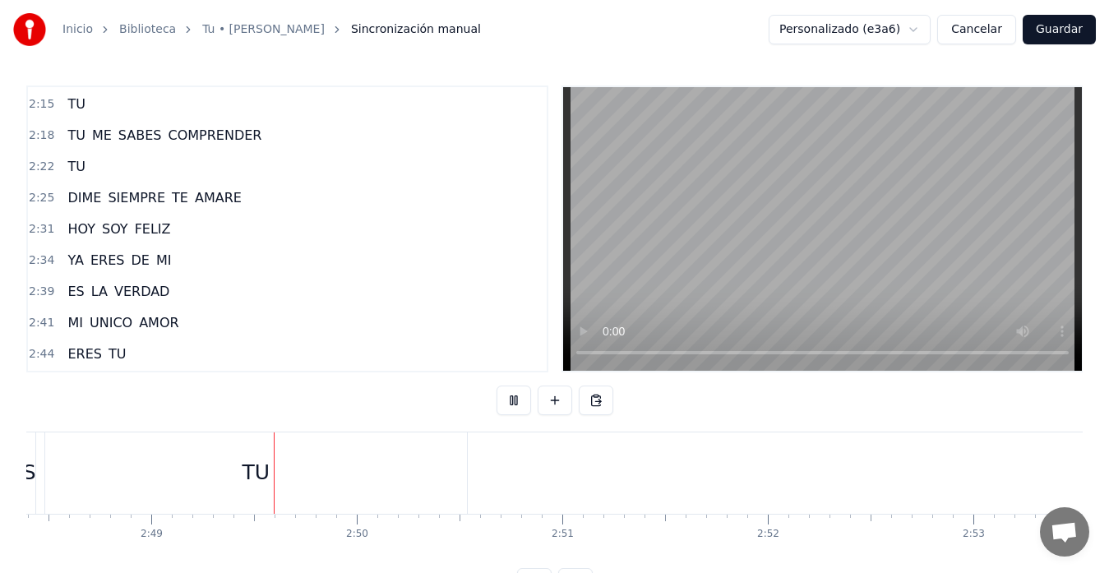
scroll to position [0, 34658]
click at [336, 473] on div "TU" at bounding box center [202, 472] width 422 height 81
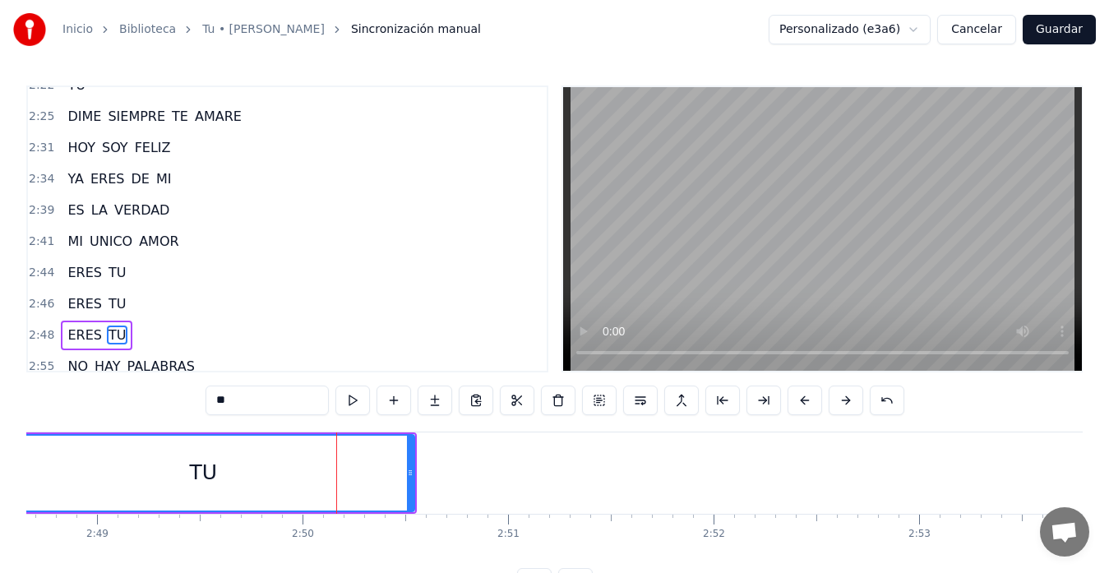
scroll to position [935, 0]
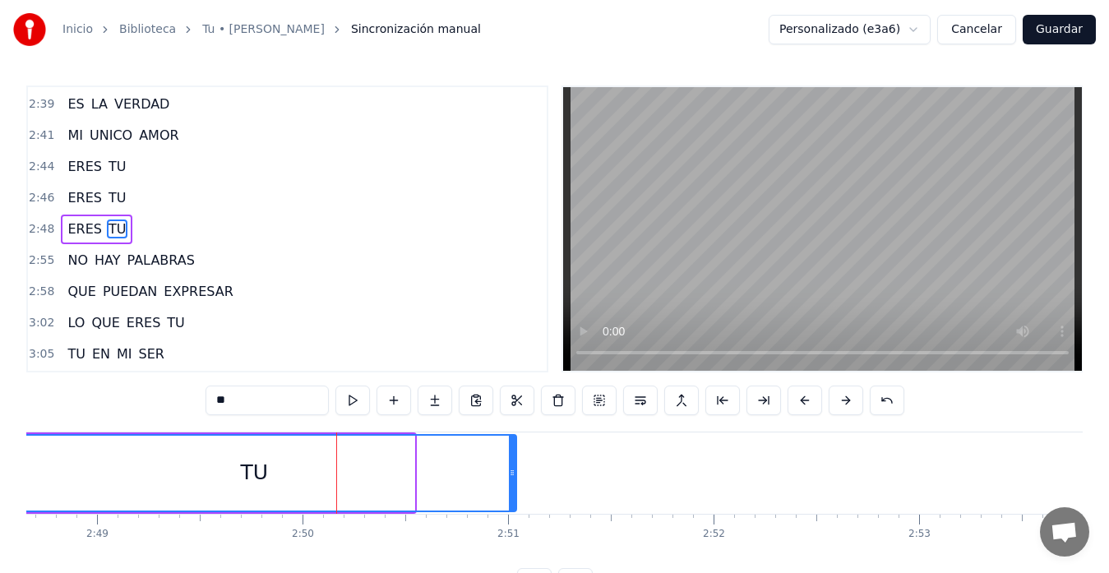
drag, startPoint x: 409, startPoint y: 471, endPoint x: 513, endPoint y: 465, distance: 104.6
click at [512, 465] on div at bounding box center [512, 473] width 7 height 75
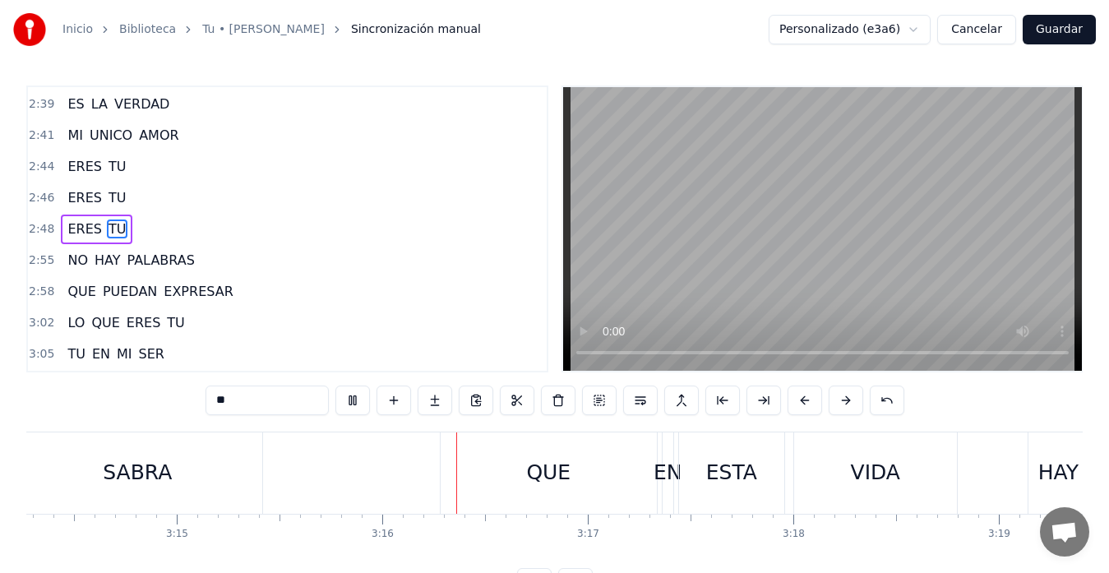
scroll to position [0, 40159]
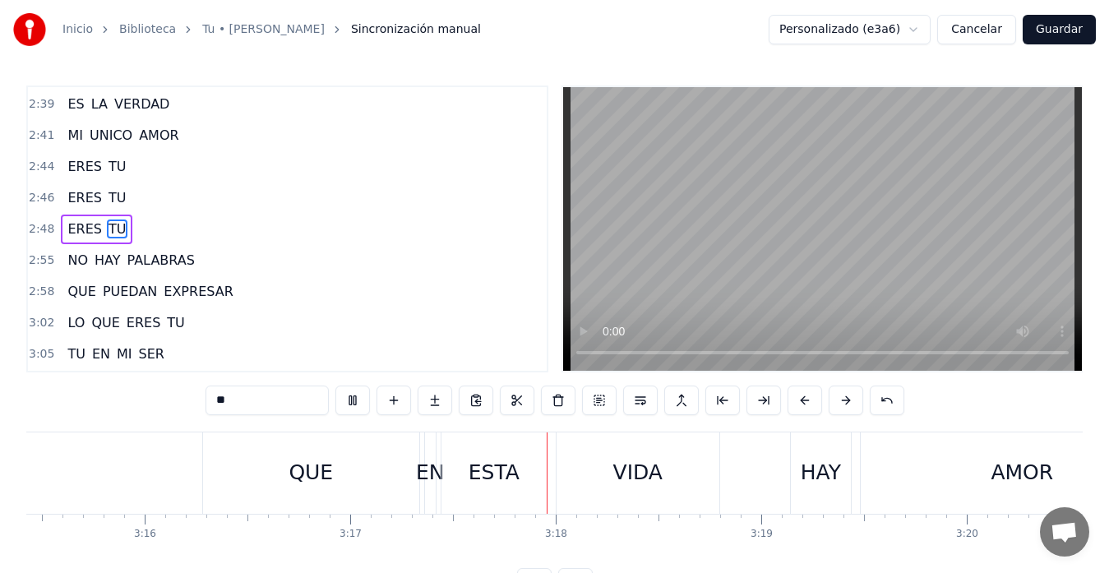
click at [479, 470] on div "ESTA" at bounding box center [494, 472] width 51 height 31
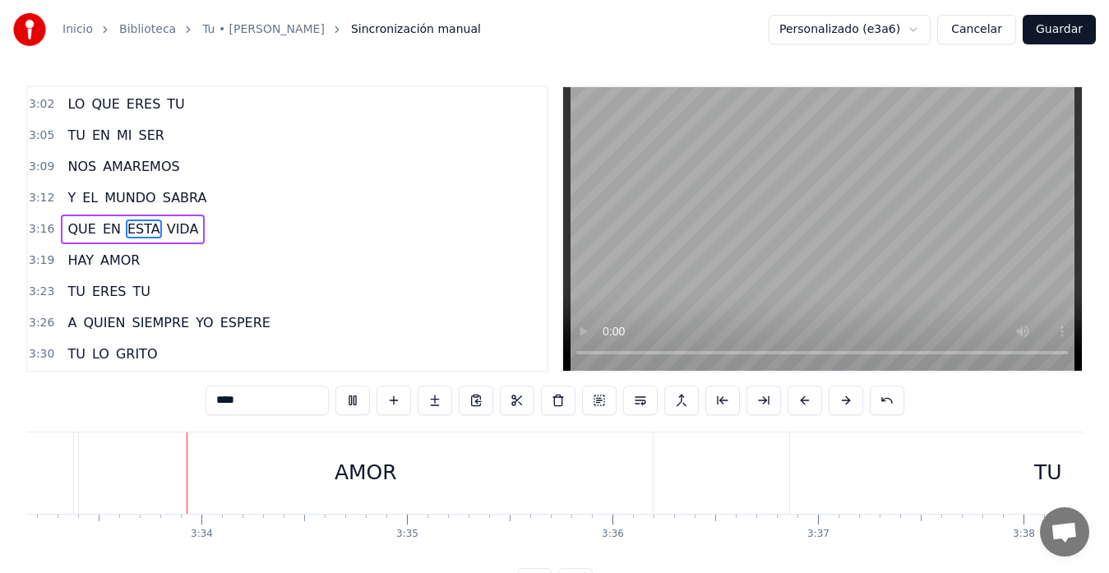
scroll to position [0, 43828]
click at [200, 481] on div "AMOR" at bounding box center [339, 472] width 574 height 81
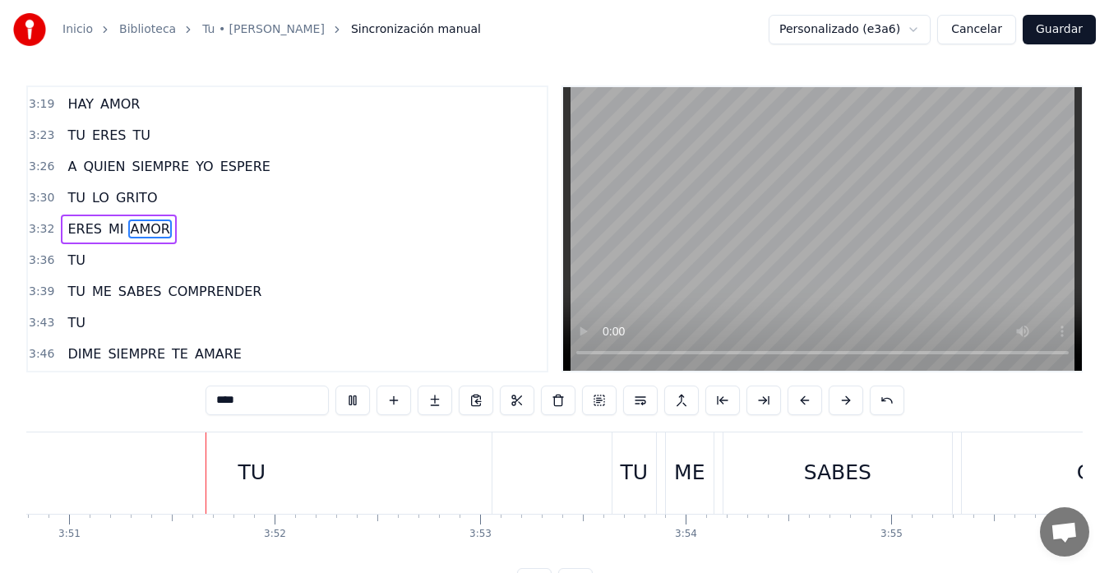
scroll to position [0, 47458]
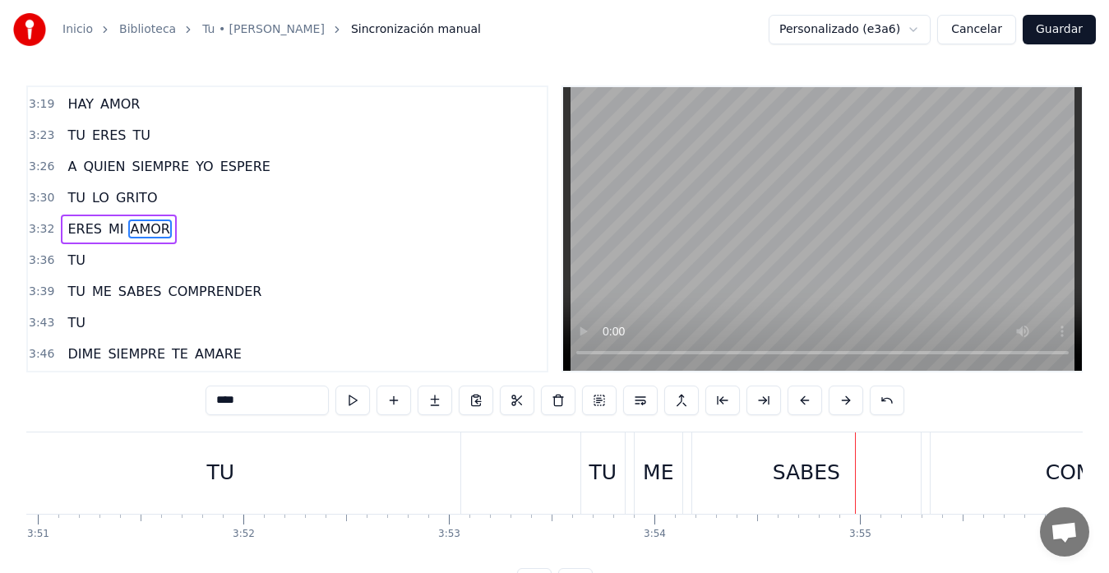
click at [732, 471] on div "SABES" at bounding box center [806, 472] width 229 height 81
type input "*****"
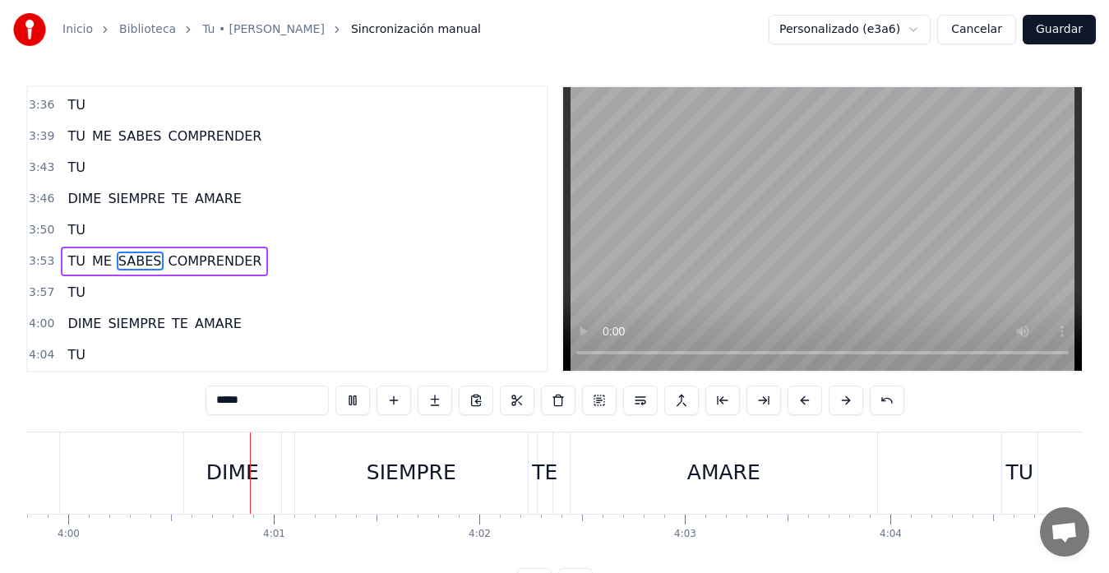
scroll to position [0, 49329]
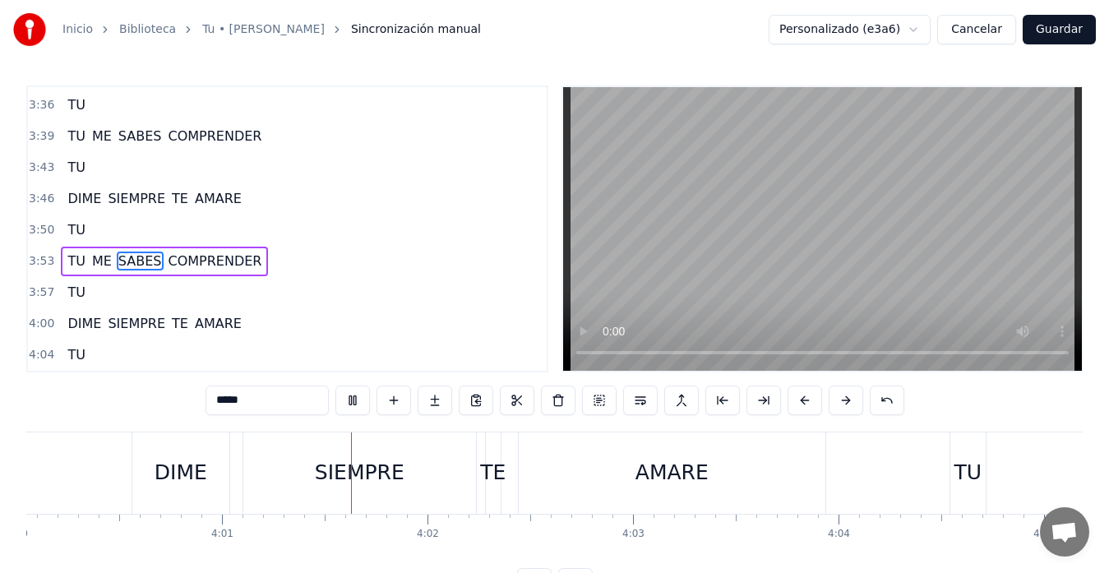
click at [1051, 43] on button "Guardar" at bounding box center [1059, 30] width 73 height 30
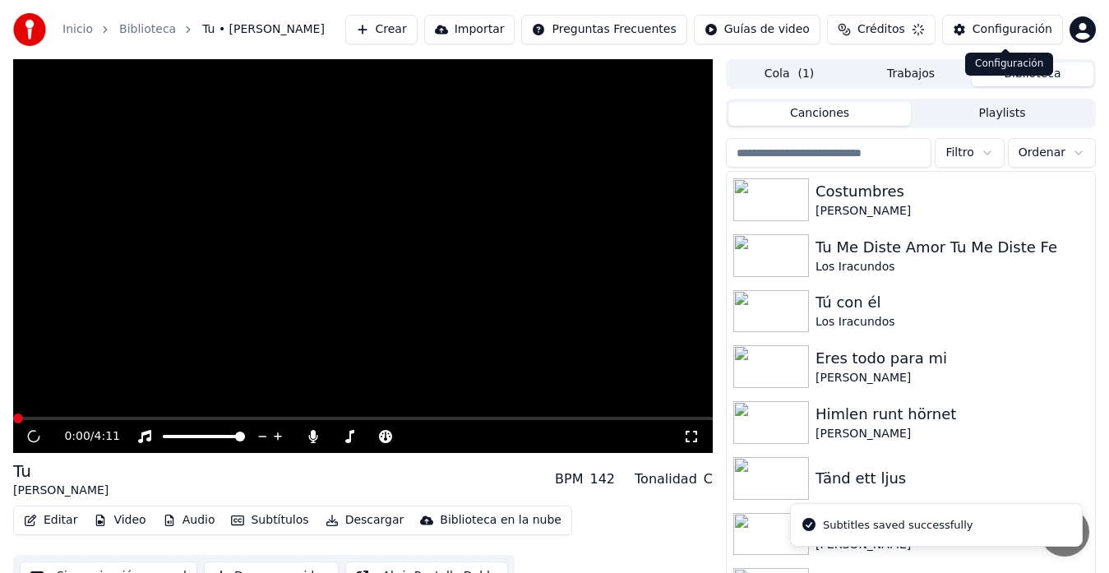
click at [1051, 33] on button "Configuración" at bounding box center [1002, 30] width 121 height 30
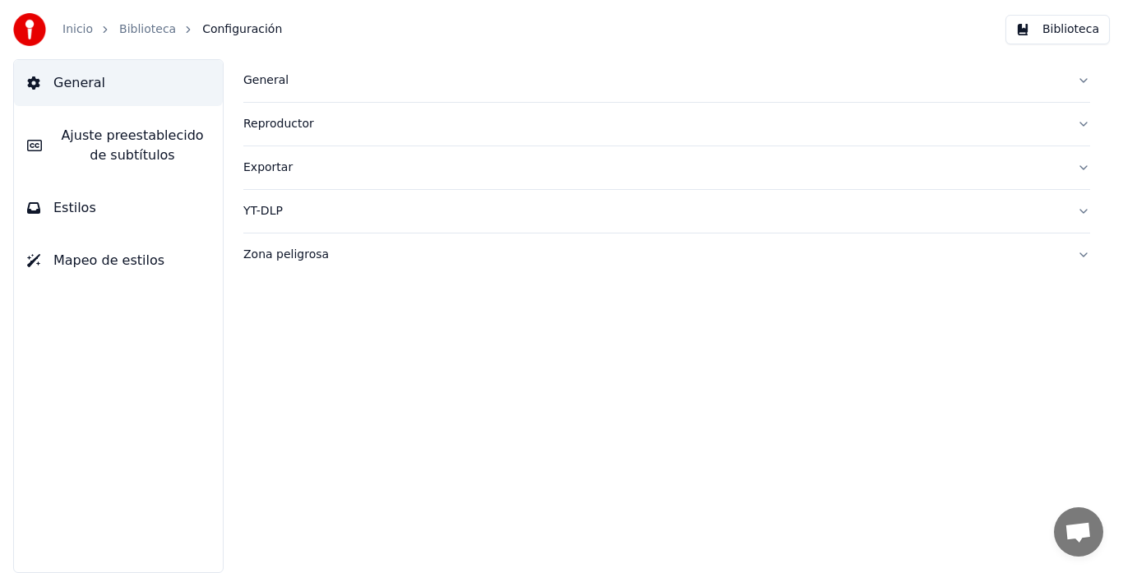
click at [210, 31] on span "Configuración" at bounding box center [242, 29] width 80 height 16
click at [152, 32] on link "Biblioteca" at bounding box center [147, 29] width 57 height 16
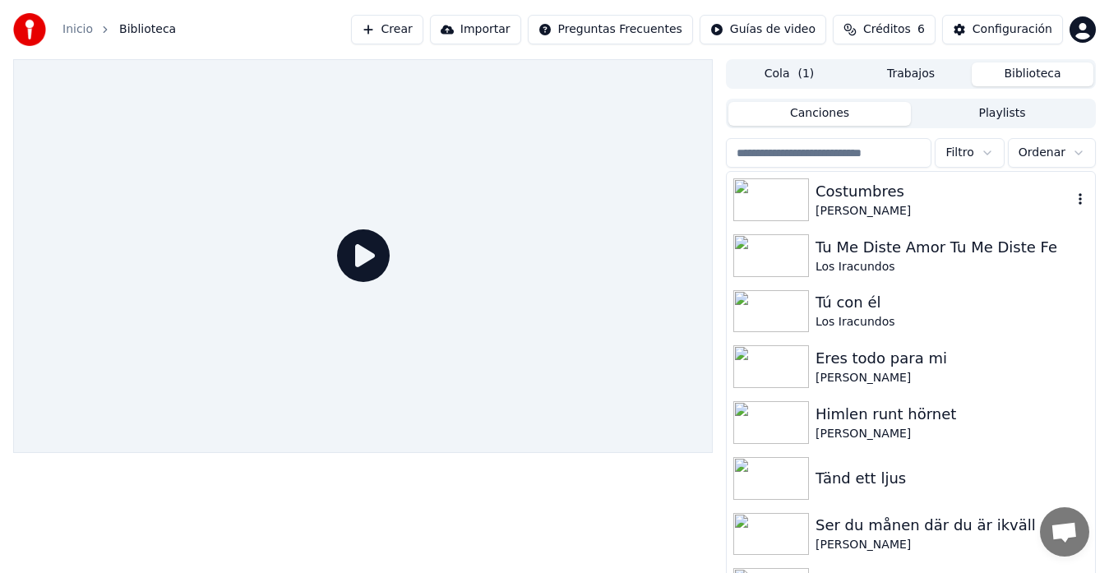
click at [812, 200] on div at bounding box center [774, 199] width 82 height 43
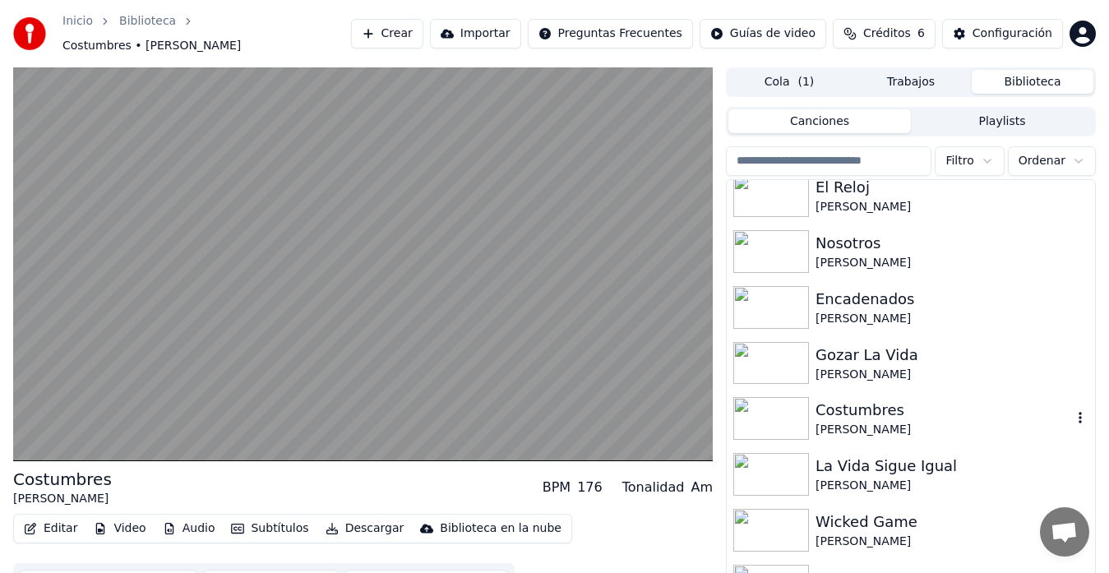
scroll to position [1589, 0]
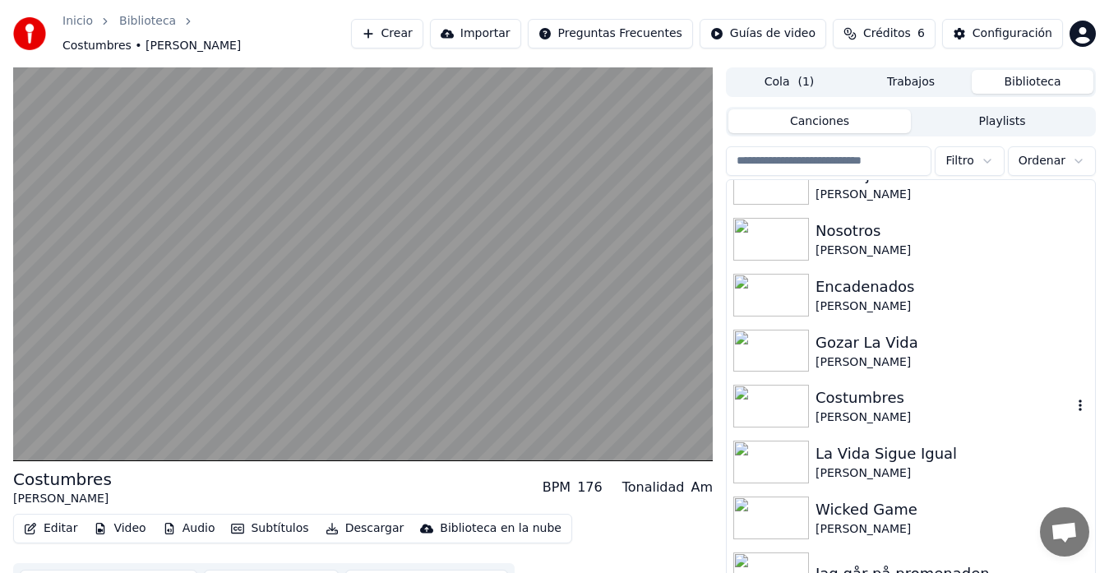
click at [846, 396] on div "Costumbres" at bounding box center [943, 397] width 256 height 23
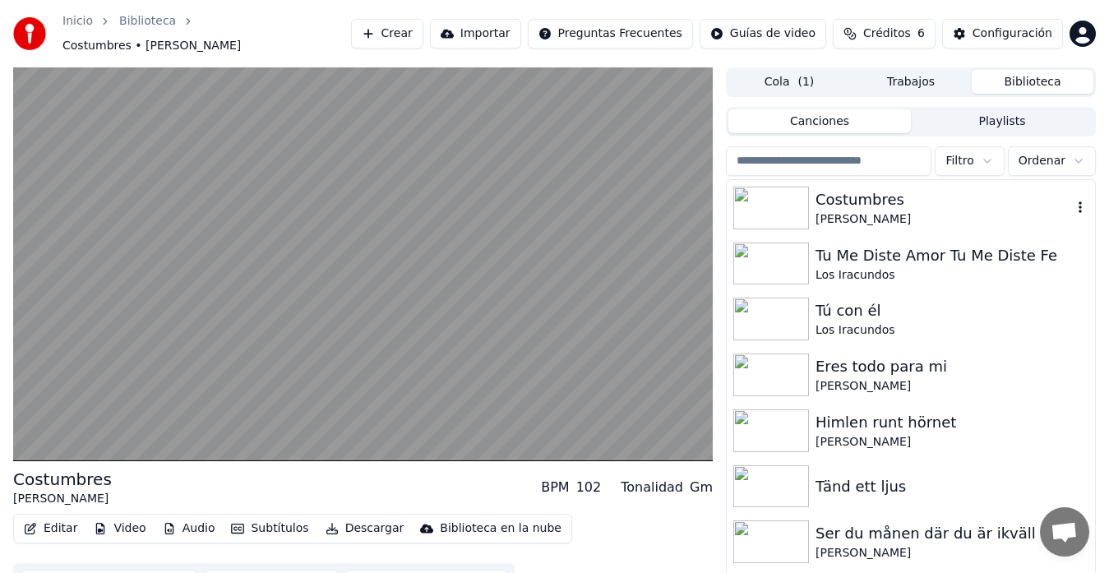
click at [843, 211] on div "[PERSON_NAME]" at bounding box center [943, 219] width 256 height 16
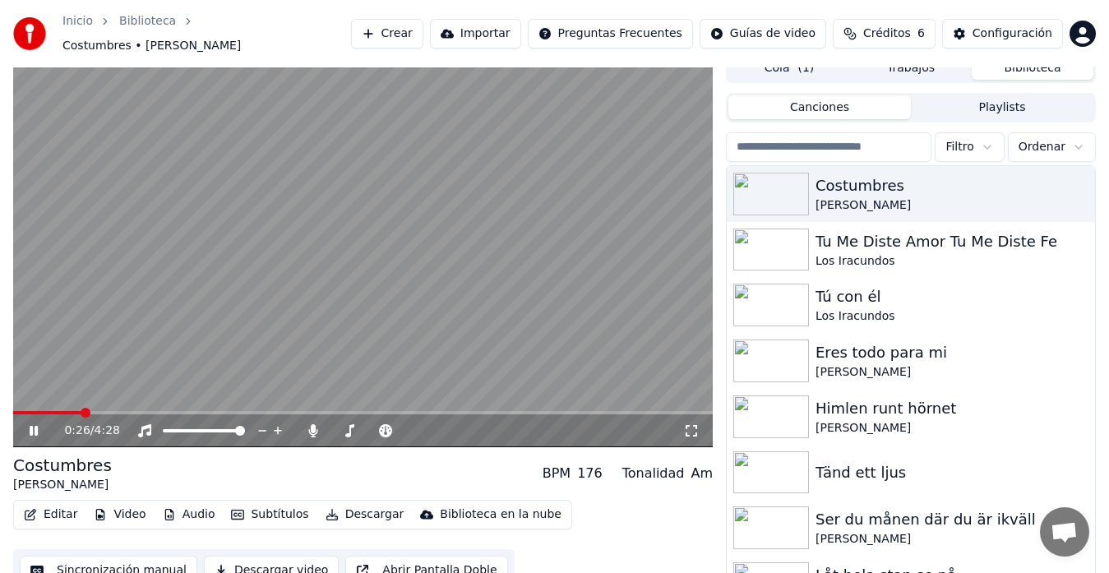
scroll to position [28, 0]
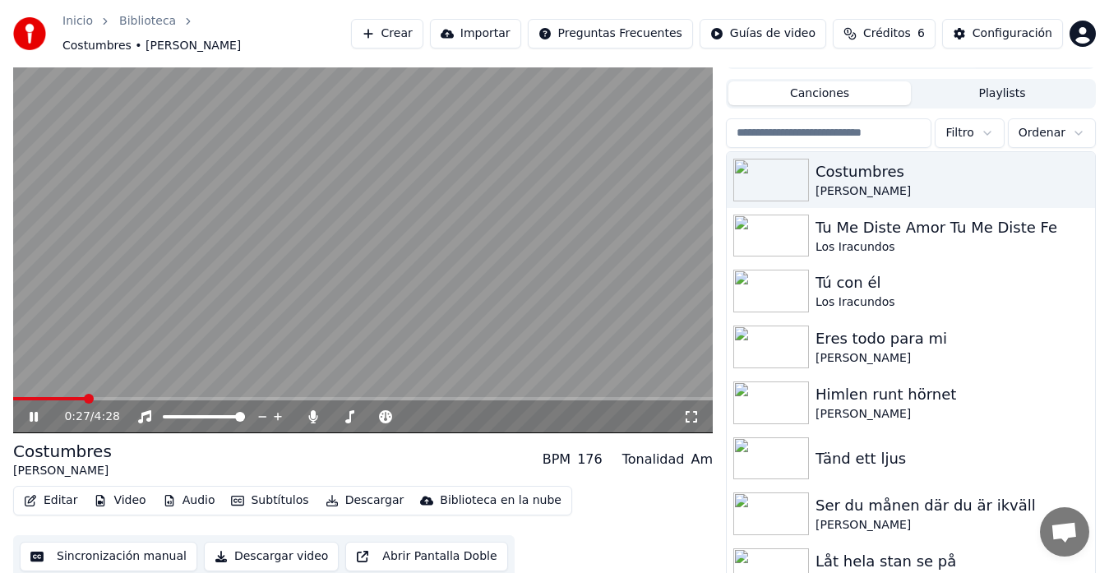
click at [121, 550] on button "Sincronización manual" at bounding box center [109, 557] width 178 height 30
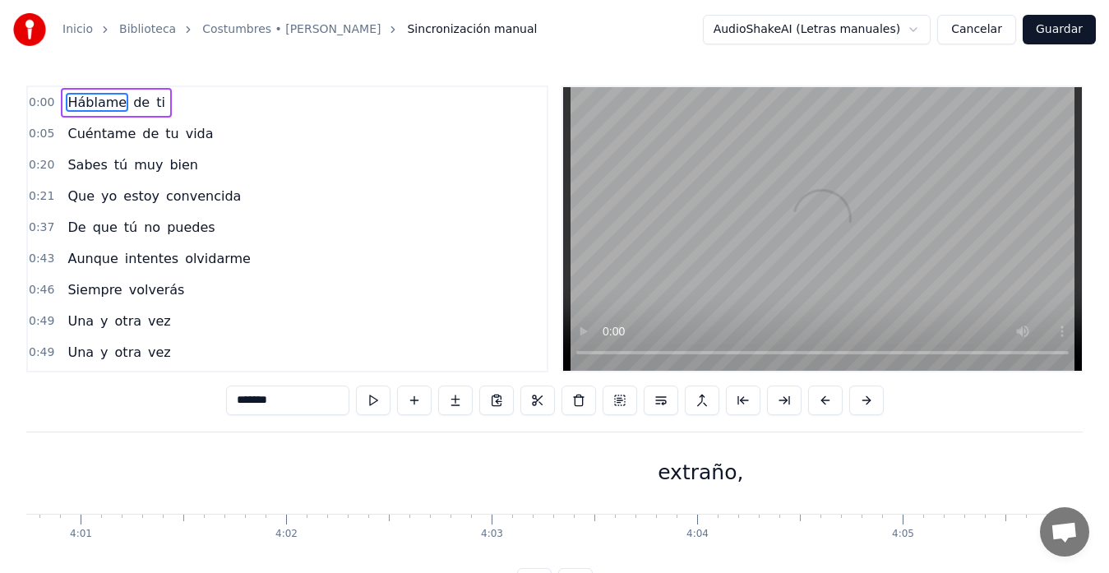
scroll to position [0, 49679]
click at [34, 105] on span "0:00" at bounding box center [41, 103] width 25 height 16
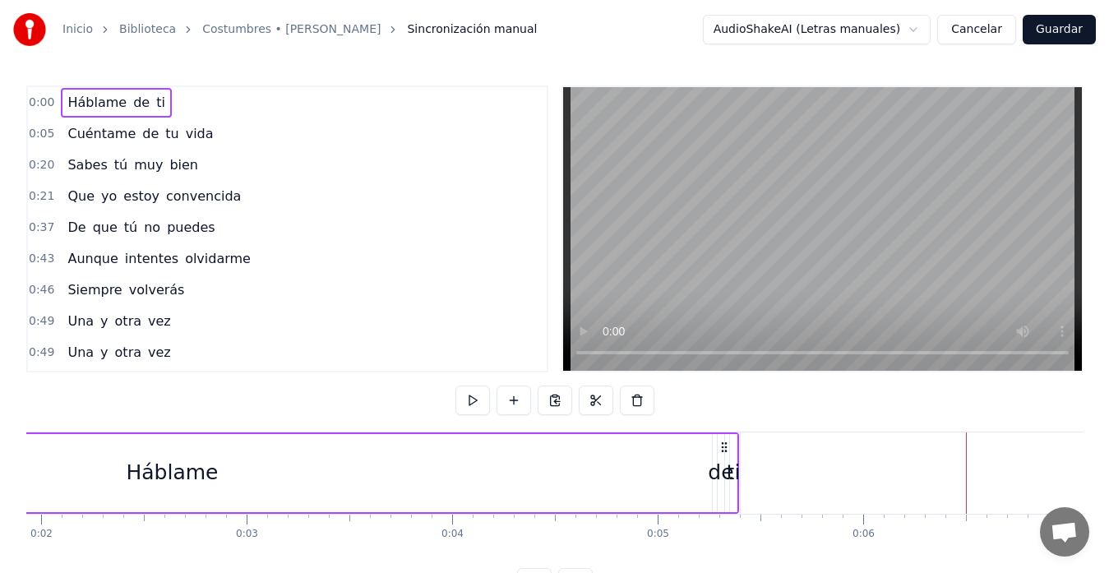
scroll to position [0, 0]
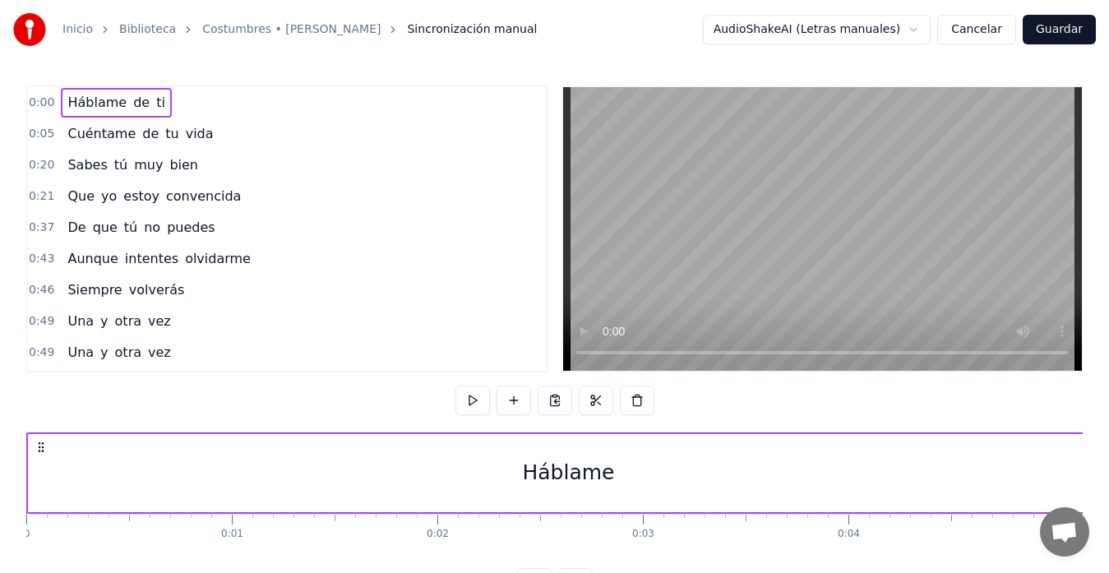
click at [39, 460] on div "Háblame" at bounding box center [568, 473] width 1079 height 78
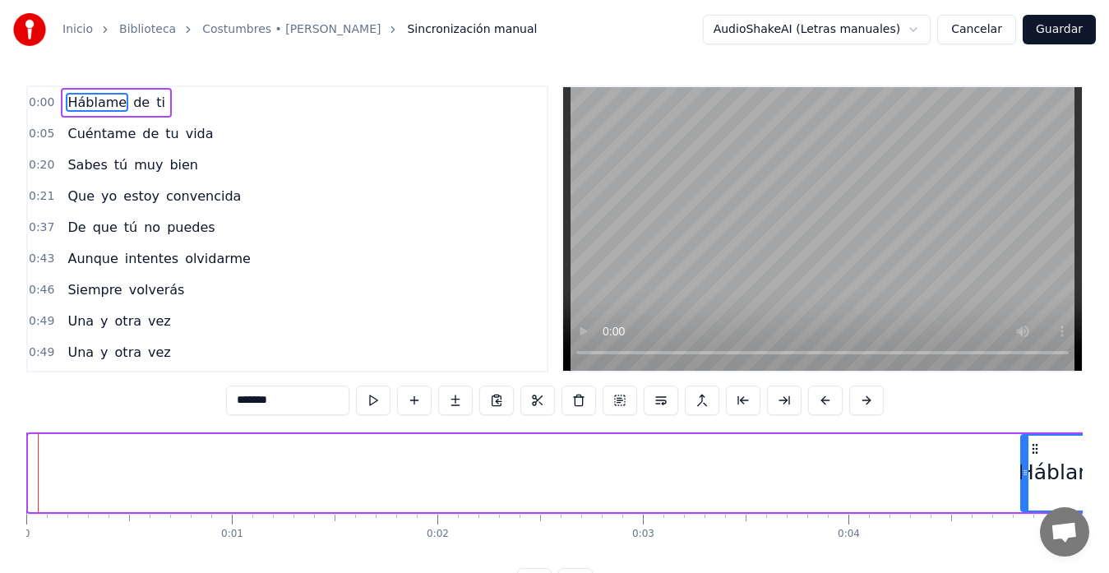
drag, startPoint x: 36, startPoint y: 474, endPoint x: 1027, endPoint y: 569, distance: 995.0
click at [1027, 569] on div "0:00 Háblame de ti 0:05 Cuéntame de tu vida 0:20 Sabes tú muy bien 0:21 Que yo …" at bounding box center [554, 341] width 1056 height 512
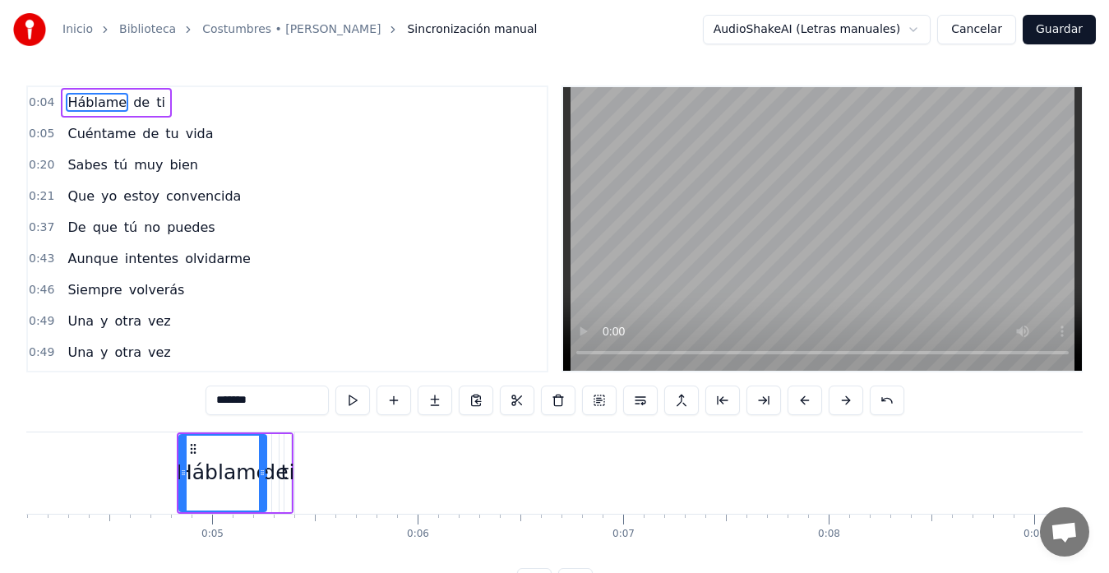
scroll to position [0, 855]
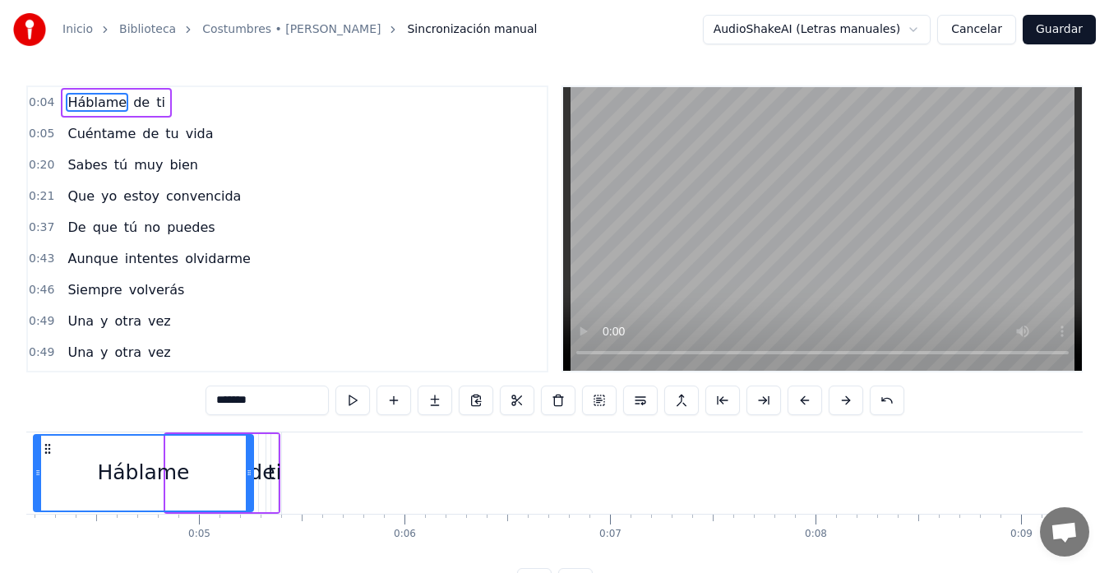
drag, startPoint x: 172, startPoint y: 478, endPoint x: 26, endPoint y: 488, distance: 145.9
click at [35, 487] on div at bounding box center [38, 473] width 7 height 75
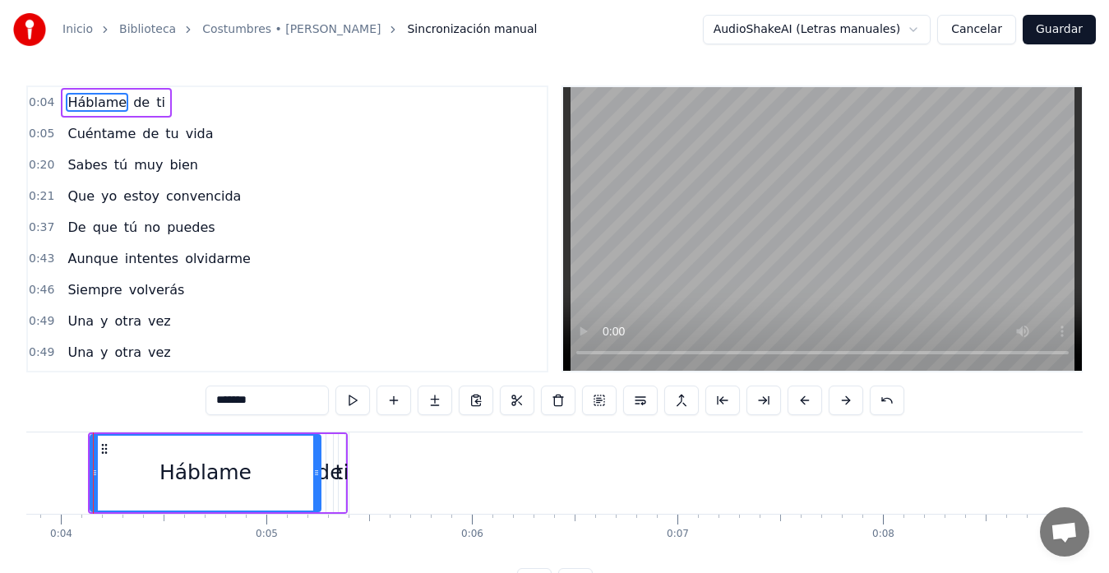
scroll to position [0, 771]
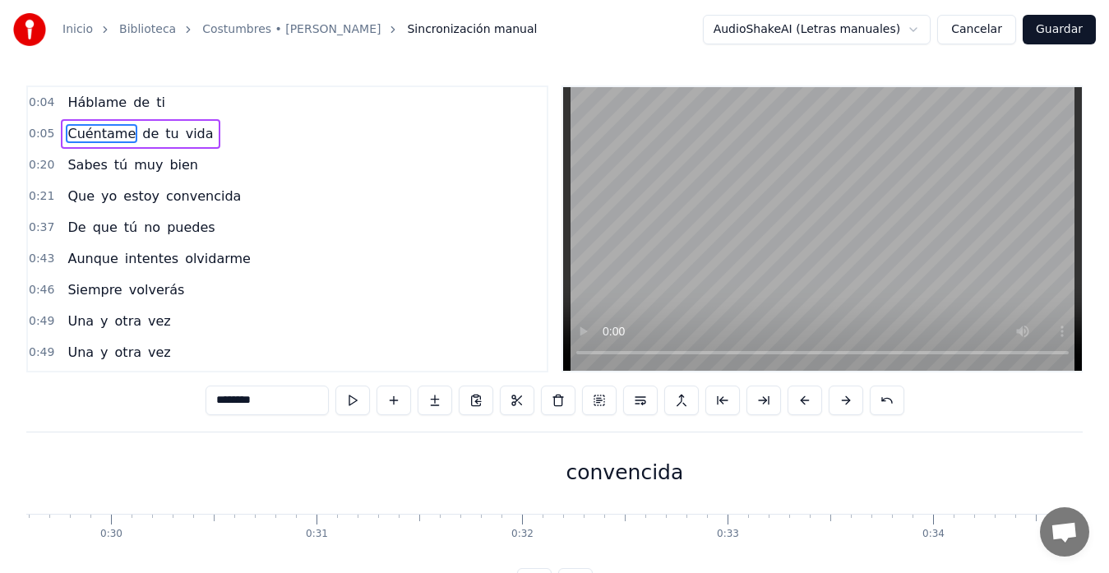
scroll to position [0, 6196]
click at [375, 469] on div "convencida" at bounding box center [509, 472] width 1914 height 81
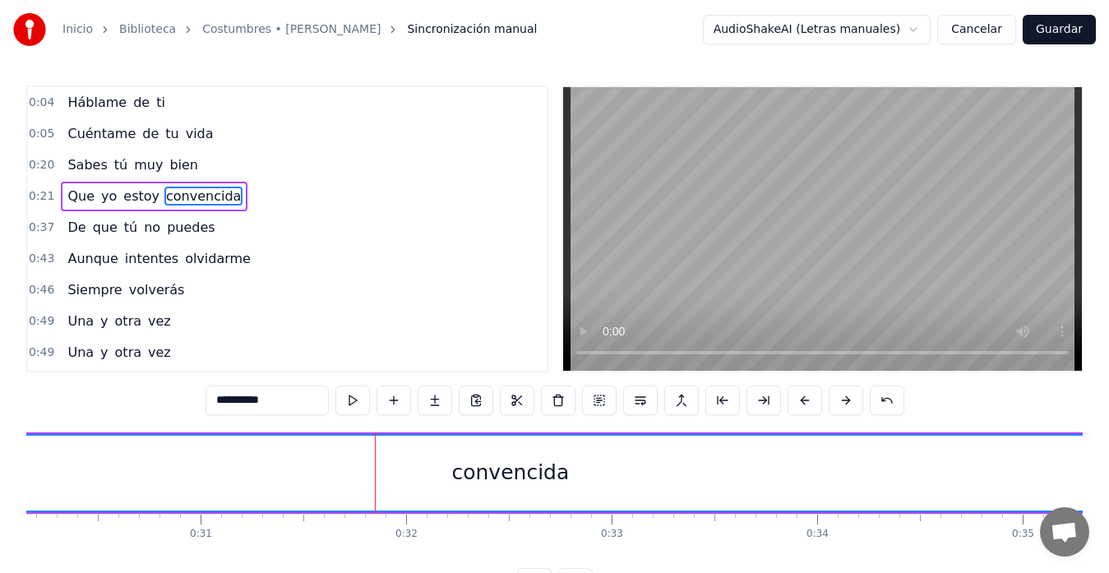
click at [896, 486] on div "convencida" at bounding box center [510, 473] width 1912 height 75
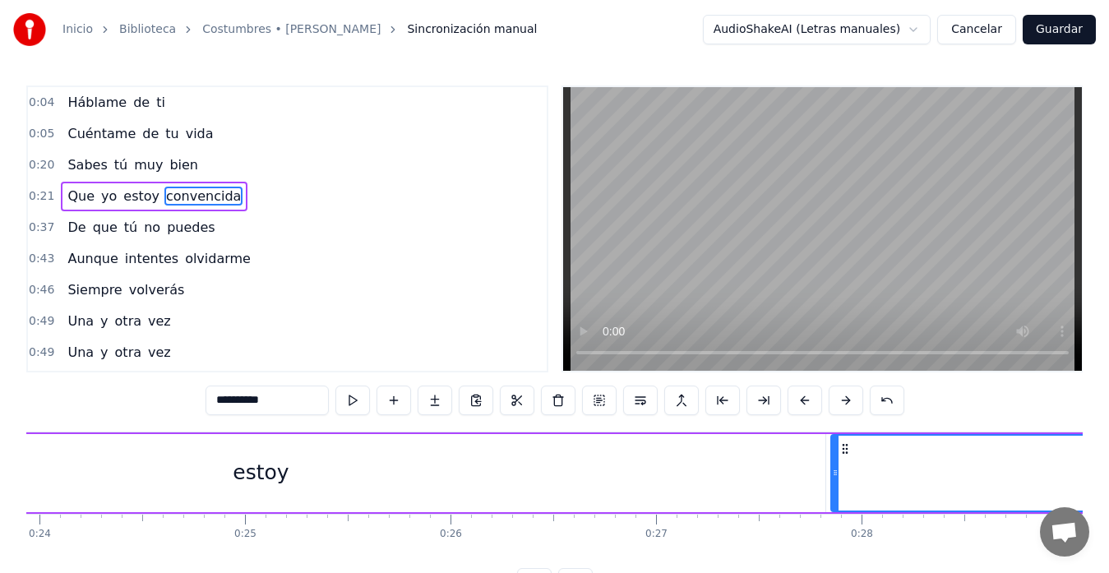
scroll to position [0, 4914]
drag, startPoint x: 111, startPoint y: 450, endPoint x: 121, endPoint y: 460, distance: 13.9
click at [111, 451] on div "estoy" at bounding box center [266, 473] width 1129 height 78
type input "*****"
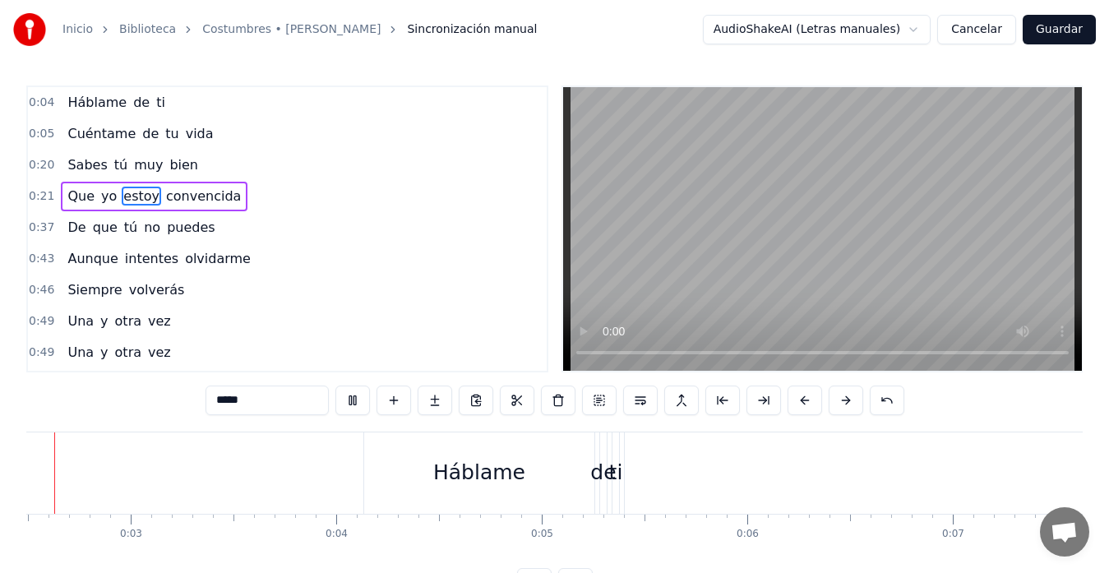
scroll to position [0, 399]
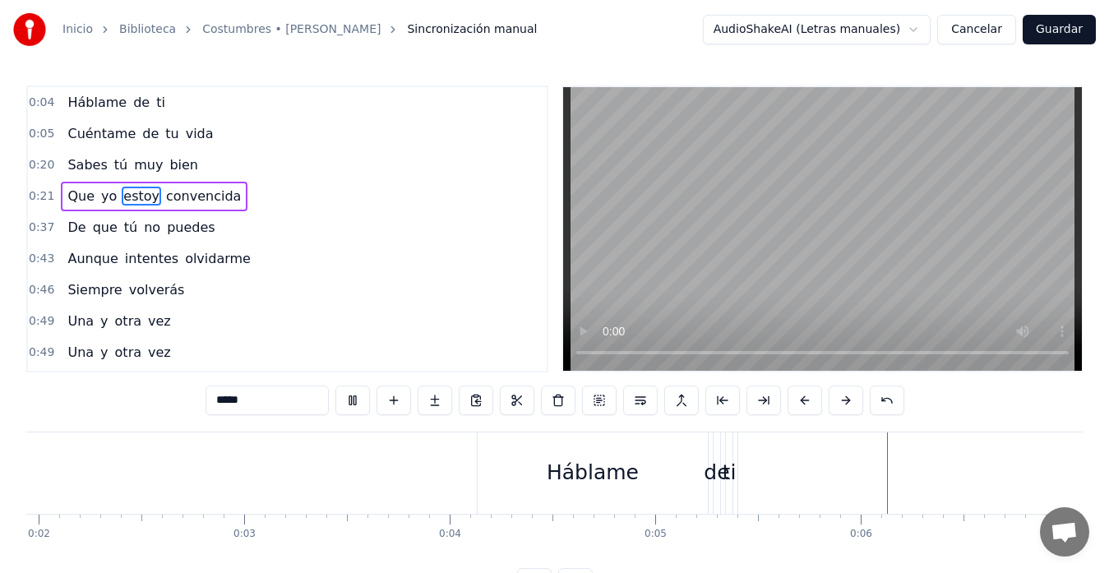
type input "********"
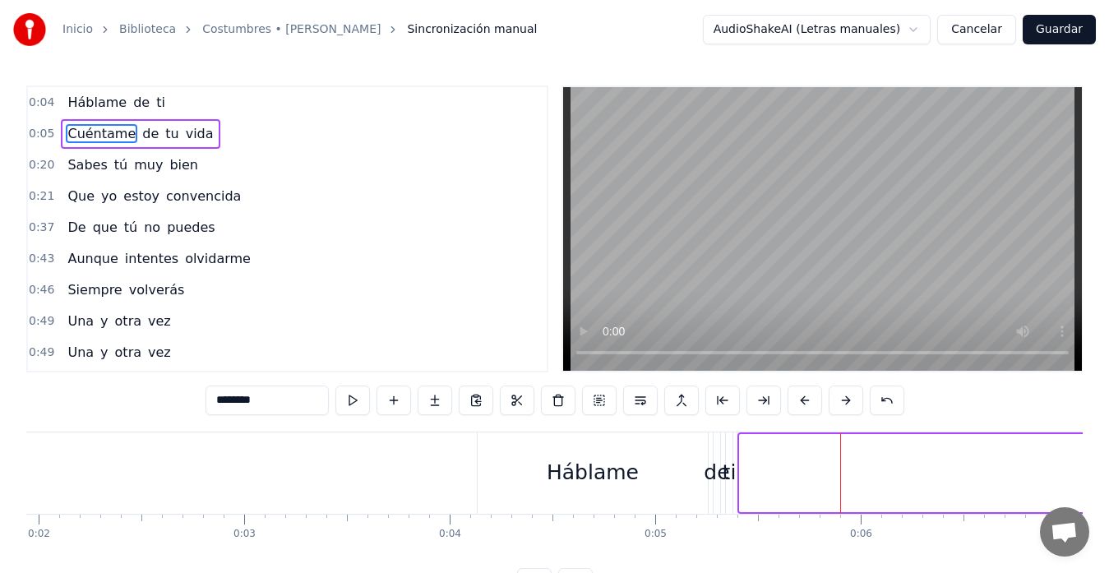
drag, startPoint x: 742, startPoint y: 474, endPoint x: 1122, endPoint y: 496, distance: 380.4
click at [1051, 496] on html "Inicio Biblioteca Costumbres • [PERSON_NAME] manual AudioShakeAI (Letras manual…" at bounding box center [554, 312] width 1109 height 624
click at [1051, 555] on div "Háblame de ti Cuéntame de tu vida Sabes tú muy bien Que yo estoy convencida De …" at bounding box center [554, 493] width 1056 height 123
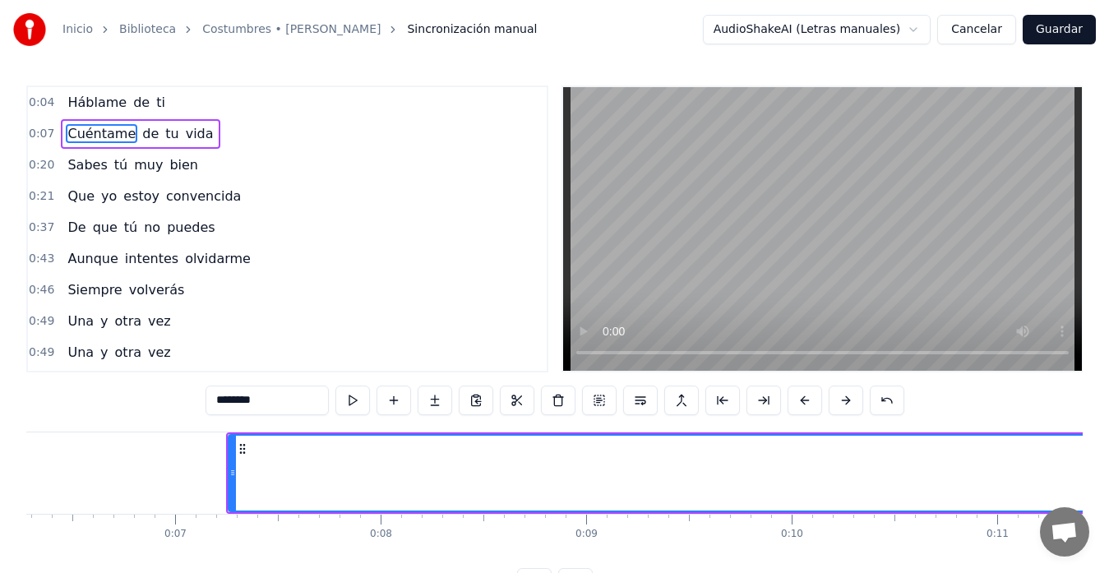
scroll to position [0, 1352]
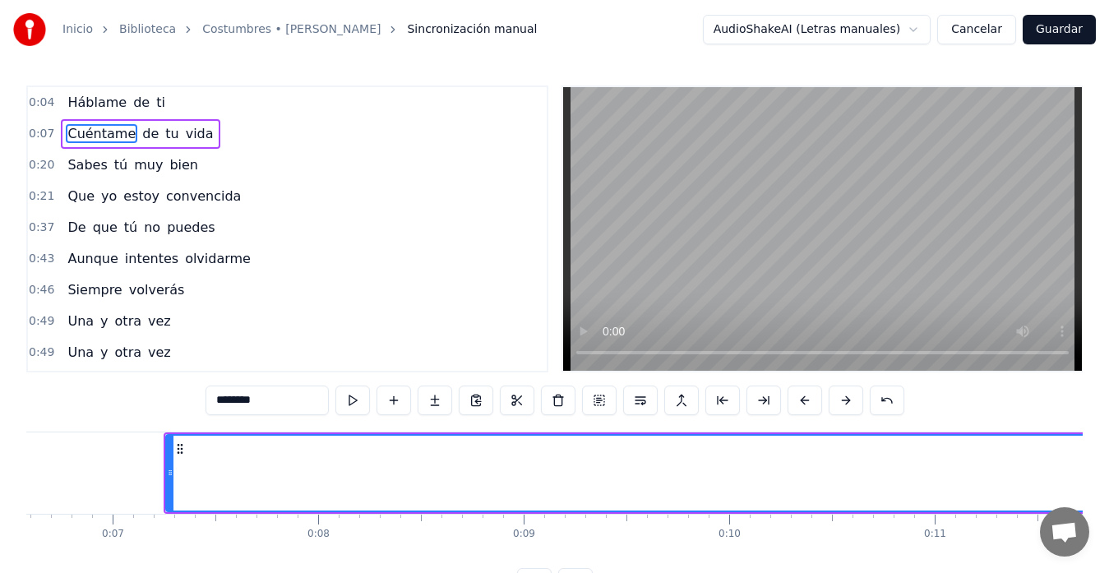
click at [1051, 566] on div "Inicio Biblioteca Costumbres • [PERSON_NAME] manual AudioShakeAI (Letras manual…" at bounding box center [554, 299] width 1109 height 598
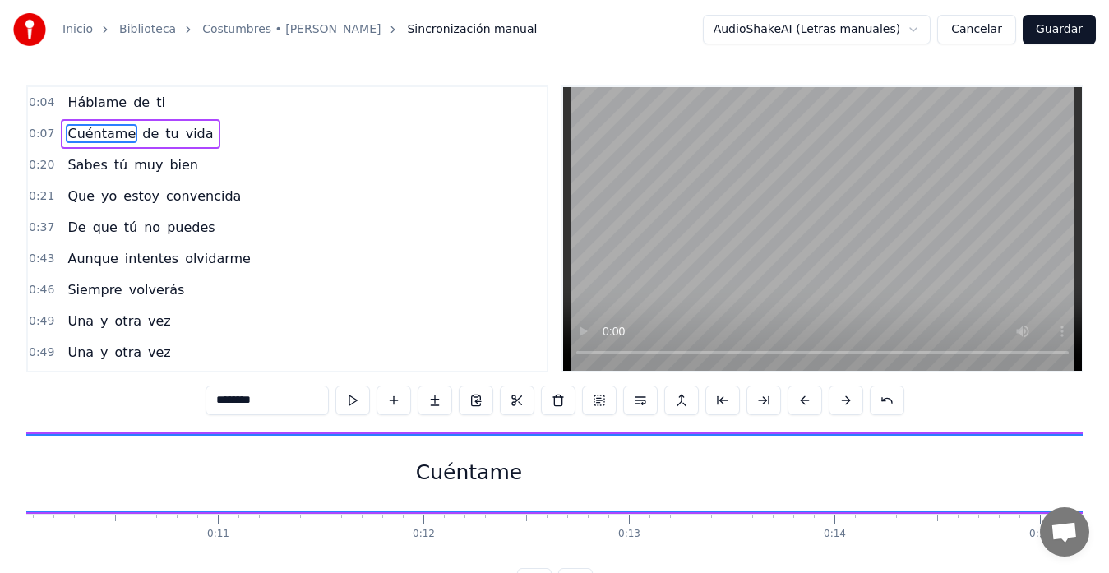
scroll to position [0, 2108]
click at [620, 473] on div "Cuéntame" at bounding box center [430, 473] width 2038 height 75
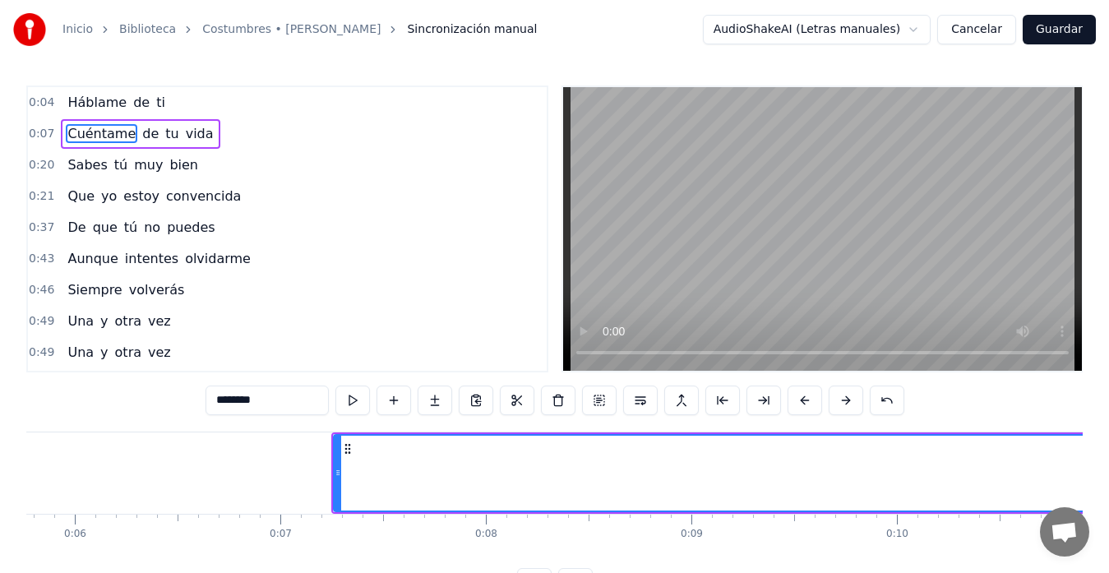
scroll to position [0, 1155]
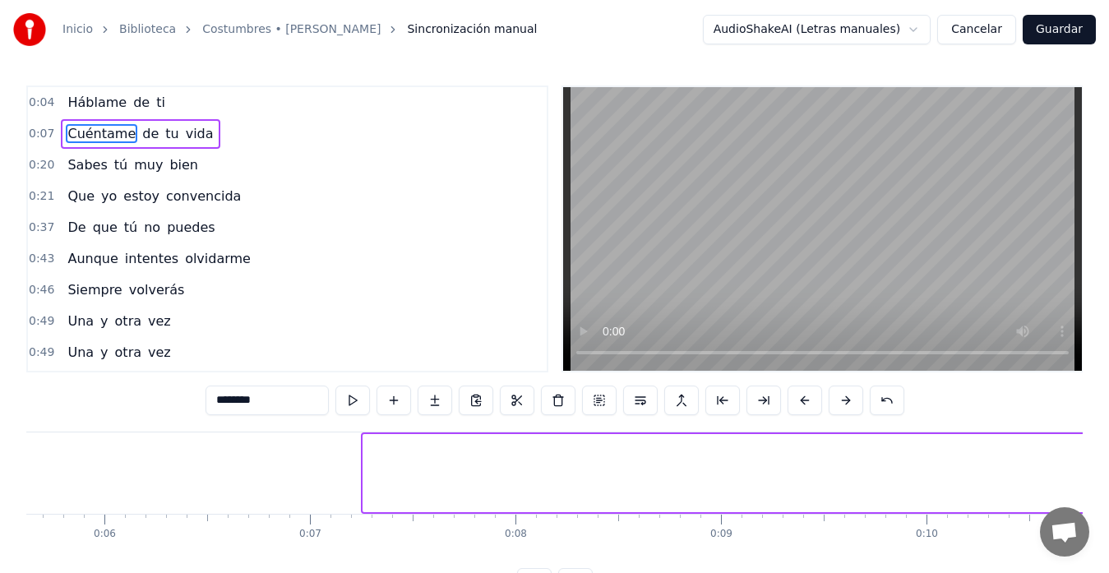
drag, startPoint x: 367, startPoint y: 470, endPoint x: 1122, endPoint y: 501, distance: 756.0
click at [1051, 501] on html "Inicio Biblioteca Costumbres • [PERSON_NAME] manual AudioShakeAI (Letras manual…" at bounding box center [554, 312] width 1109 height 624
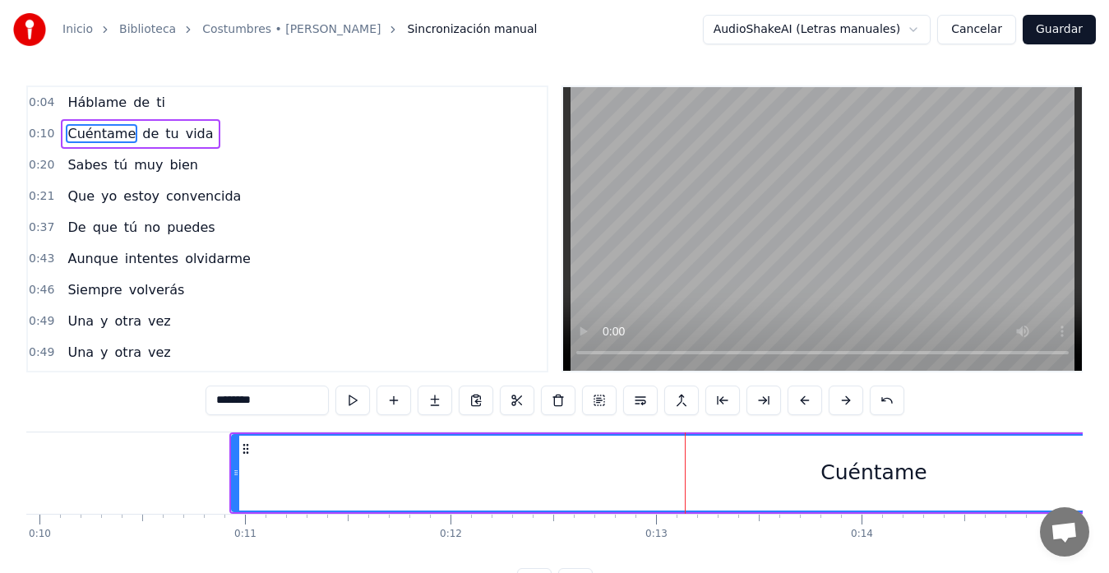
scroll to position [0, 2108]
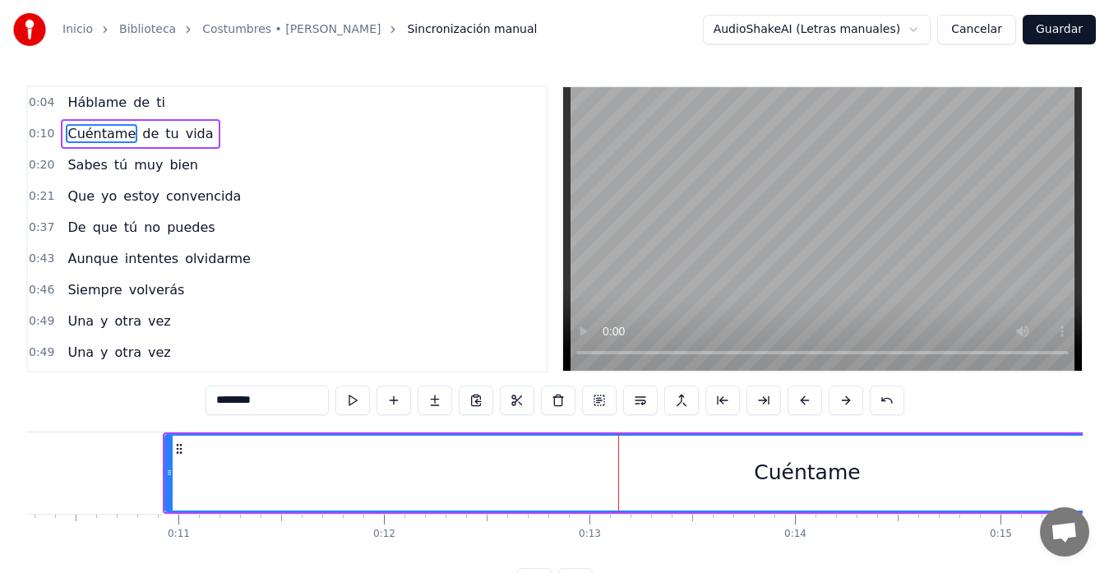
click at [172, 473] on icon at bounding box center [169, 472] width 7 height 13
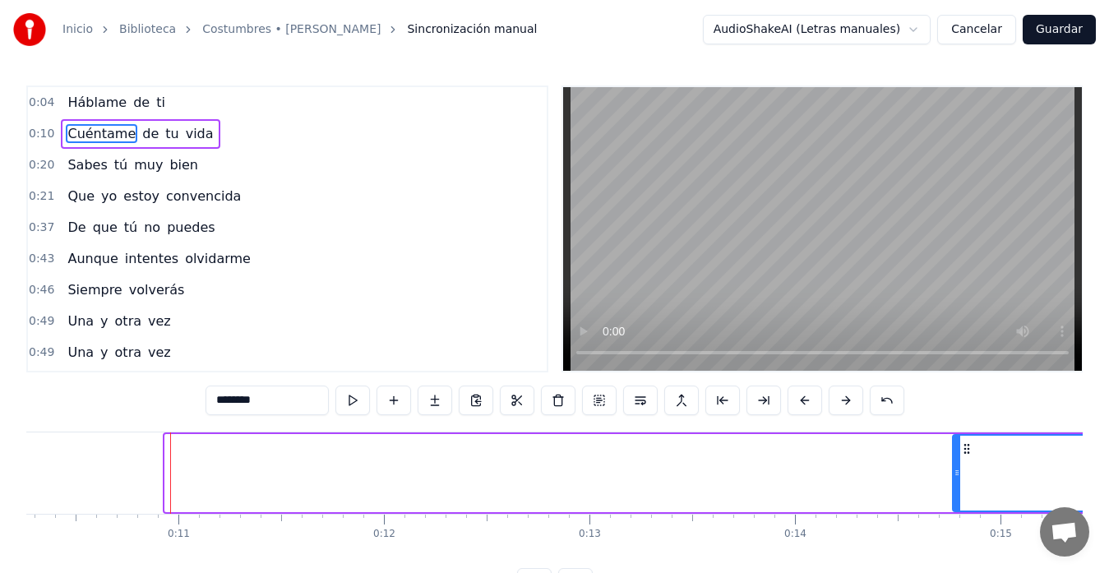
drag, startPoint x: 171, startPoint y: 473, endPoint x: 977, endPoint y: 546, distance: 809.6
click at [969, 546] on div "Háblame de ti Cuéntame de tu vida Sabes tú muy bien Que yo estoy convencida De …" at bounding box center [554, 493] width 1056 height 123
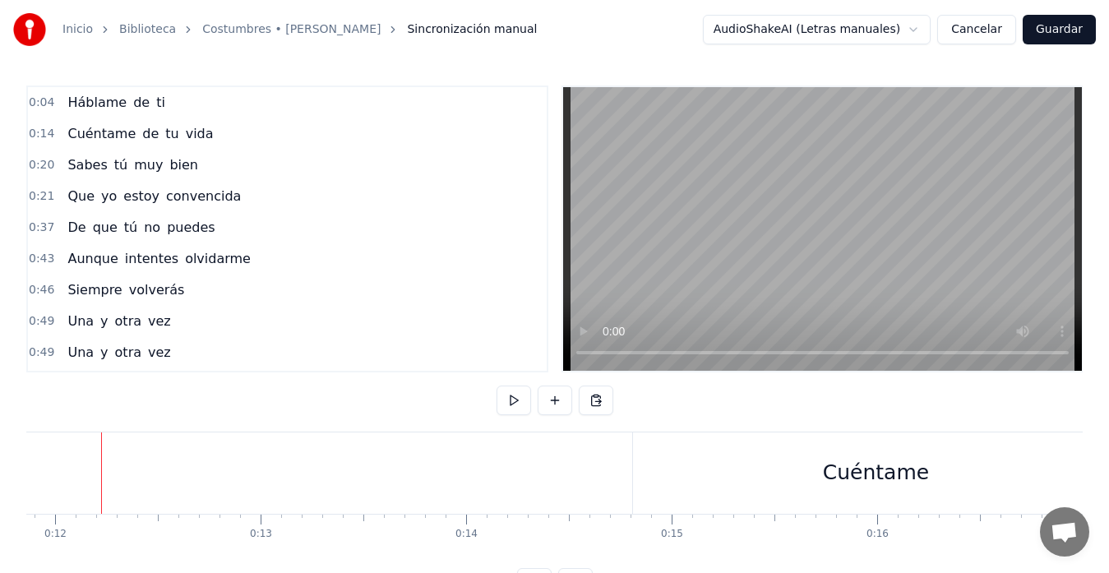
scroll to position [0, 2430]
click at [1051, 564] on div "Inicio Biblioteca Costumbres • [PERSON_NAME] manual AudioShakeAI (Letras manual…" at bounding box center [554, 299] width 1109 height 598
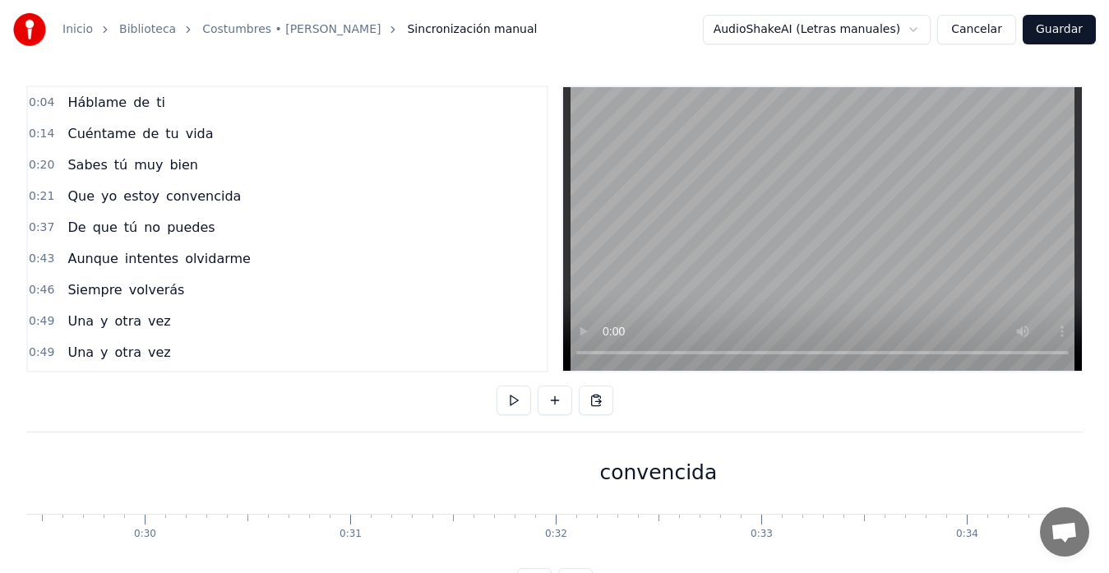
click at [223, 446] on div "convencida" at bounding box center [659, 472] width 1914 height 81
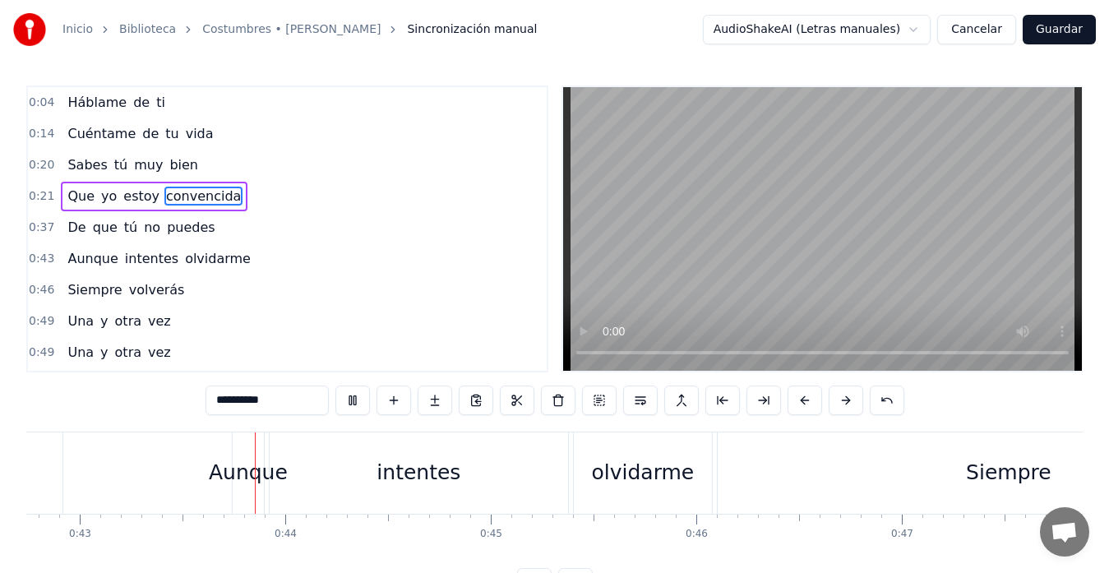
scroll to position [0, 8820]
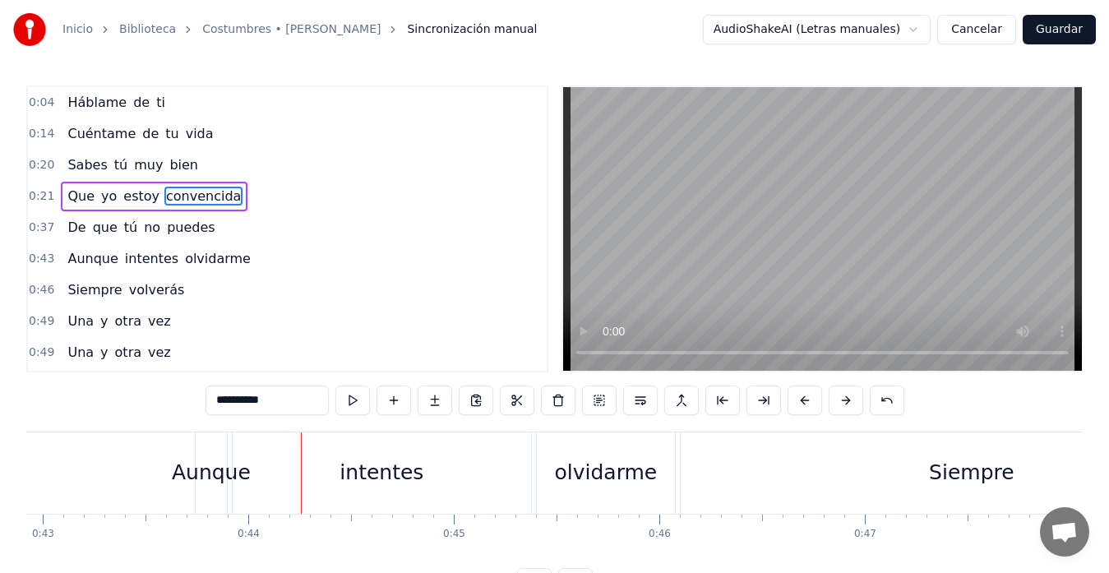
drag, startPoint x: 175, startPoint y: 353, endPoint x: 145, endPoint y: 372, distance: 35.1
click at [144, 378] on div "**********" at bounding box center [554, 341] width 1056 height 512
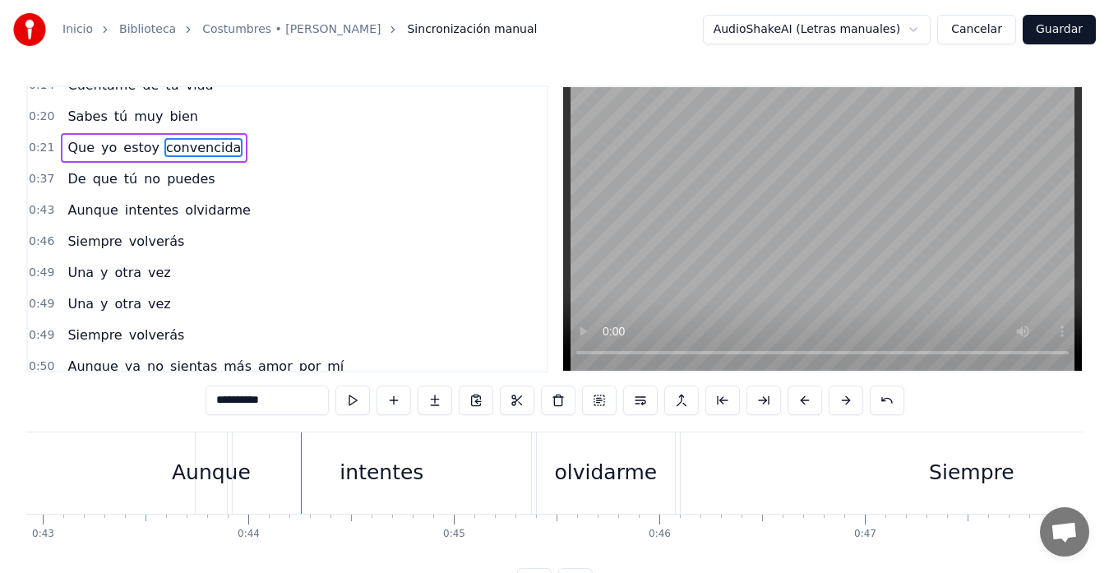
scroll to position [0, 0]
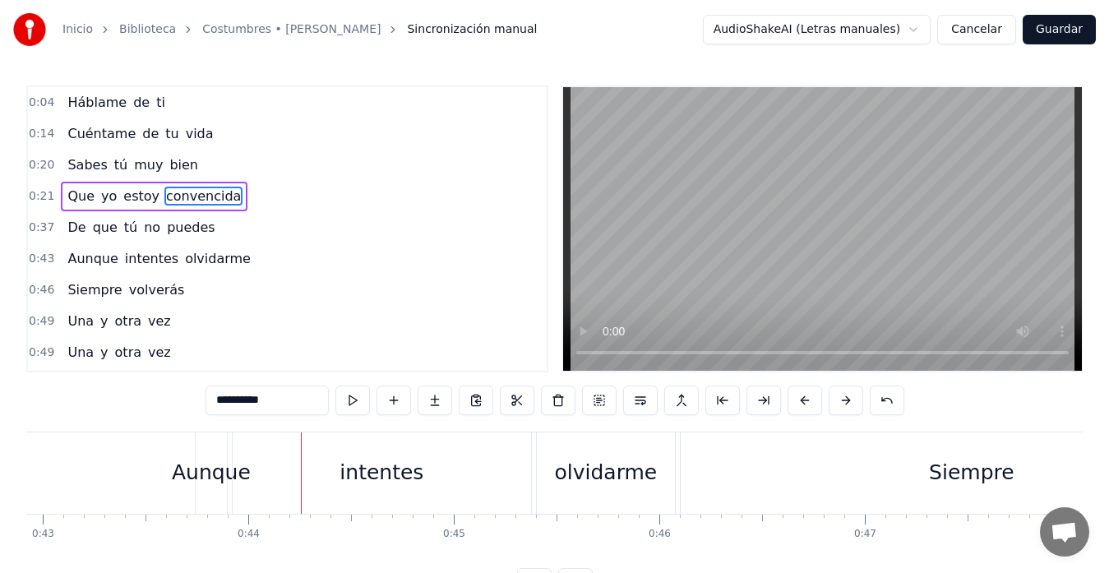
click at [981, 27] on button "Cancelar" at bounding box center [976, 30] width 79 height 30
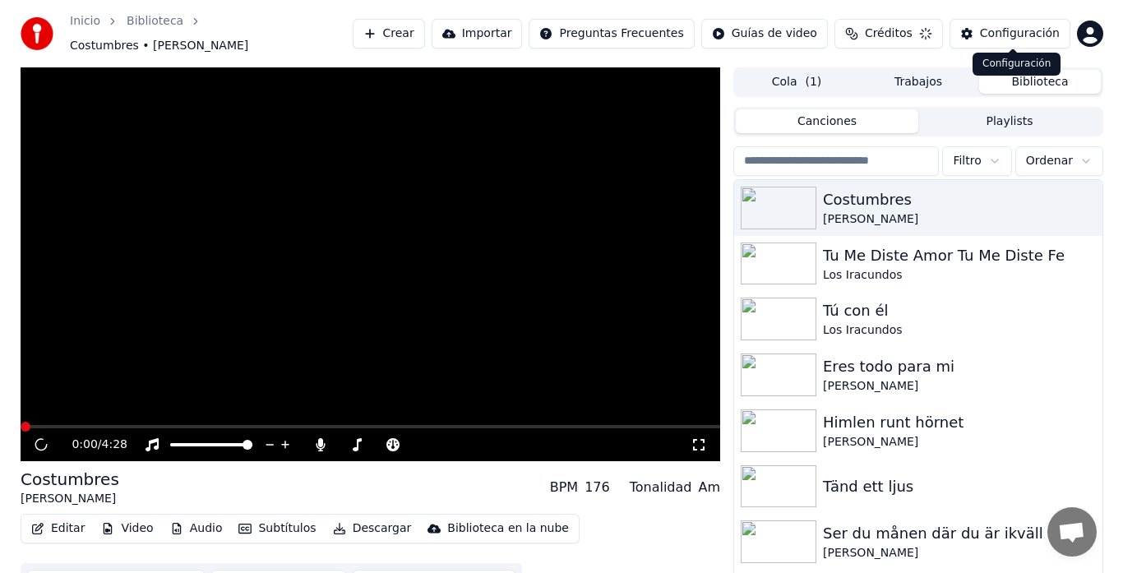
scroll to position [28, 0]
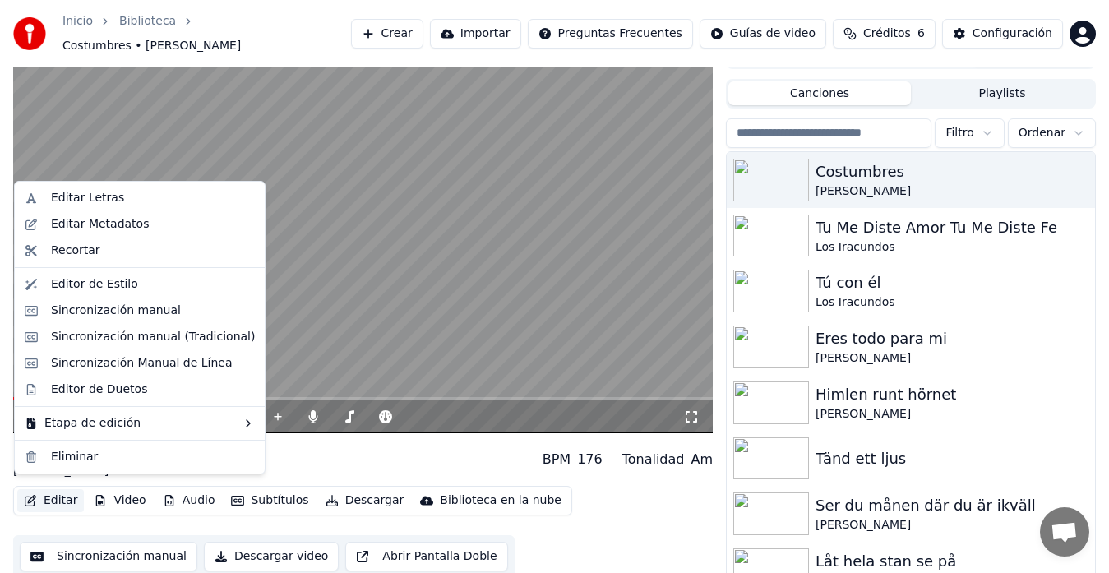
click at [65, 490] on button "Editar" at bounding box center [50, 500] width 67 height 23
click at [81, 201] on div "Editar Letras" at bounding box center [87, 198] width 73 height 16
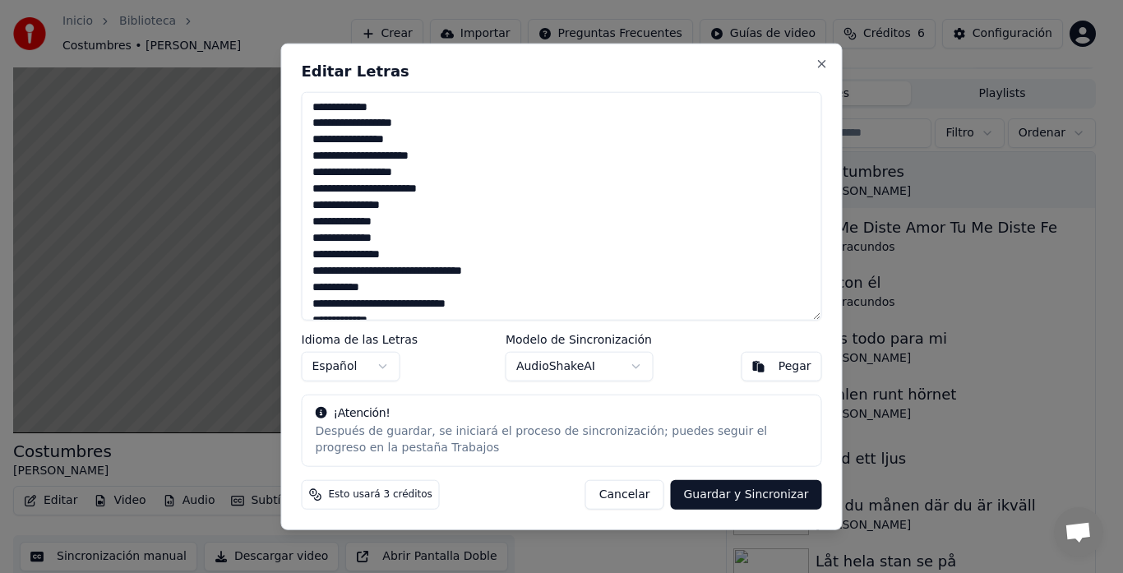
drag, startPoint x: 517, startPoint y: 308, endPoint x: 478, endPoint y: 301, distance: 39.3
click at [478, 301] on textarea "**********" at bounding box center [562, 205] width 520 height 229
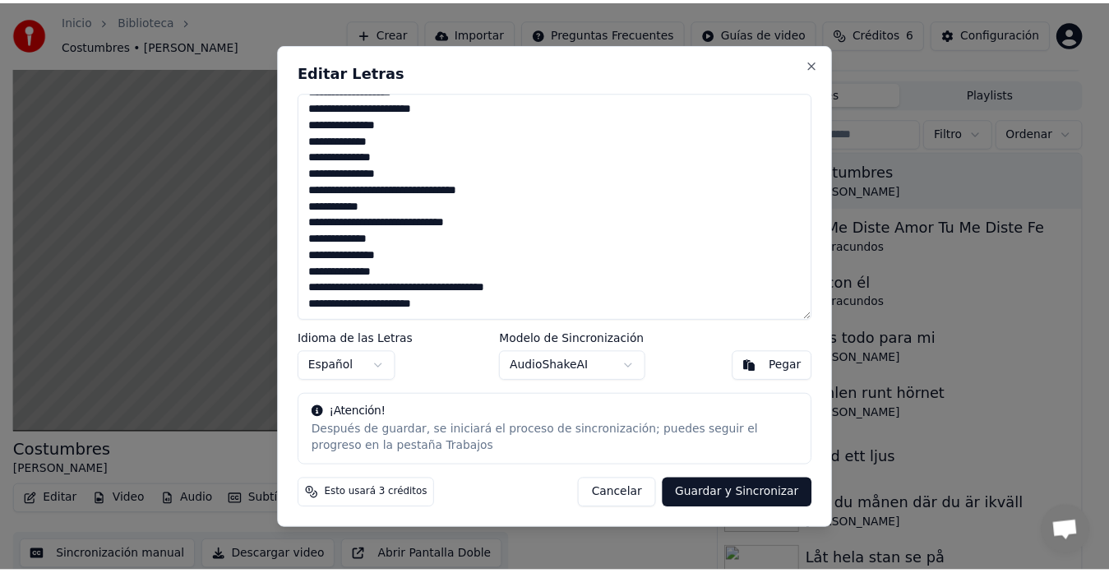
scroll to position [0, 0]
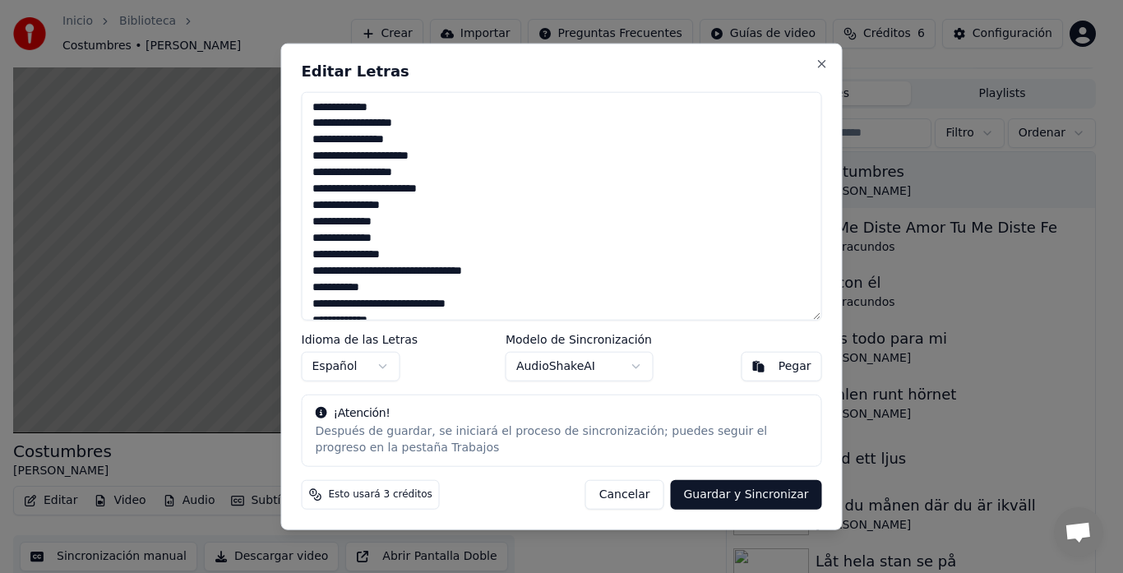
drag, startPoint x: 487, startPoint y: 309, endPoint x: 298, endPoint y: -36, distance: 393.6
click at [298, 0] on html "Inicio Biblioteca Costumbres • [PERSON_NAME] [PERSON_NAME] Importar Preguntas F…" at bounding box center [561, 258] width 1123 height 573
click at [665, 263] on textarea "**********" at bounding box center [562, 205] width 520 height 229
click at [651, 499] on button "Cancelar" at bounding box center [624, 495] width 79 height 30
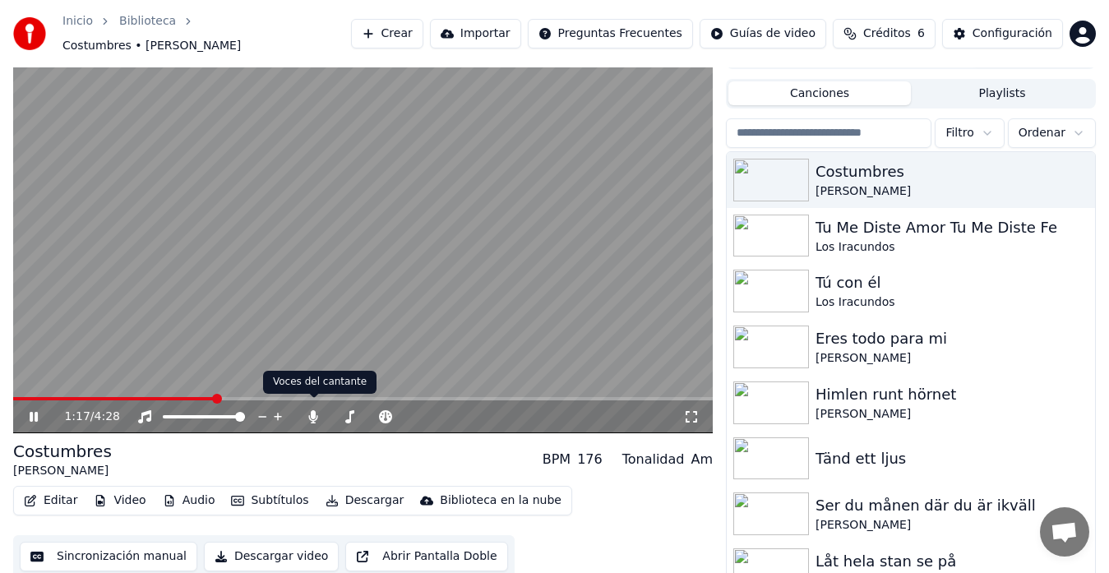
click at [303, 413] on div "1:17 / 4:28" at bounding box center [373, 417] width 619 height 16
click at [312, 410] on icon at bounding box center [313, 416] width 16 height 13
click at [319, 413] on icon at bounding box center [313, 416] width 16 height 13
drag, startPoint x: 434, startPoint y: 267, endPoint x: 441, endPoint y: 261, distance: 8.7
click at [436, 265] on video at bounding box center [363, 236] width 700 height 394
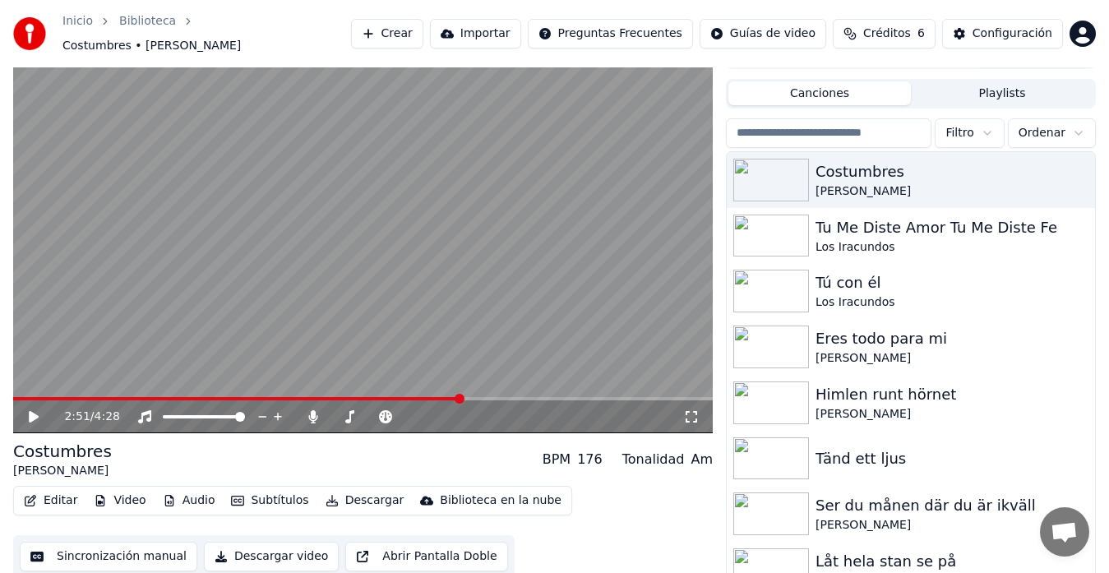
click at [155, 310] on video at bounding box center [363, 236] width 700 height 394
drag, startPoint x: 103, startPoint y: 463, endPoint x: 7, endPoint y: 443, distance: 97.4
click at [7, 447] on div "3:10 / 4:28 Costumbres [PERSON_NAME] BPM 176 Tonalidad Am Editar Video Audio Su…" at bounding box center [554, 310] width 1109 height 542
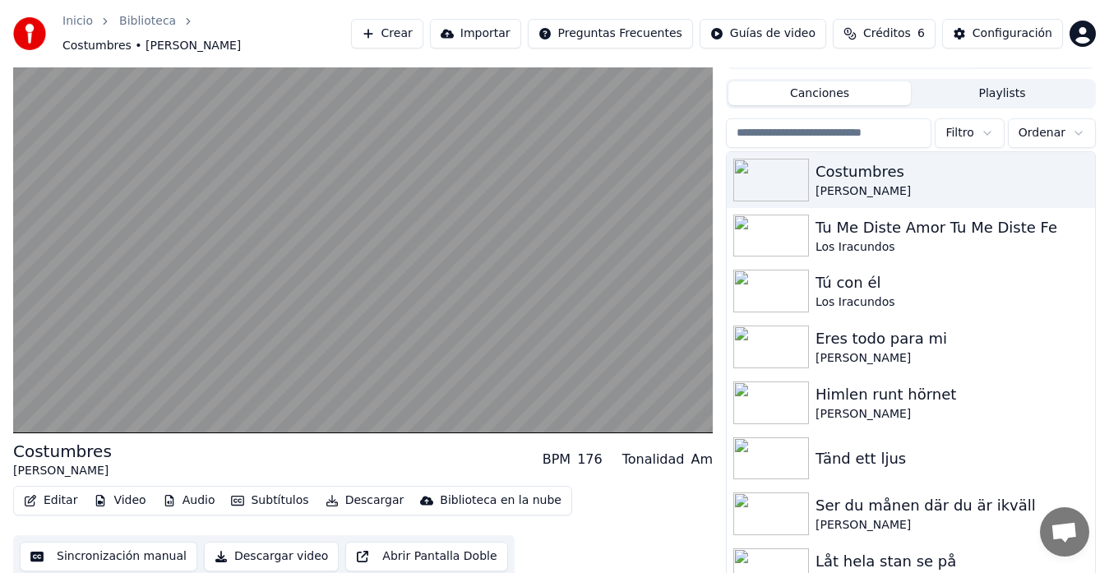
click at [16, 442] on div "Costumbres" at bounding box center [62, 451] width 99 height 23
click at [21, 442] on div "Costumbres" at bounding box center [62, 451] width 99 height 23
click at [35, 446] on div "Costumbres" at bounding box center [62, 451] width 99 height 23
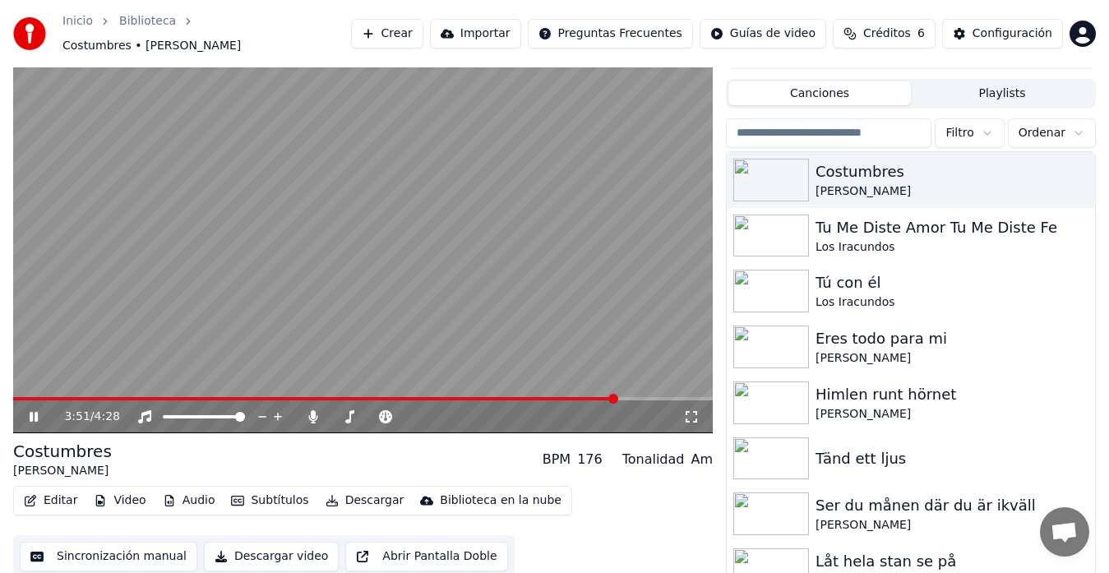
click at [519, 321] on video at bounding box center [363, 236] width 700 height 394
